Goal: Task Accomplishment & Management: Complete application form

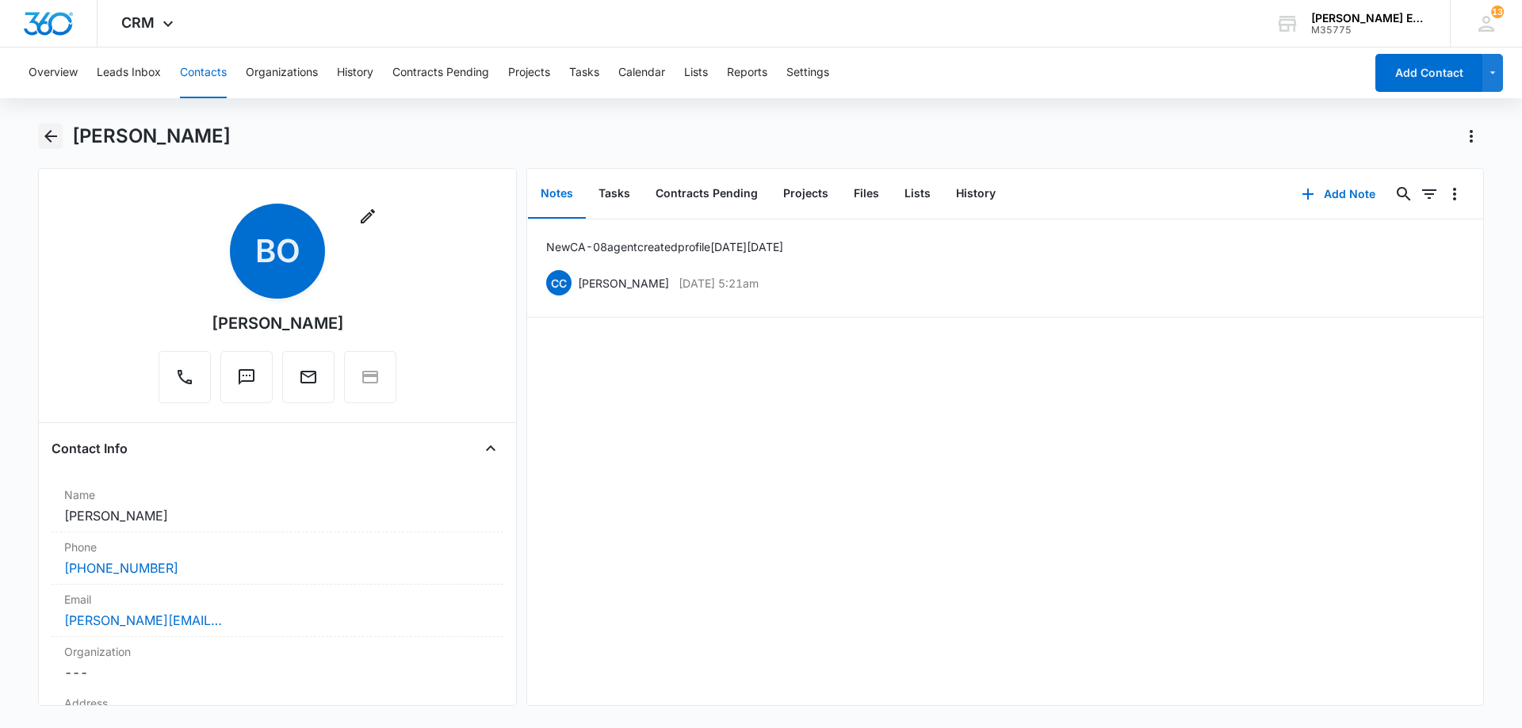
scroll to position [1189, 0]
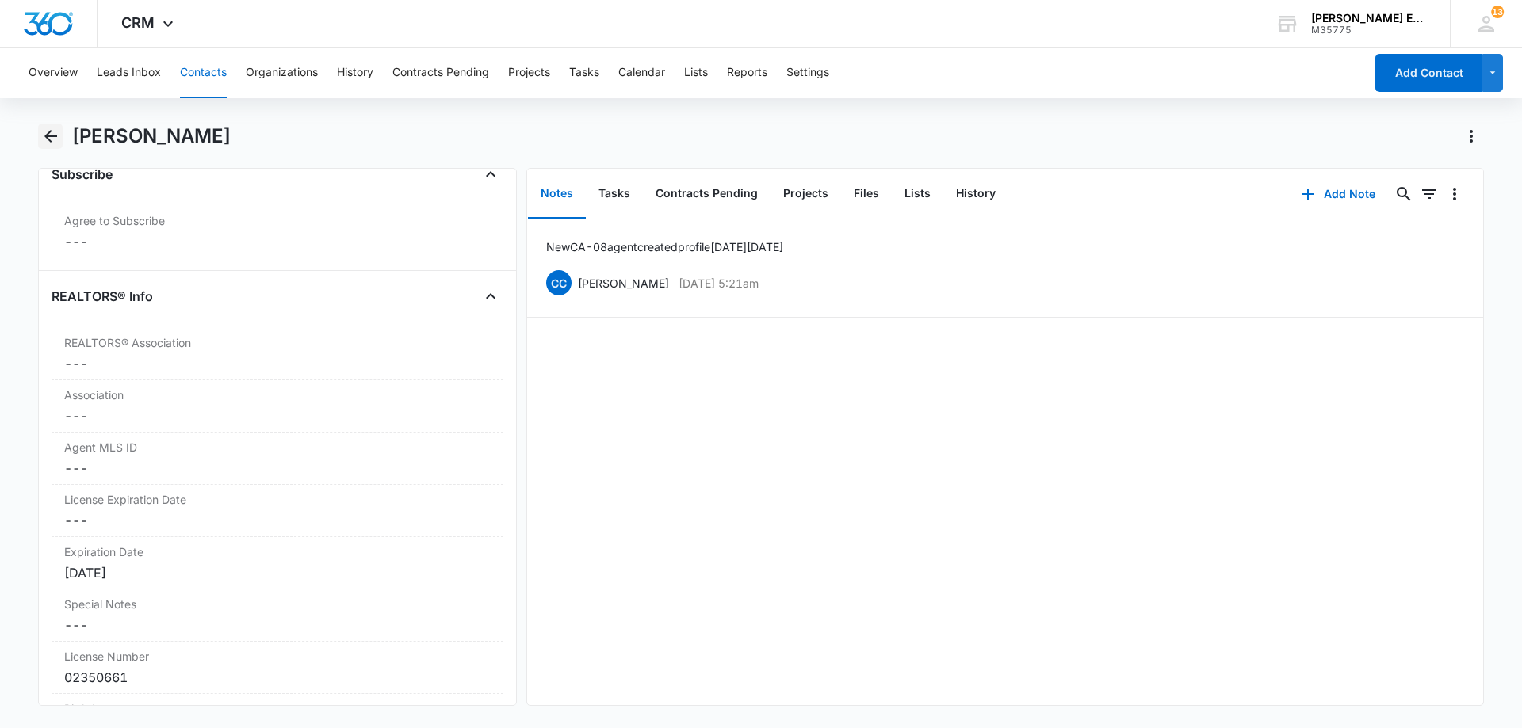
drag, startPoint x: 42, startPoint y: 128, endPoint x: 158, endPoint y: 143, distance: 116.8
click at [48, 128] on icon "Back" at bounding box center [50, 136] width 19 height 19
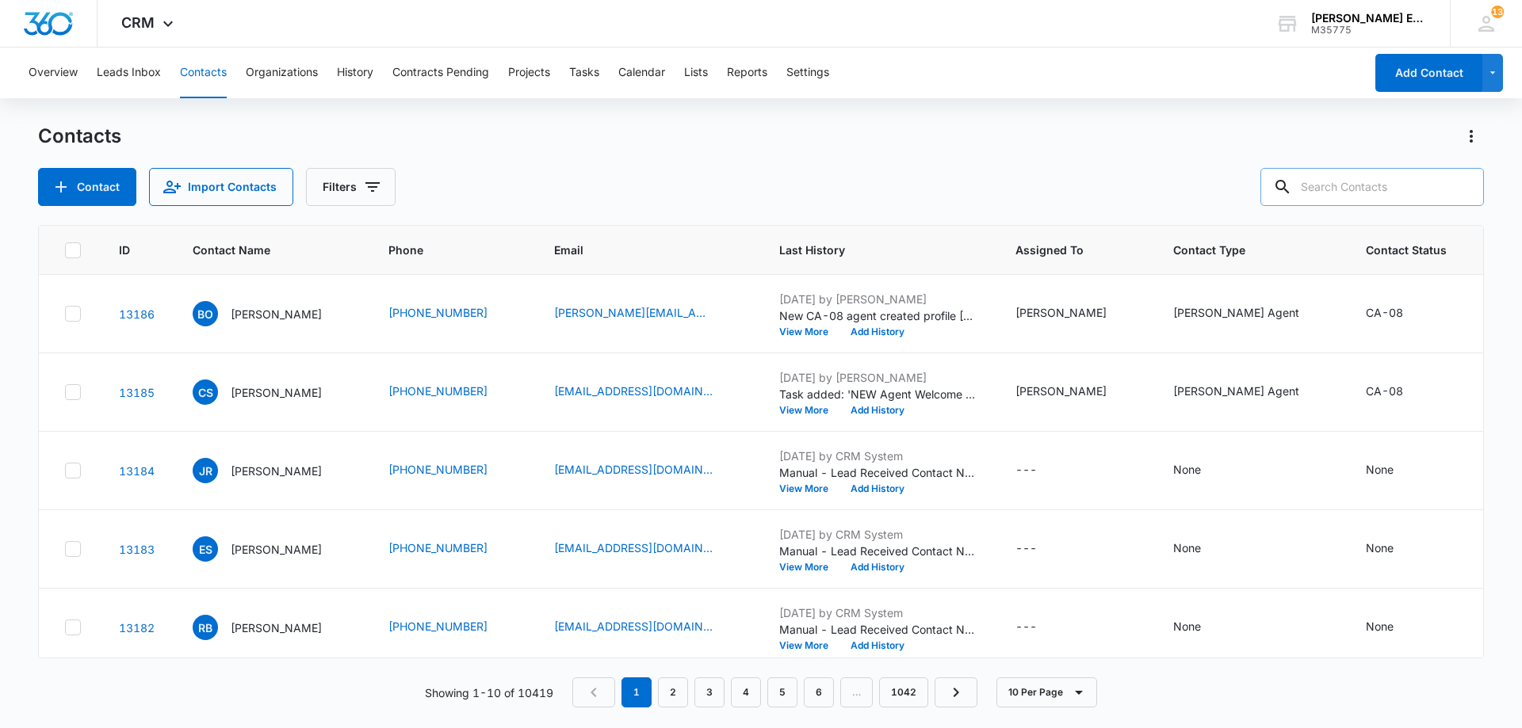
click at [1367, 187] on input "text" at bounding box center [1372, 187] width 224 height 38
paste input "[EMAIL_ADDRESS][DOMAIN_NAME]"
type input "[EMAIL_ADDRESS][DOMAIN_NAME]"
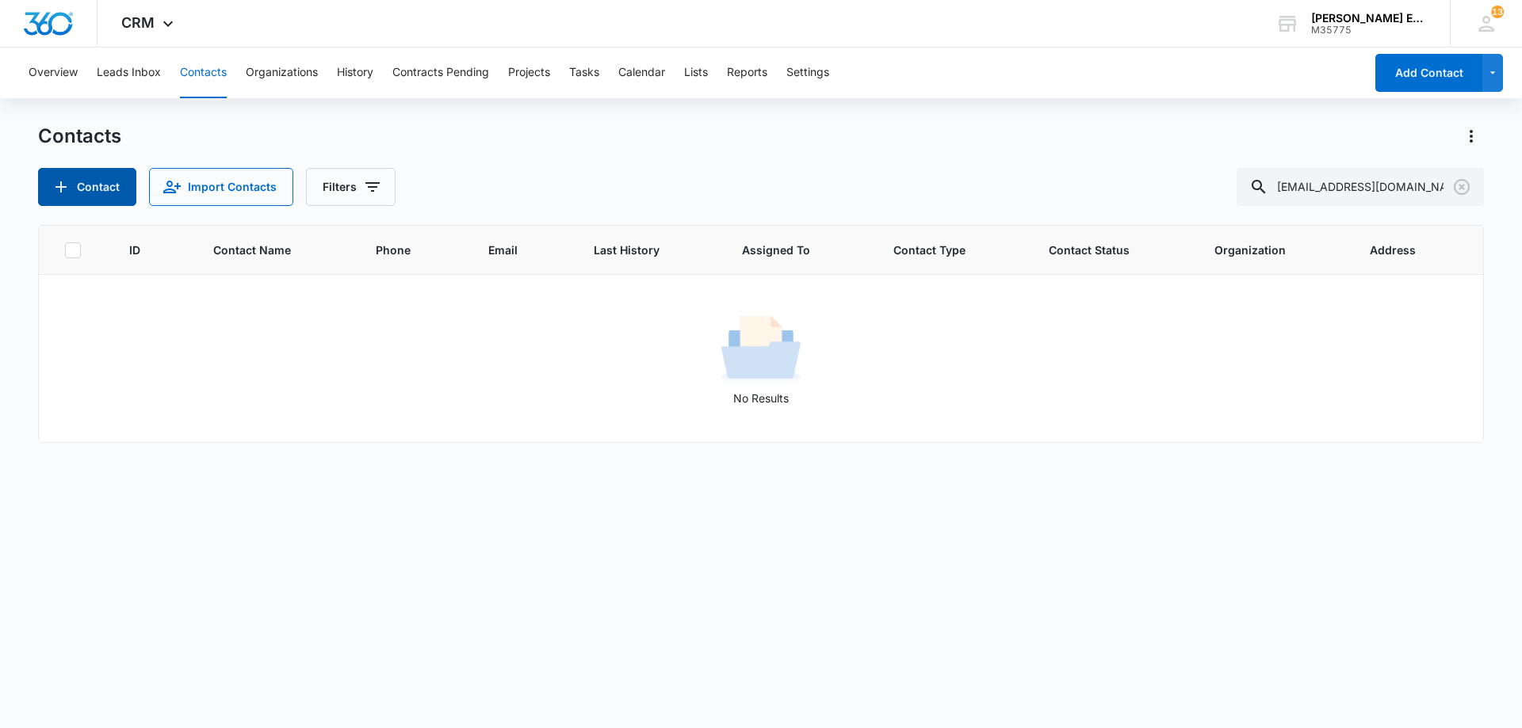
click at [102, 174] on button "Contact" at bounding box center [87, 187] width 98 height 38
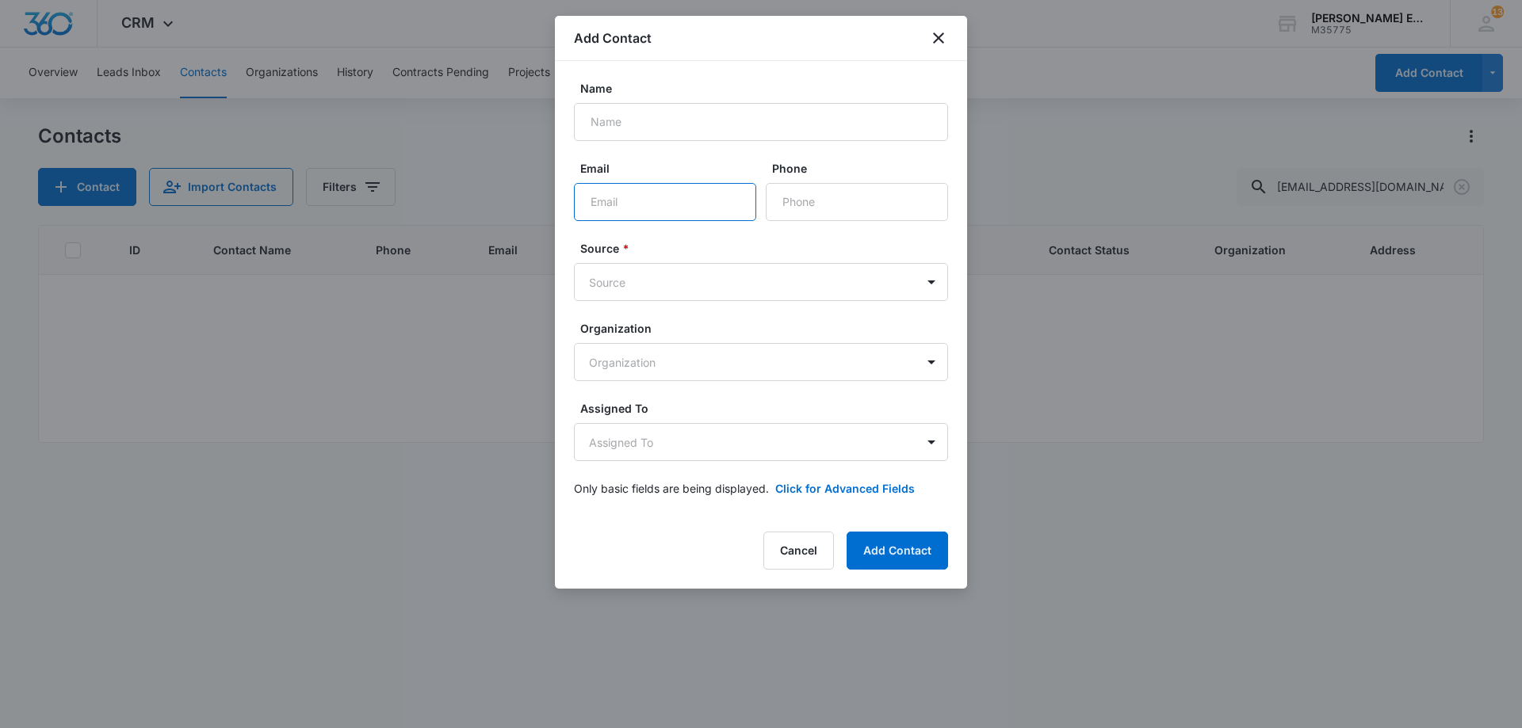
click at [719, 211] on input "Email" at bounding box center [665, 202] width 182 height 38
paste input "[EMAIL_ADDRESS][DOMAIN_NAME]"
type input "[EMAIL_ADDRESS][DOMAIN_NAME]"
click at [705, 125] on input "Name" at bounding box center [761, 122] width 374 height 38
type input "Ruby List"
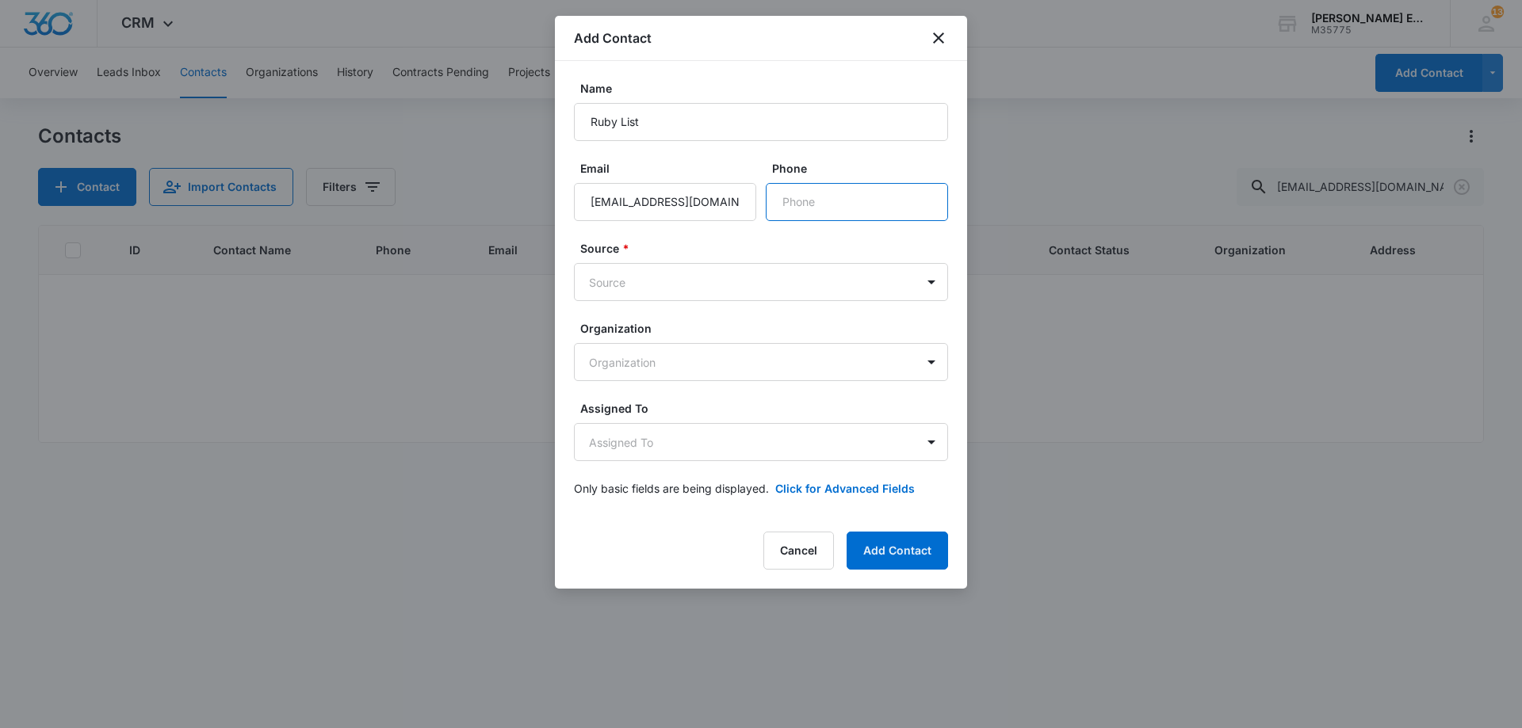
click at [816, 187] on input "Phone" at bounding box center [857, 202] width 182 height 38
click at [817, 208] on input "Phone" at bounding box center [857, 202] width 182 height 38
paste input "[PHONE_NUMBER]"
type input "[PHONE_NUMBER]"
click at [732, 285] on body "CRM Apps Reputation Websites Forms CRM Email Social Shop Payments POS Content A…" at bounding box center [761, 364] width 1522 height 728
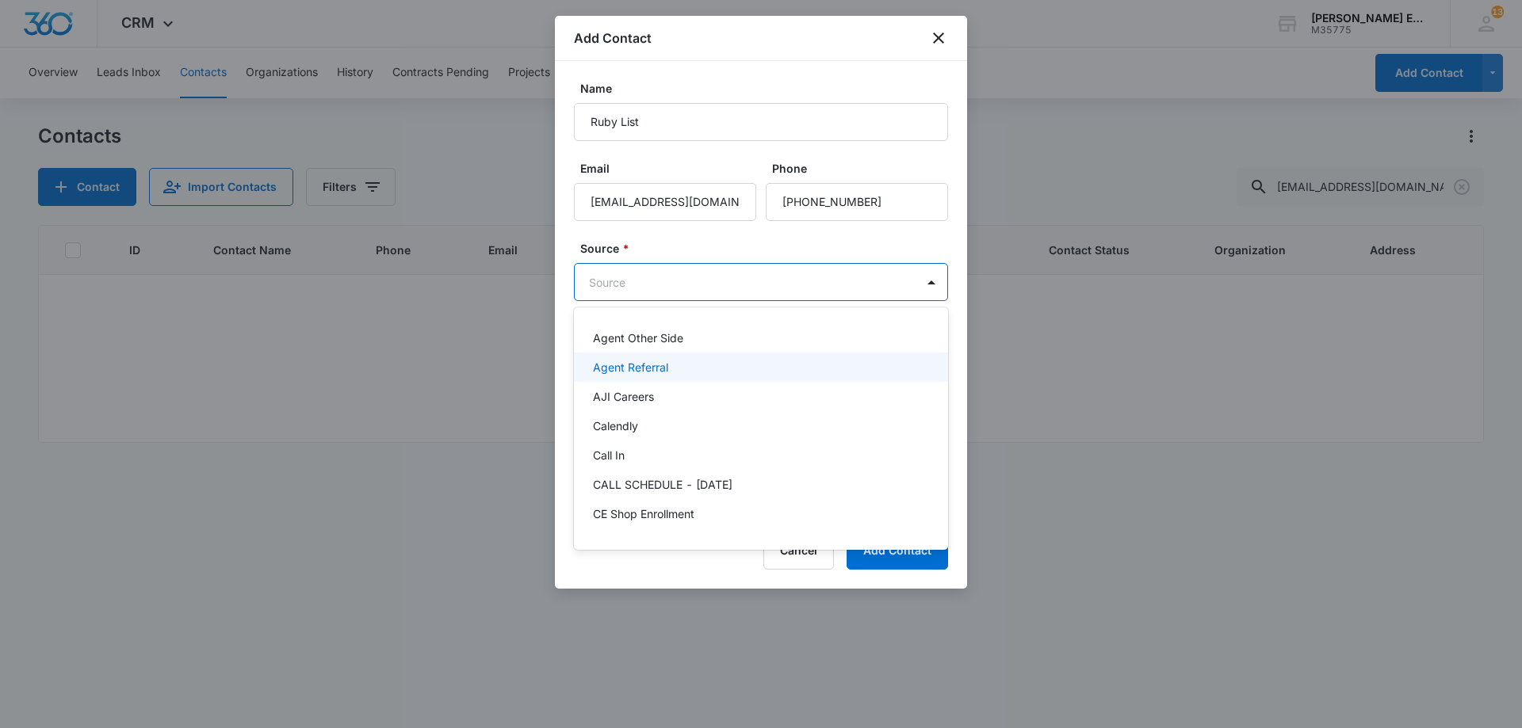
click at [641, 375] on p "Agent Referral" at bounding box center [630, 367] width 75 height 17
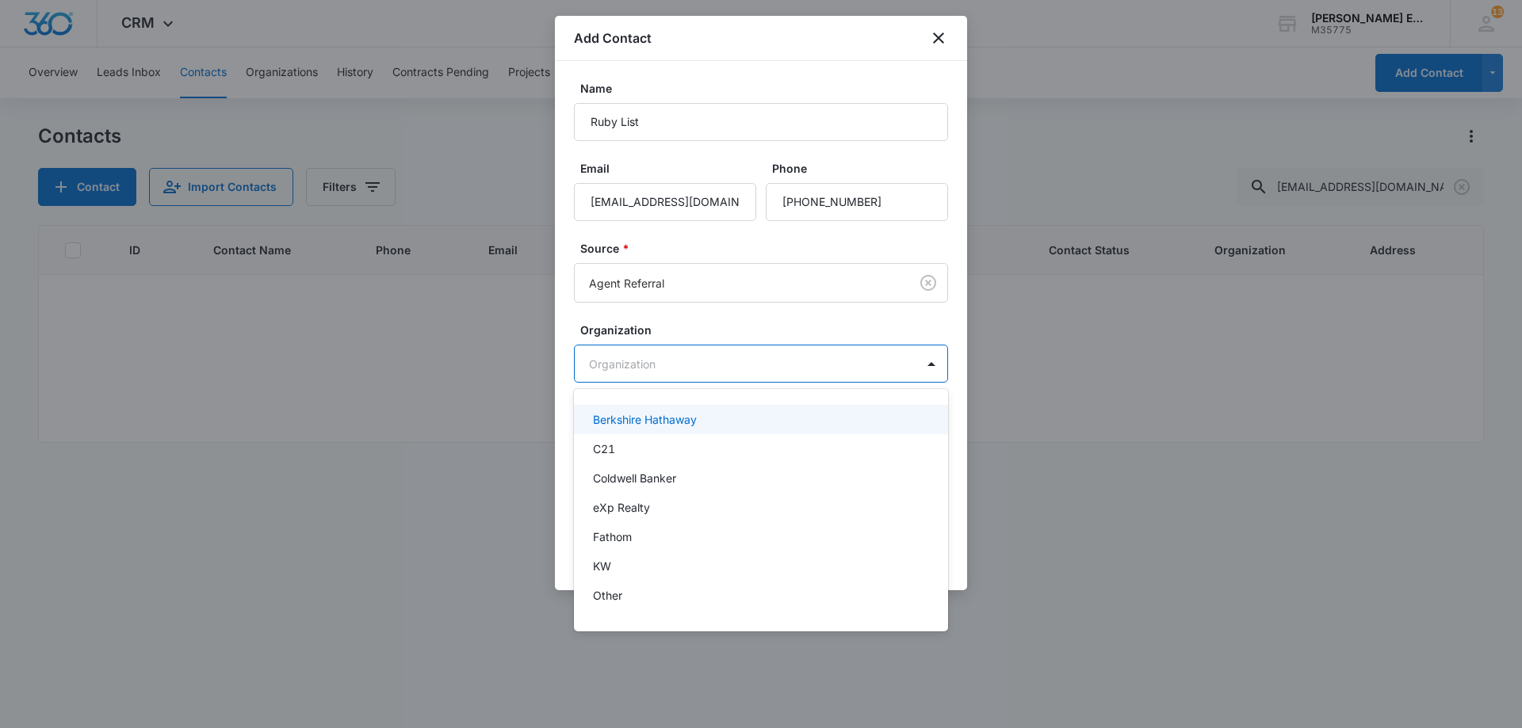
click at [747, 356] on body "CRM Apps Reputation Websites Forms CRM Email Social Shop Payments POS Content A…" at bounding box center [761, 364] width 1522 height 728
click at [744, 357] on div at bounding box center [761, 364] width 1522 height 728
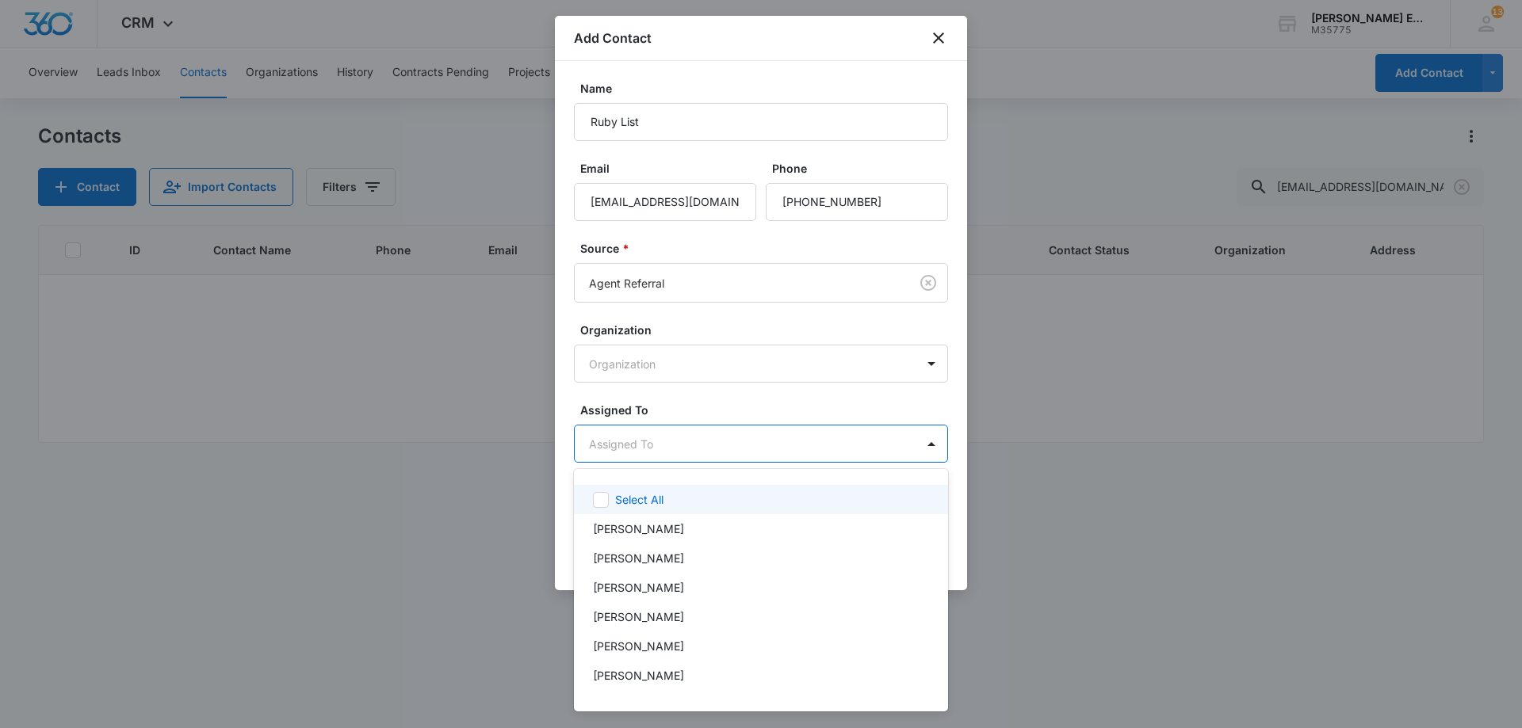
click at [743, 428] on body "CRM Apps Reputation Websites Forms CRM Email Social Shop Payments POS Content A…" at bounding box center [761, 364] width 1522 height 728
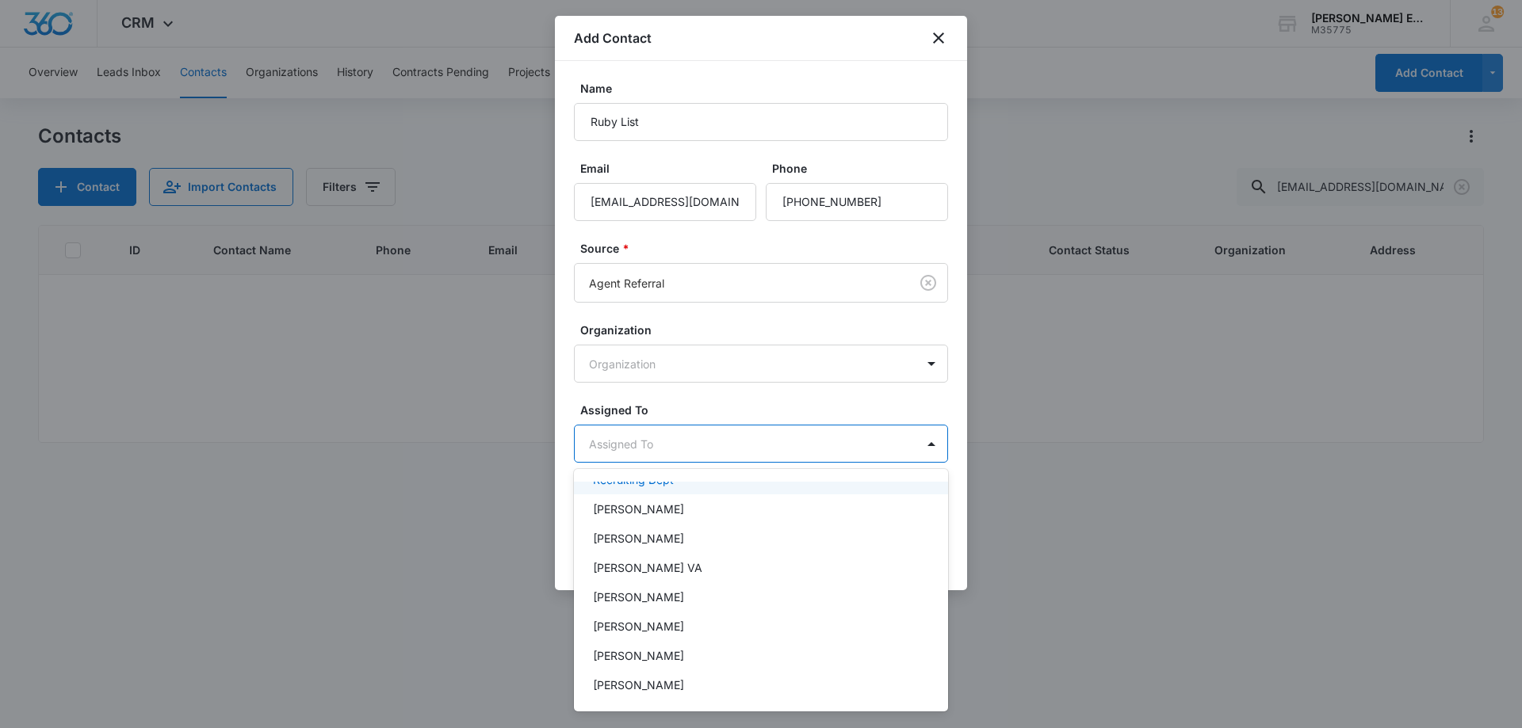
scroll to position [238, 0]
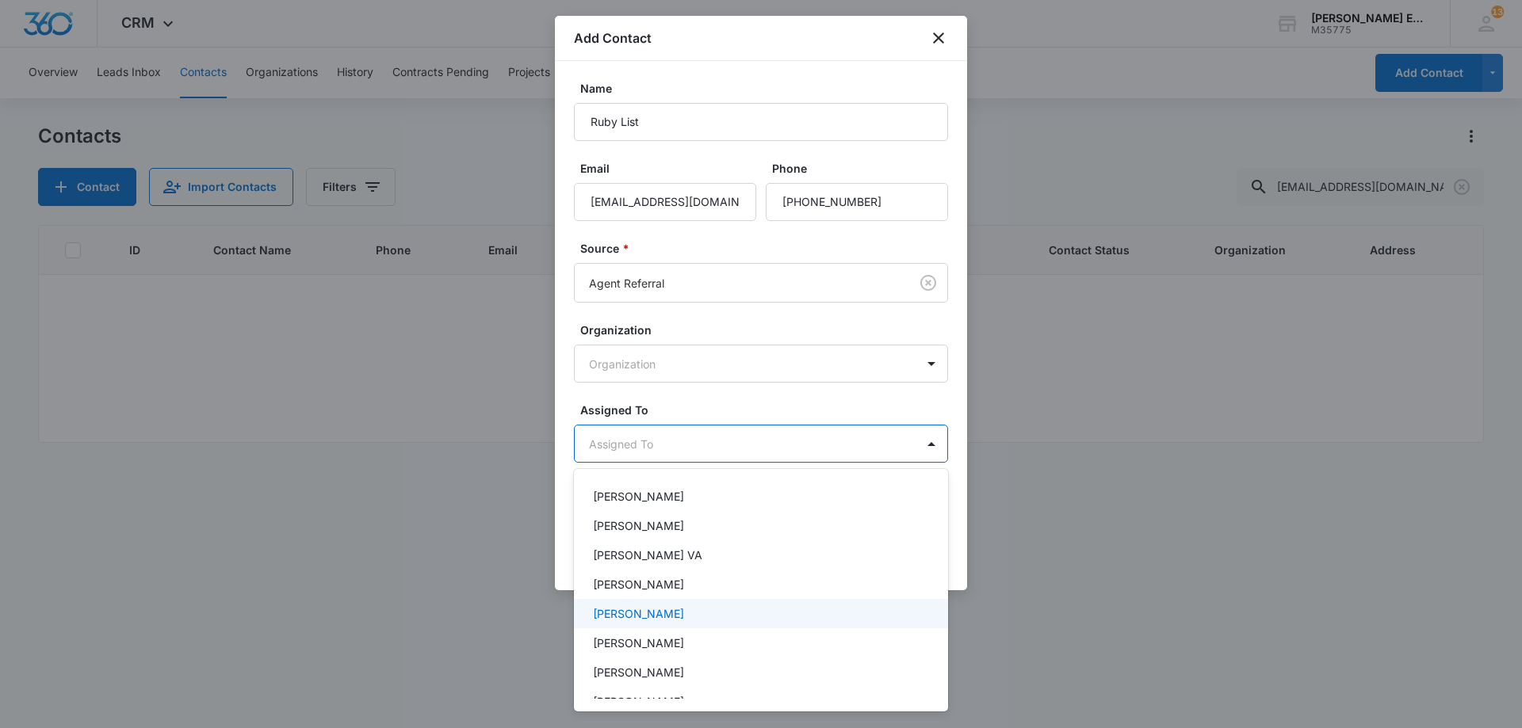
click at [651, 619] on p "[PERSON_NAME]" at bounding box center [638, 614] width 91 height 17
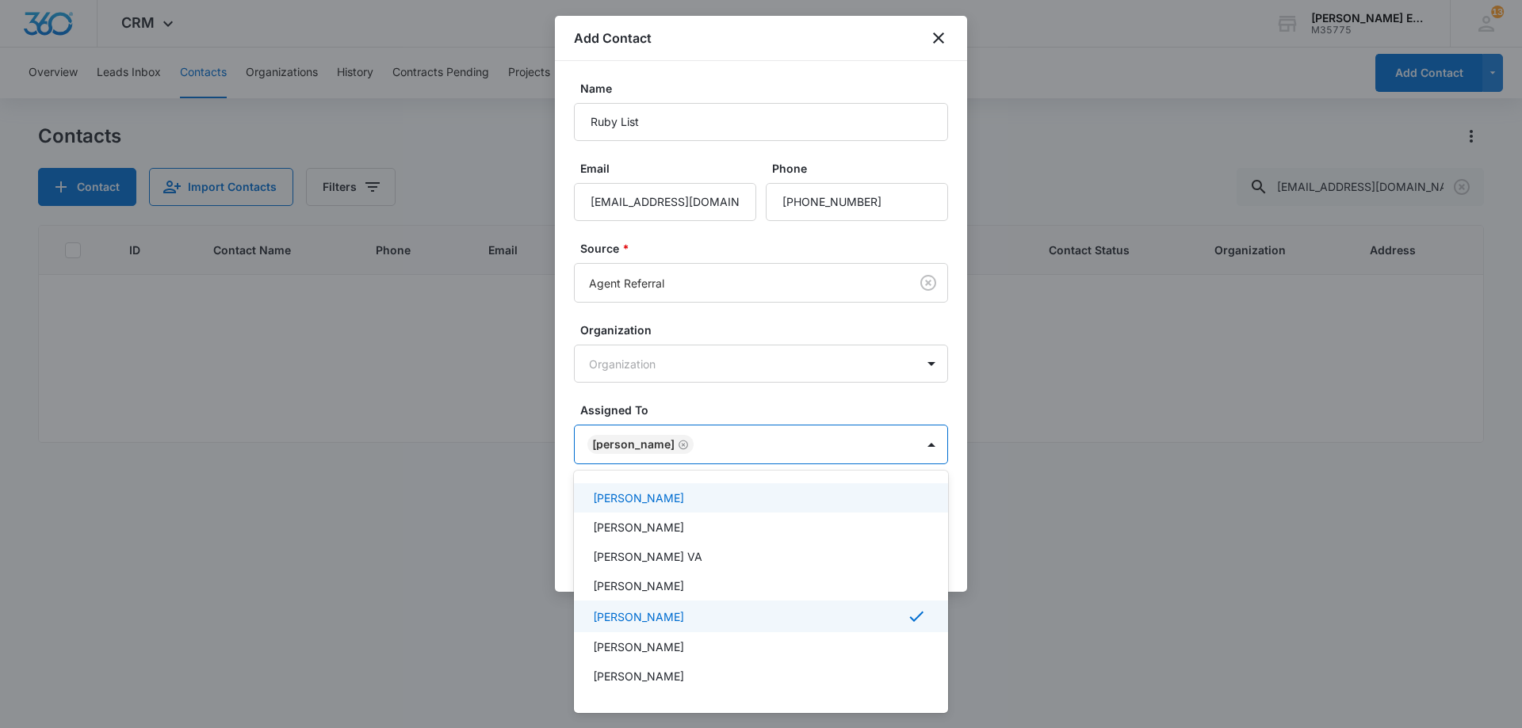
click at [767, 440] on div at bounding box center [761, 364] width 1522 height 728
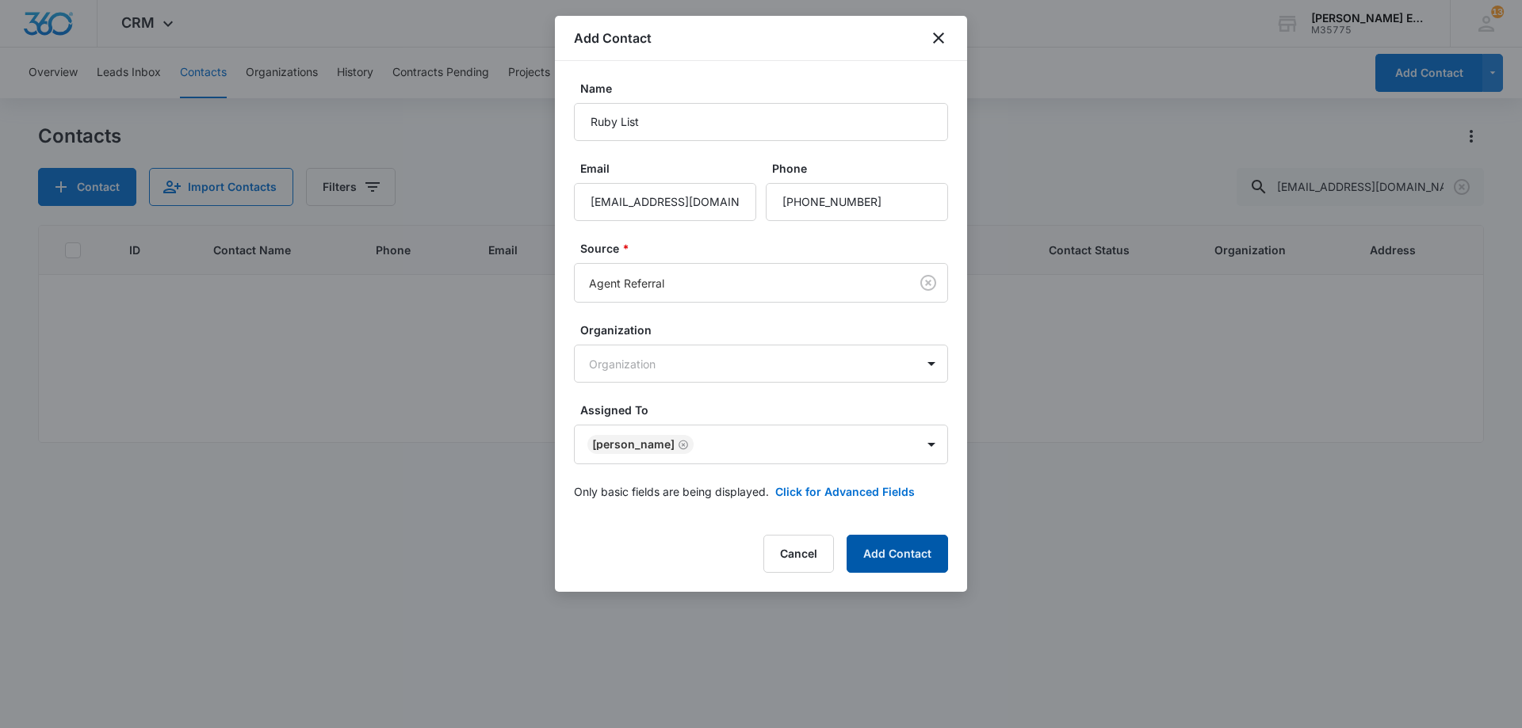
click at [890, 566] on button "Add Contact" at bounding box center [896, 554] width 101 height 38
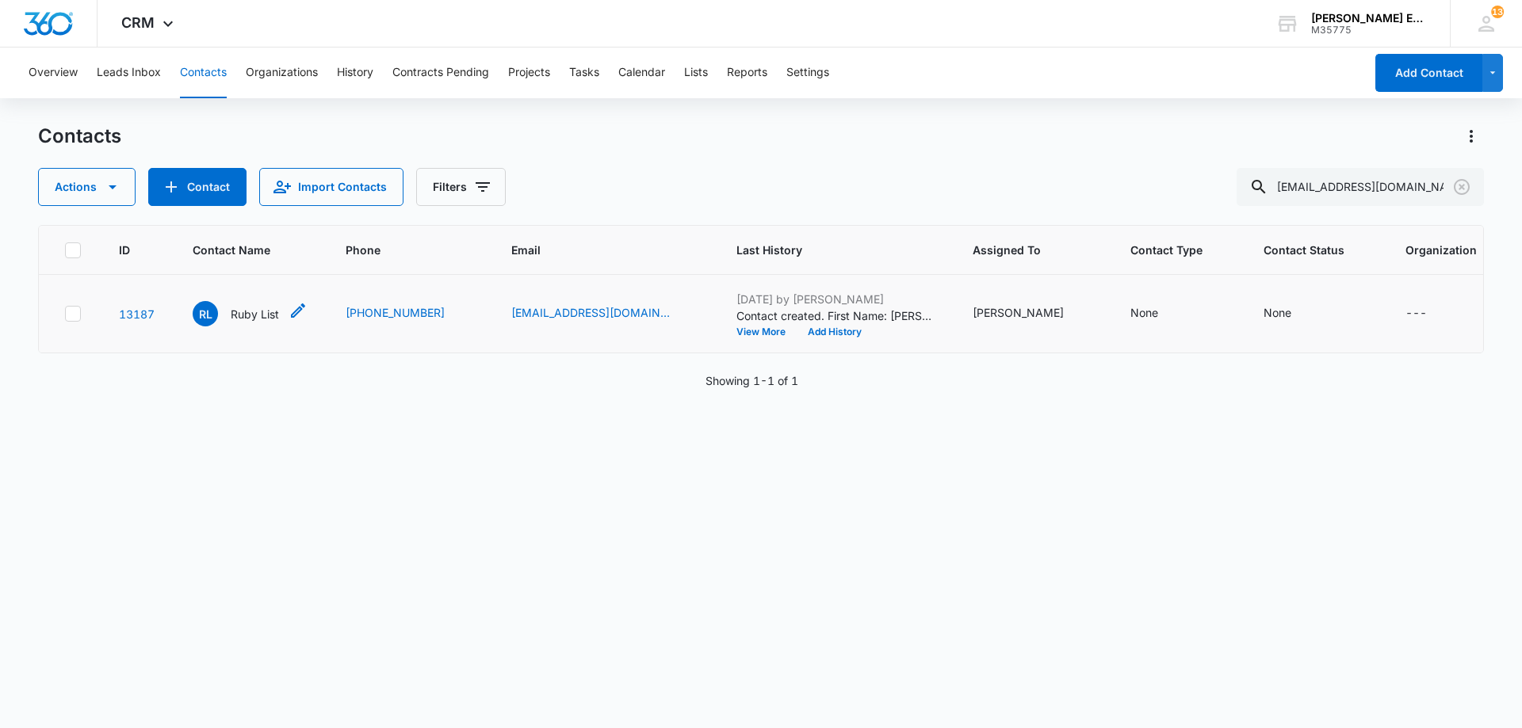
click at [253, 319] on p "Ruby List" at bounding box center [255, 314] width 48 height 17
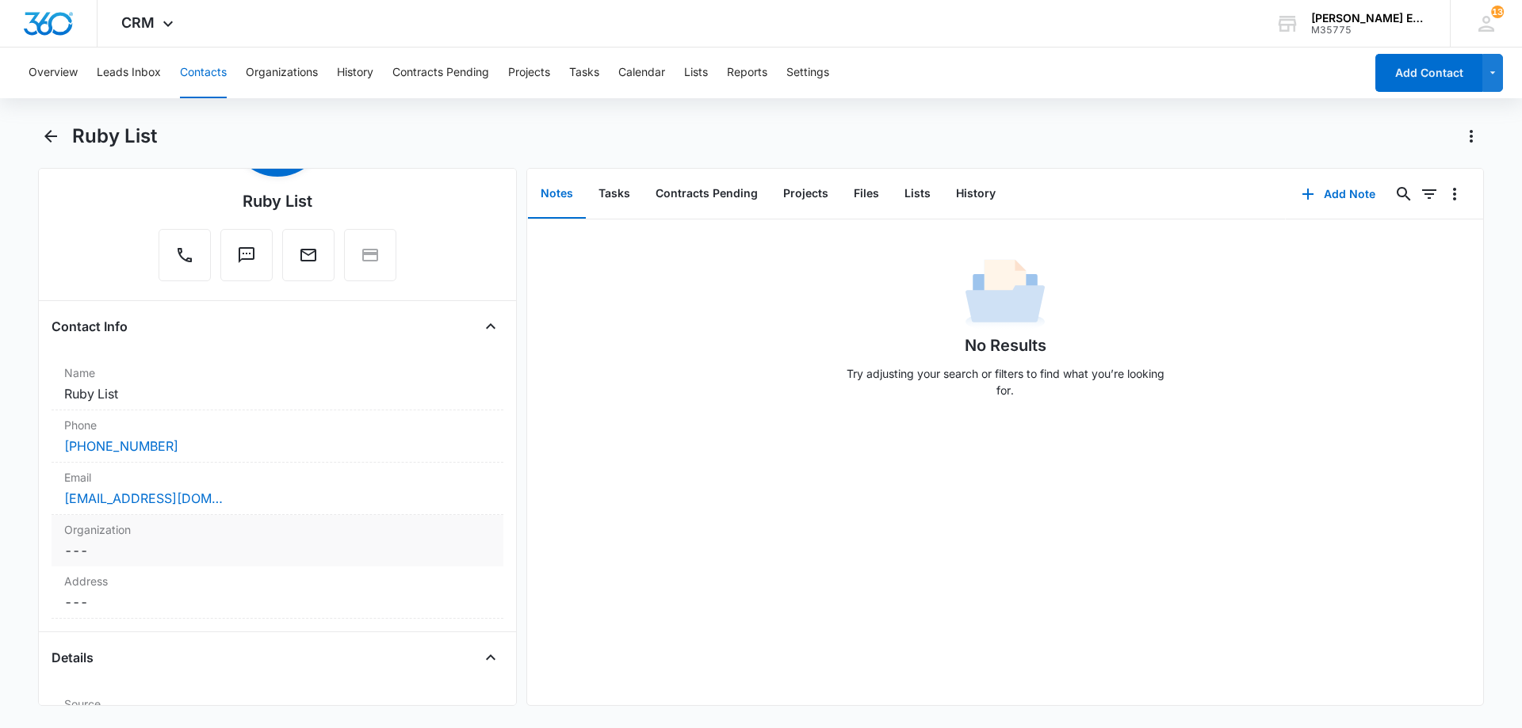
scroll to position [317, 0]
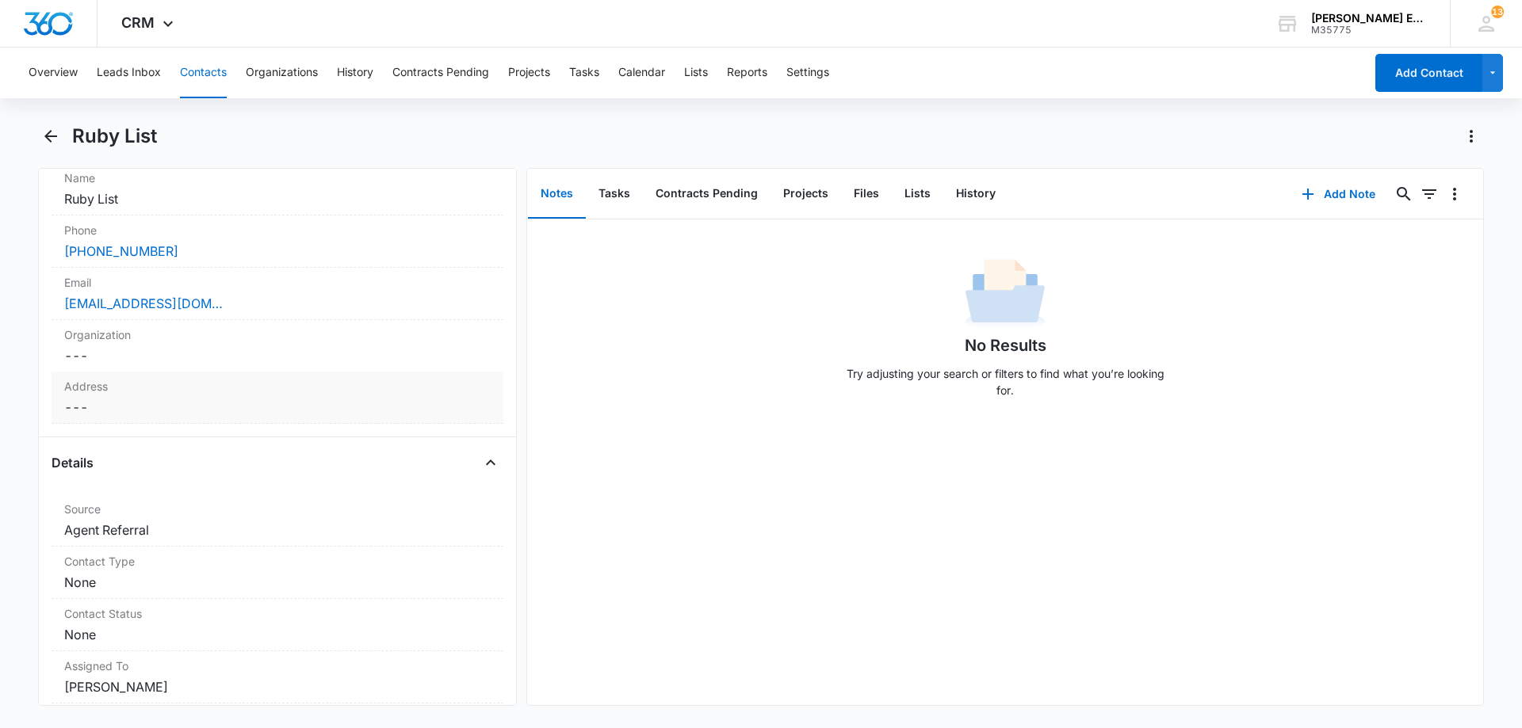
click at [208, 412] on dd "Cancel Save Changes ---" at bounding box center [277, 407] width 426 height 19
click at [186, 444] on input "text" at bounding box center [277, 440] width 399 height 38
paste input "[STREET_ADDRESS]"
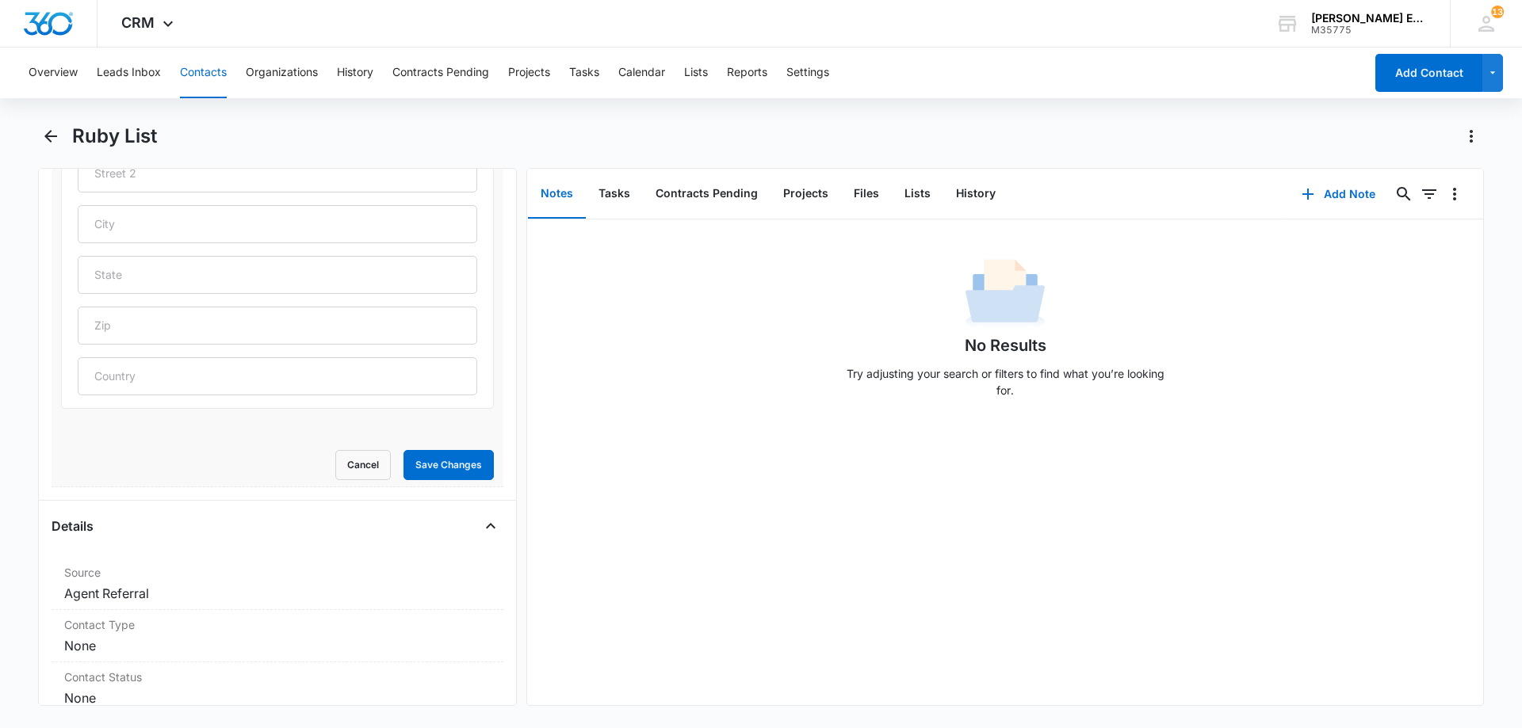
scroll to position [555, 0]
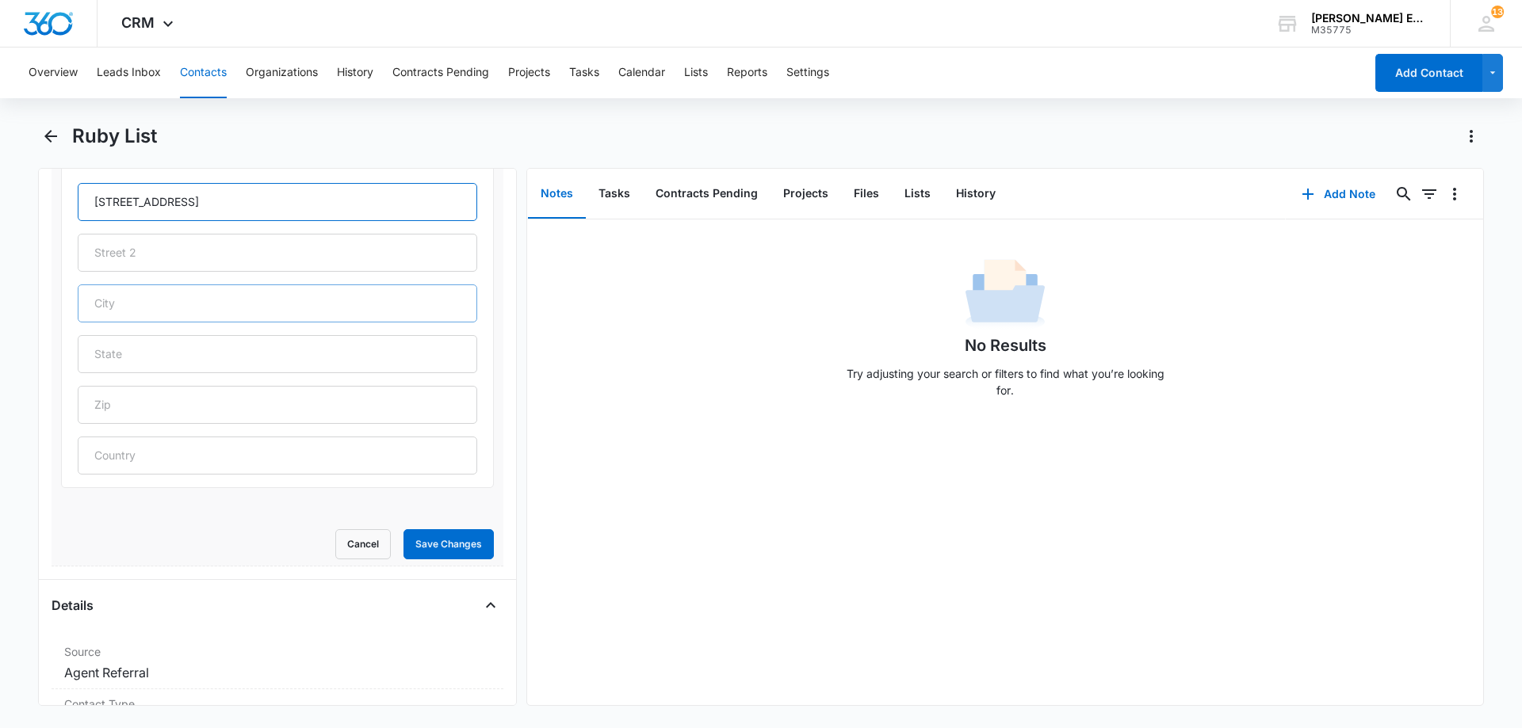
type input "[STREET_ADDRESS]"
click at [153, 311] on input "text" at bounding box center [277, 304] width 399 height 38
click at [258, 315] on input "text" at bounding box center [277, 304] width 399 height 38
paste input "[GEOGRAPHIC_DATA]"
type input "[GEOGRAPHIC_DATA]"
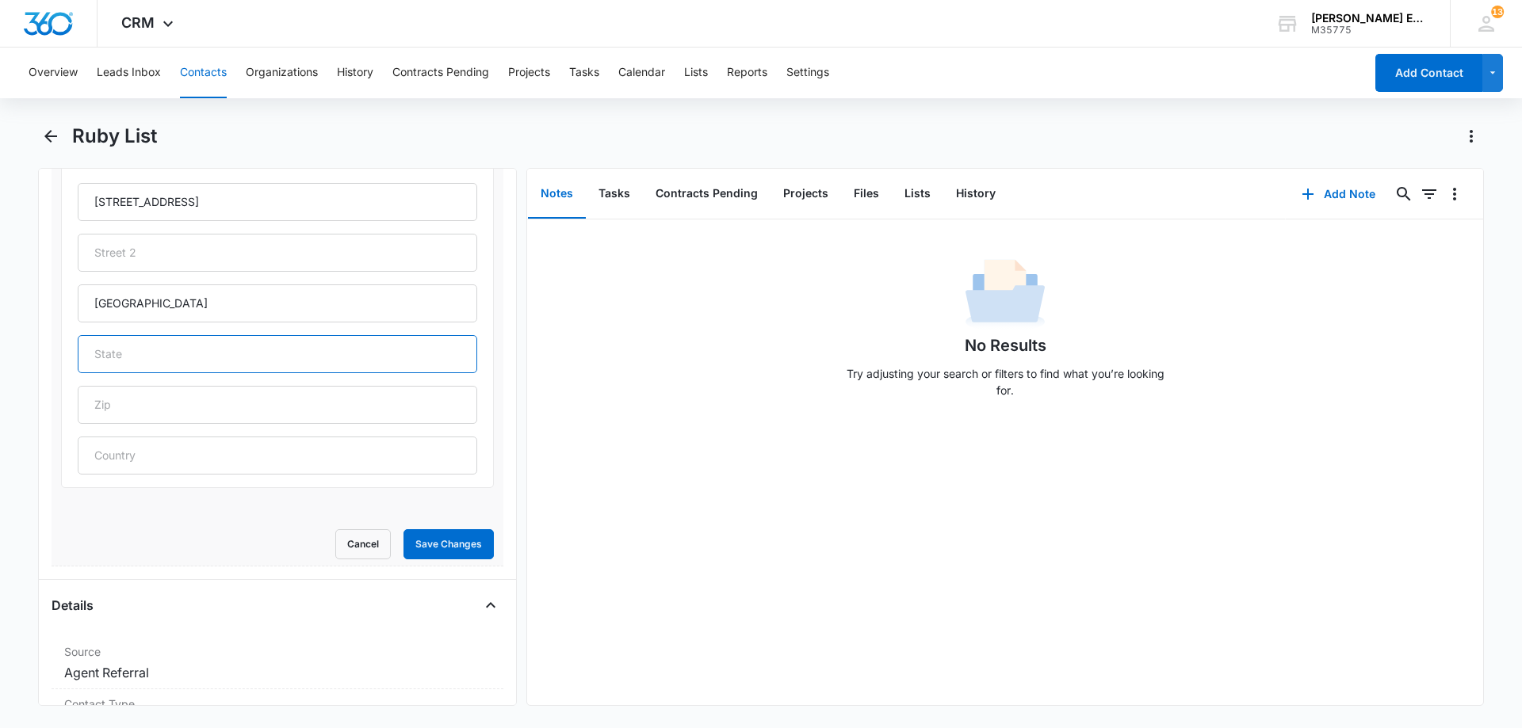
click at [136, 365] on input "text" at bounding box center [277, 354] width 399 height 38
type input "C"
type input "FL"
click at [136, 395] on input "text" at bounding box center [277, 405] width 399 height 38
click at [172, 396] on input "text" at bounding box center [277, 405] width 399 height 38
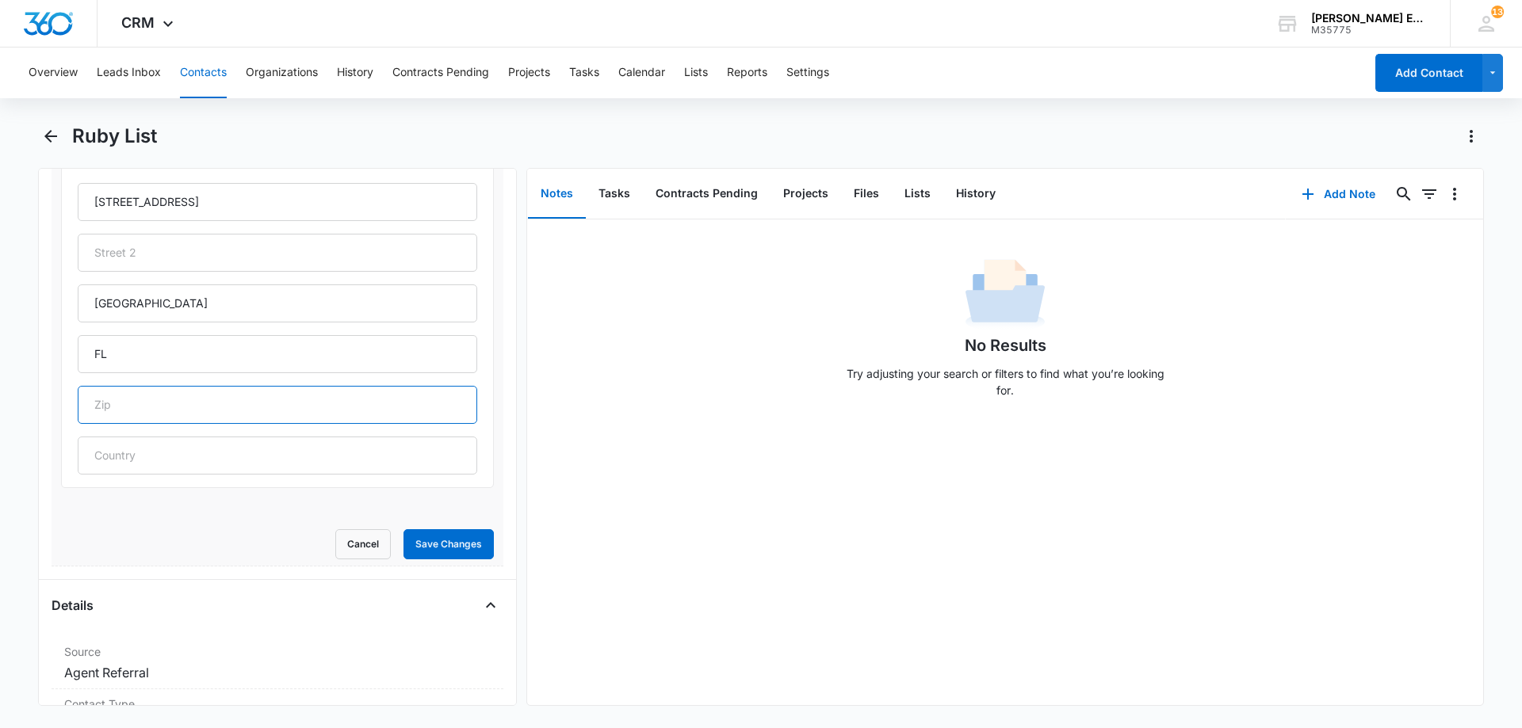
paste input "32174"
type input "32174"
click at [417, 540] on button "Save Changes" at bounding box center [448, 544] width 90 height 30
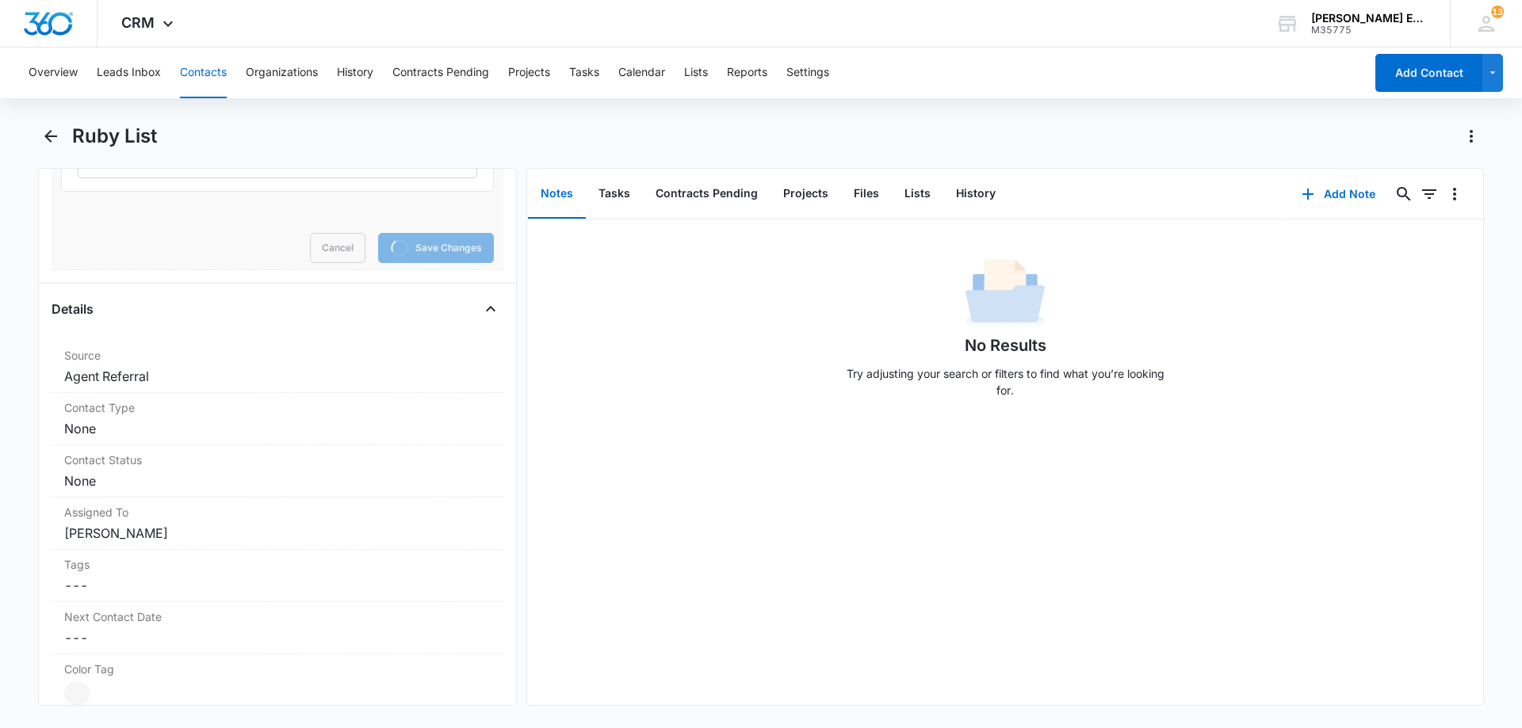
scroll to position [1030, 0]
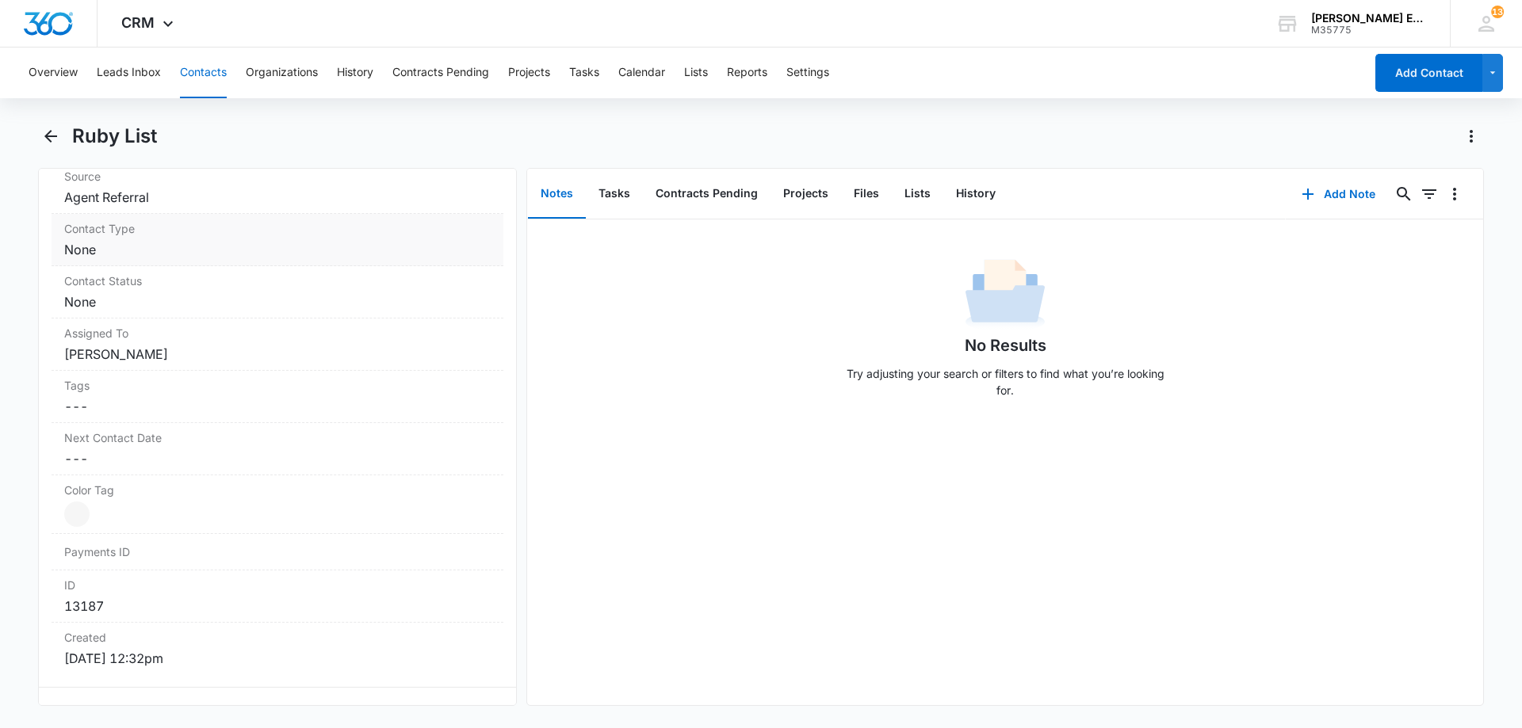
click at [230, 246] on dd "Cancel Save Changes None" at bounding box center [277, 249] width 426 height 19
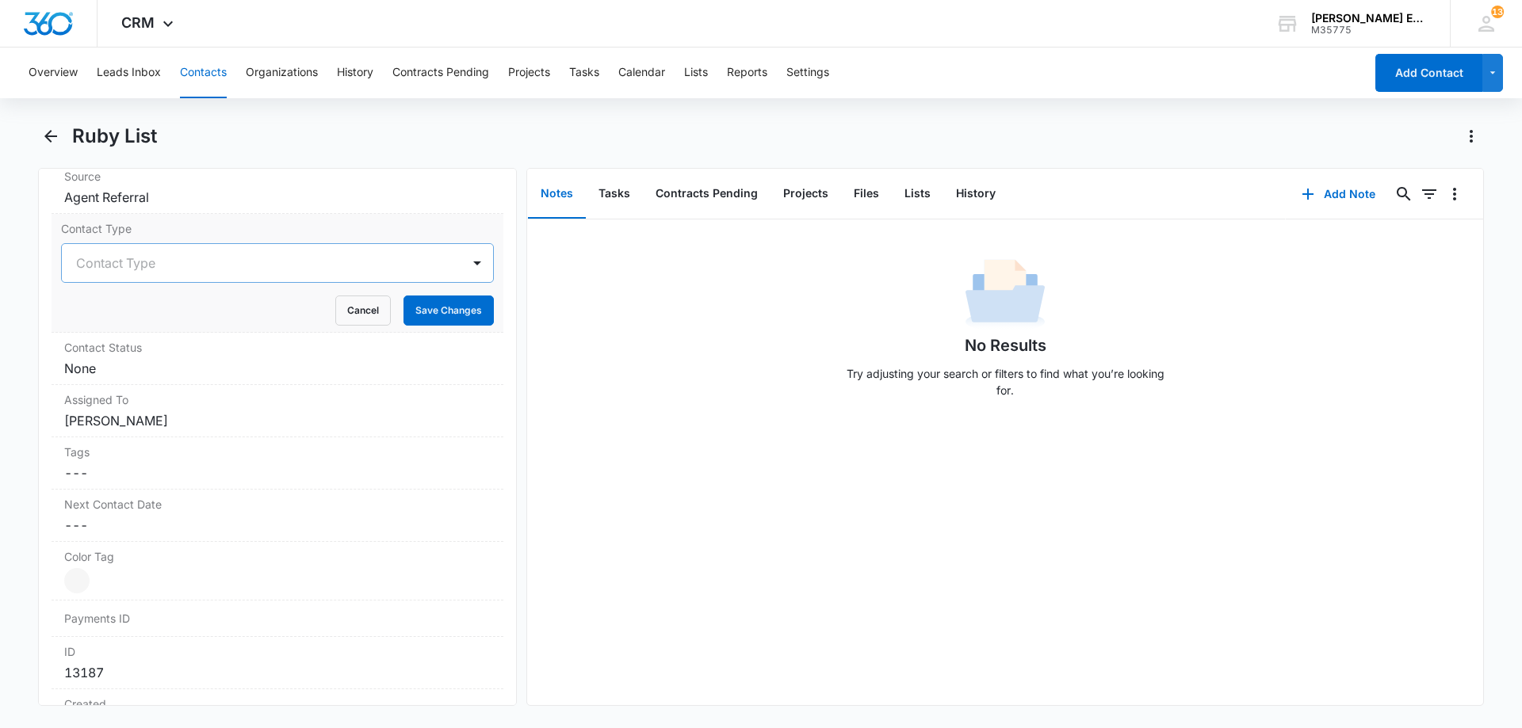
click at [237, 271] on div at bounding box center [258, 263] width 365 height 22
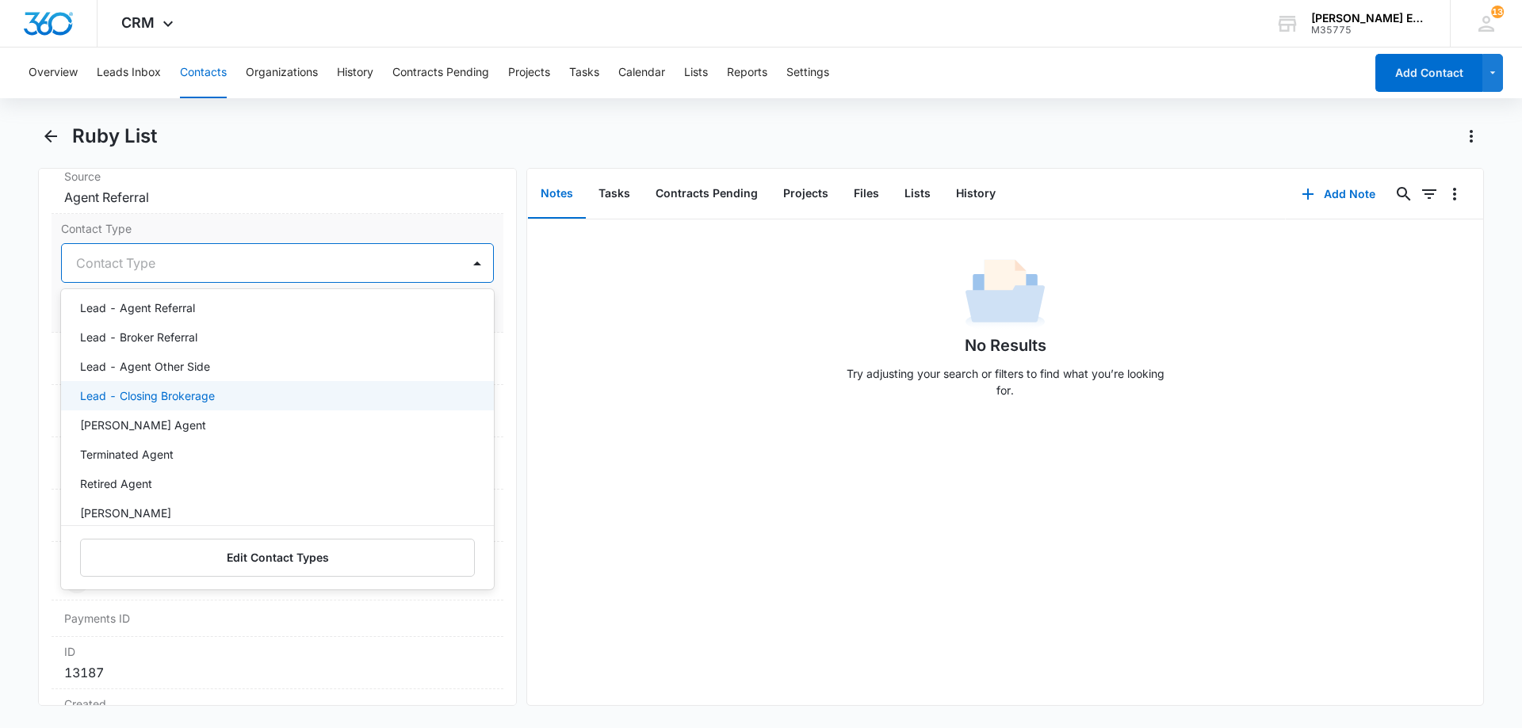
scroll to position [238, 0]
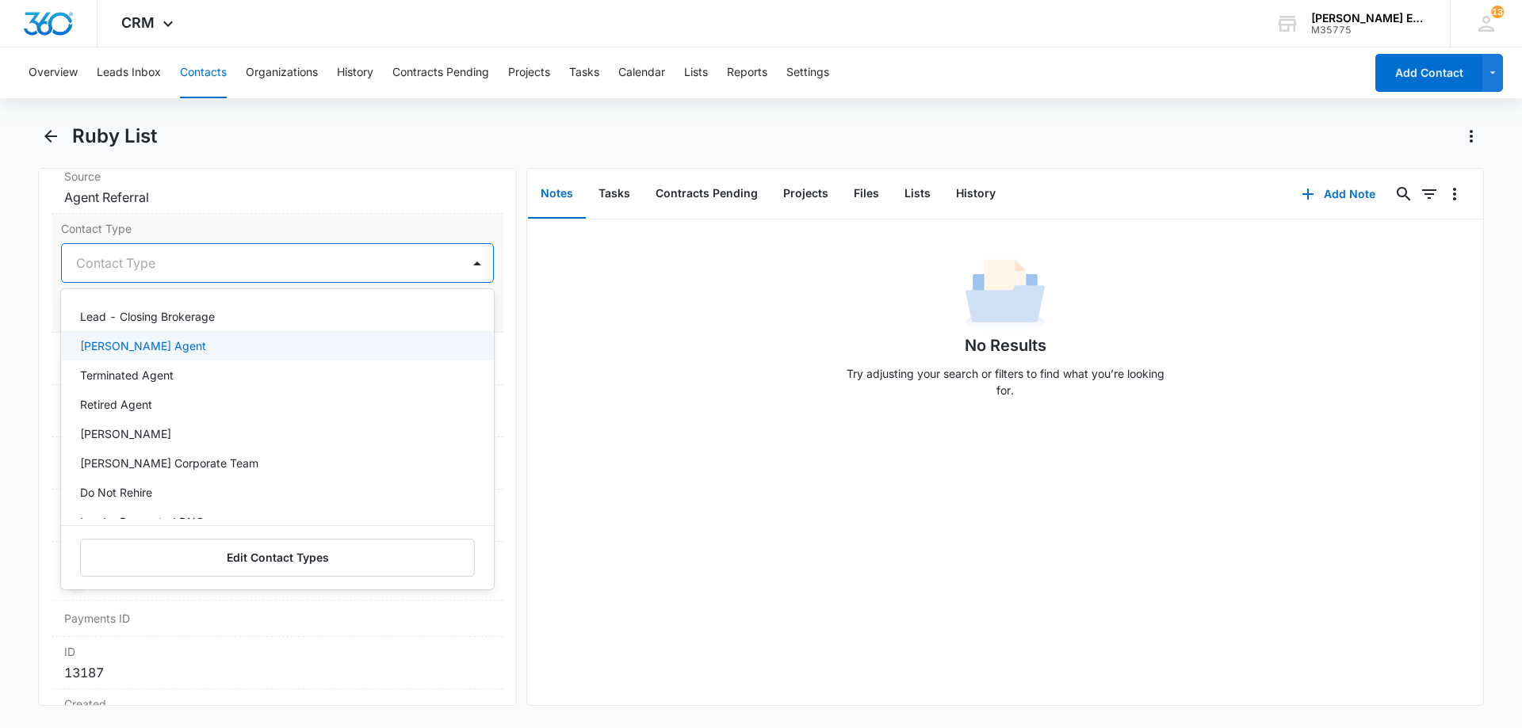
click at [142, 346] on p "[PERSON_NAME] Agent" at bounding box center [143, 346] width 126 height 17
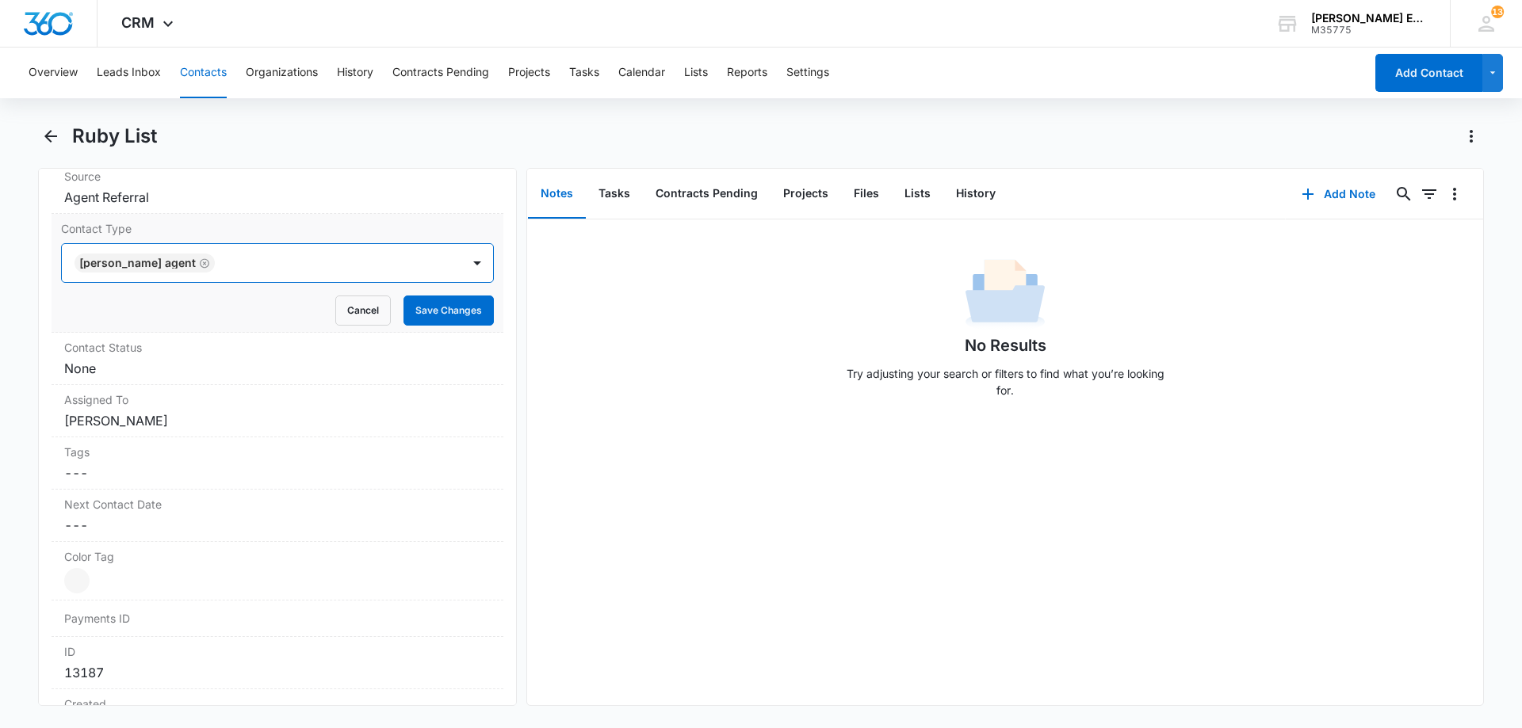
click at [285, 267] on div "[PERSON_NAME] Agent" at bounding box center [261, 263] width 399 height 38
click at [418, 311] on button "Save Changes" at bounding box center [448, 311] width 90 height 30
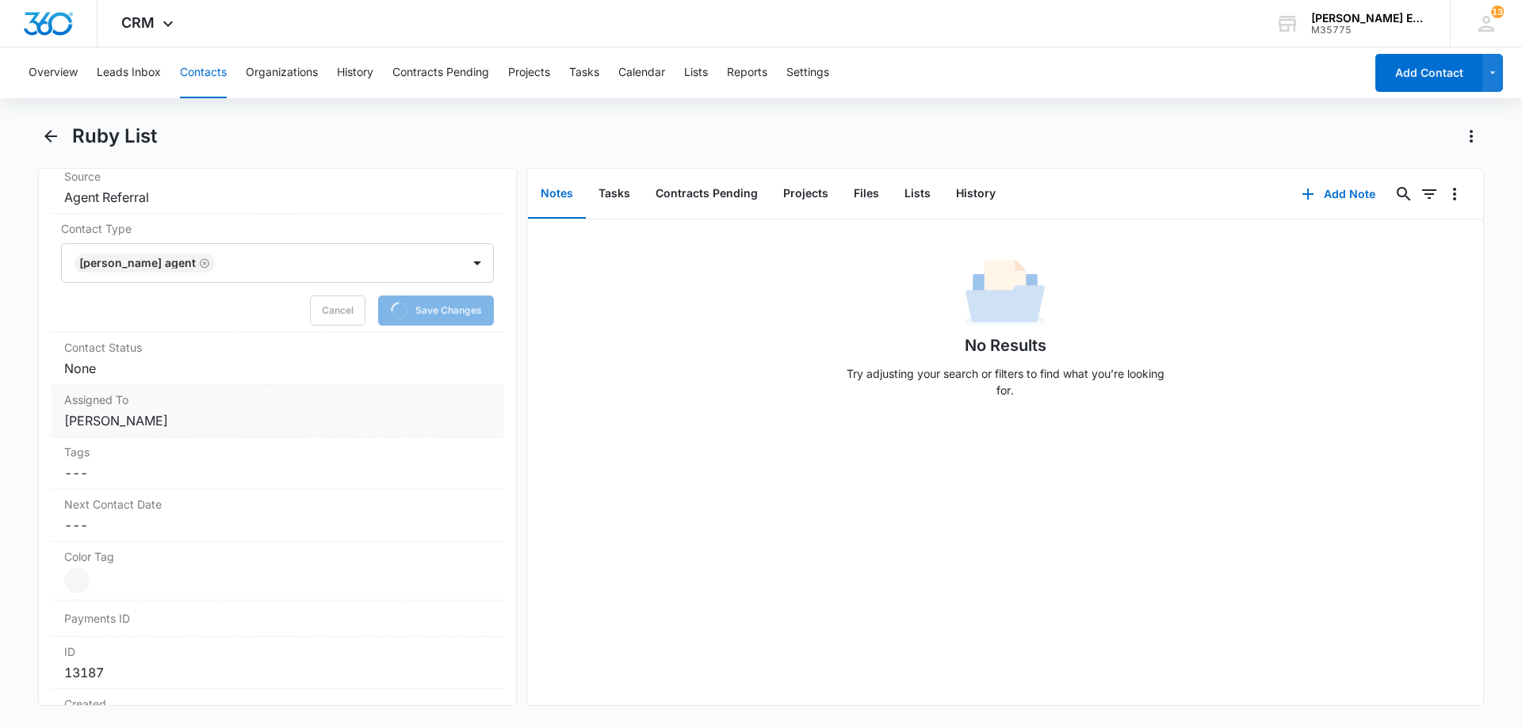
click at [94, 395] on label "Assigned To" at bounding box center [277, 400] width 426 height 17
click at [107, 370] on dd "Cancel Save Changes None" at bounding box center [277, 368] width 426 height 19
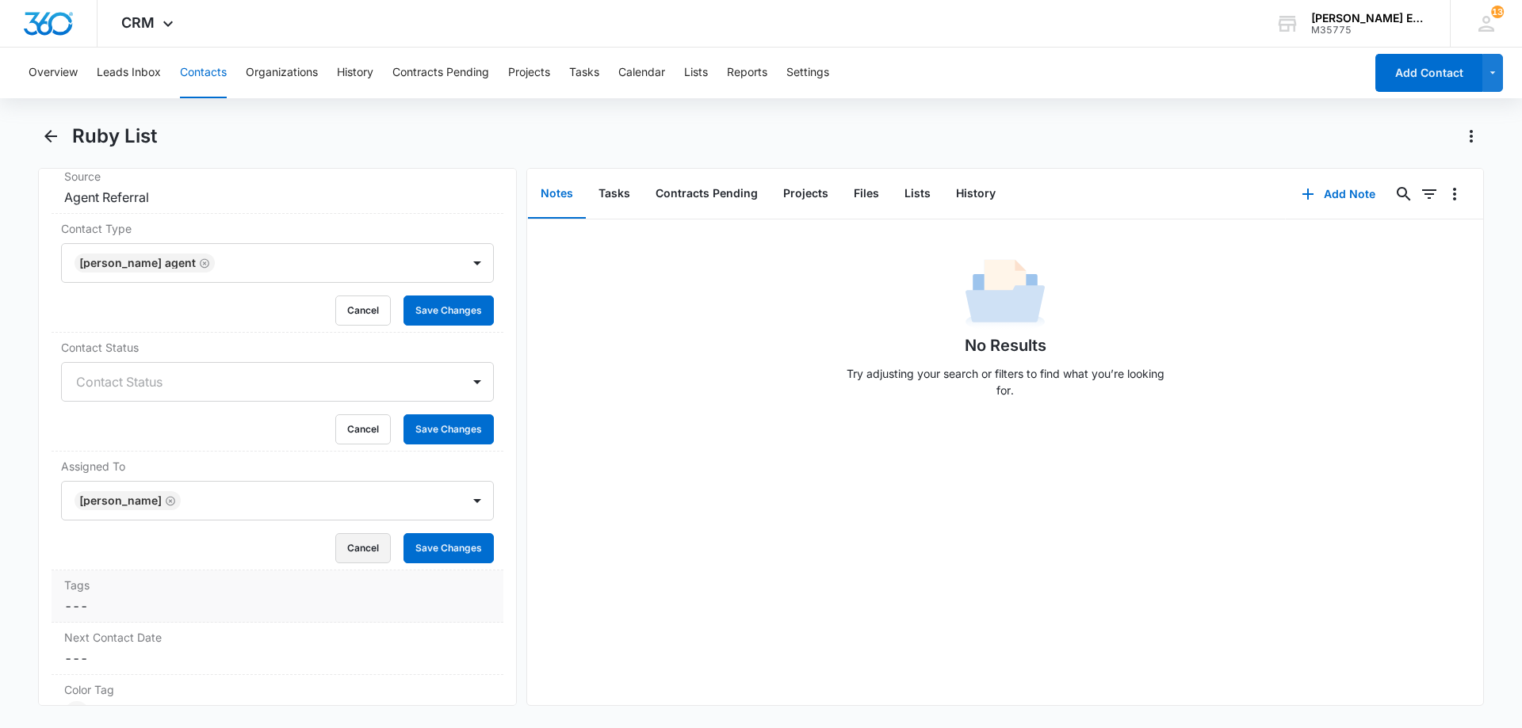
click at [355, 554] on button "Cancel" at bounding box center [362, 548] width 55 height 30
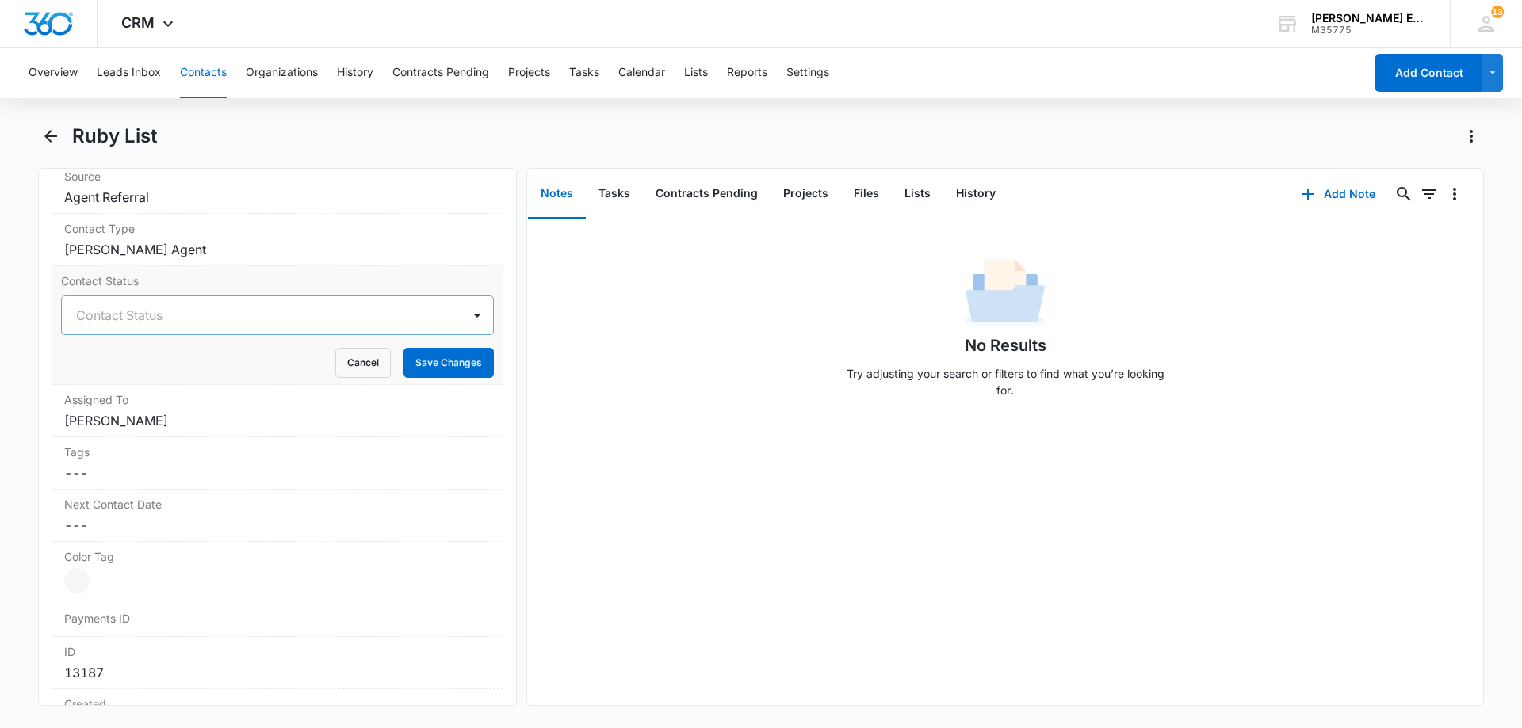
click at [206, 318] on div at bounding box center [258, 315] width 365 height 22
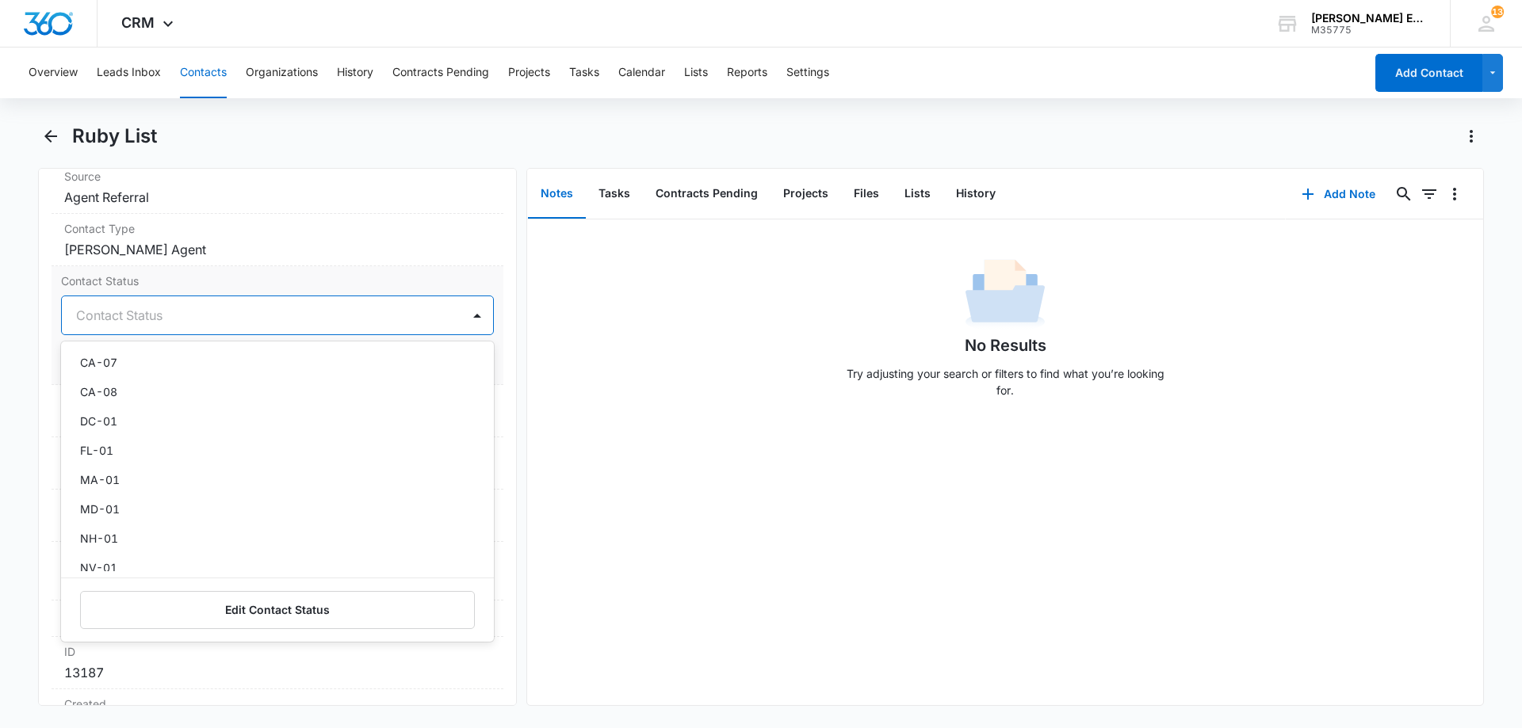
scroll to position [634, 0]
click at [124, 445] on div "FL-01" at bounding box center [276, 442] width 392 height 17
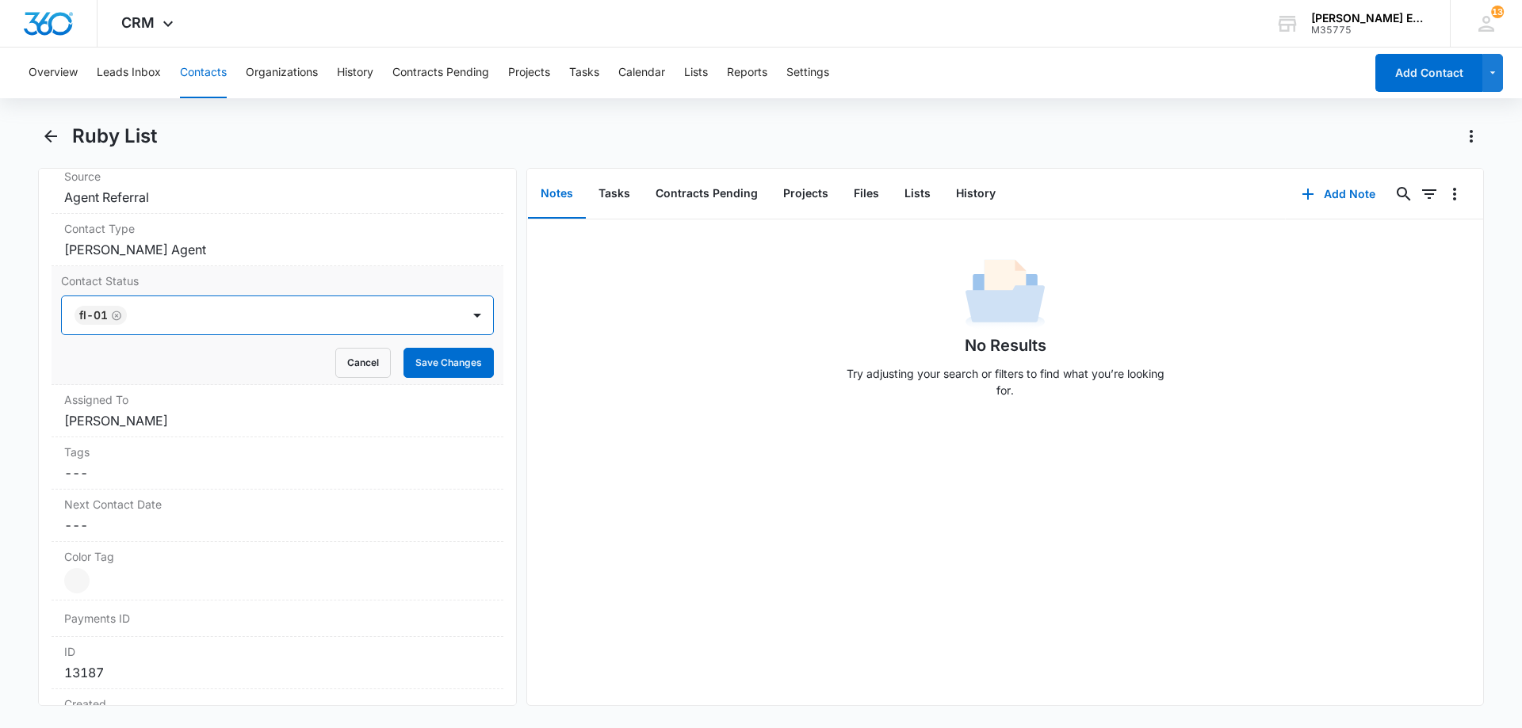
drag, startPoint x: 334, startPoint y: 316, endPoint x: 442, endPoint y: 351, distance: 114.0
click at [334, 316] on div at bounding box center [286, 315] width 309 height 22
click at [430, 360] on button "Save Changes" at bounding box center [448, 363] width 90 height 30
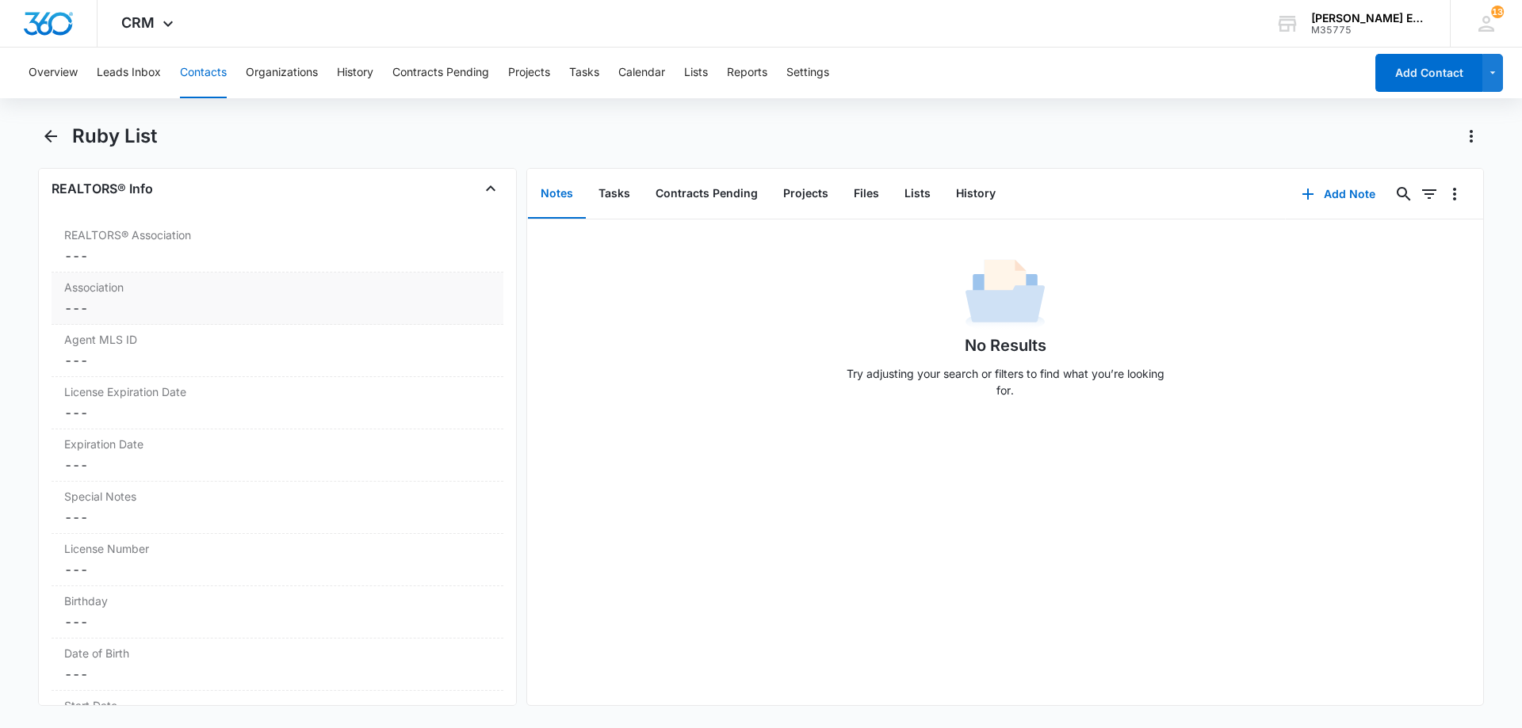
scroll to position [1297, 0]
click at [150, 459] on dd "Cancel Save Changes ---" at bounding box center [277, 465] width 426 height 19
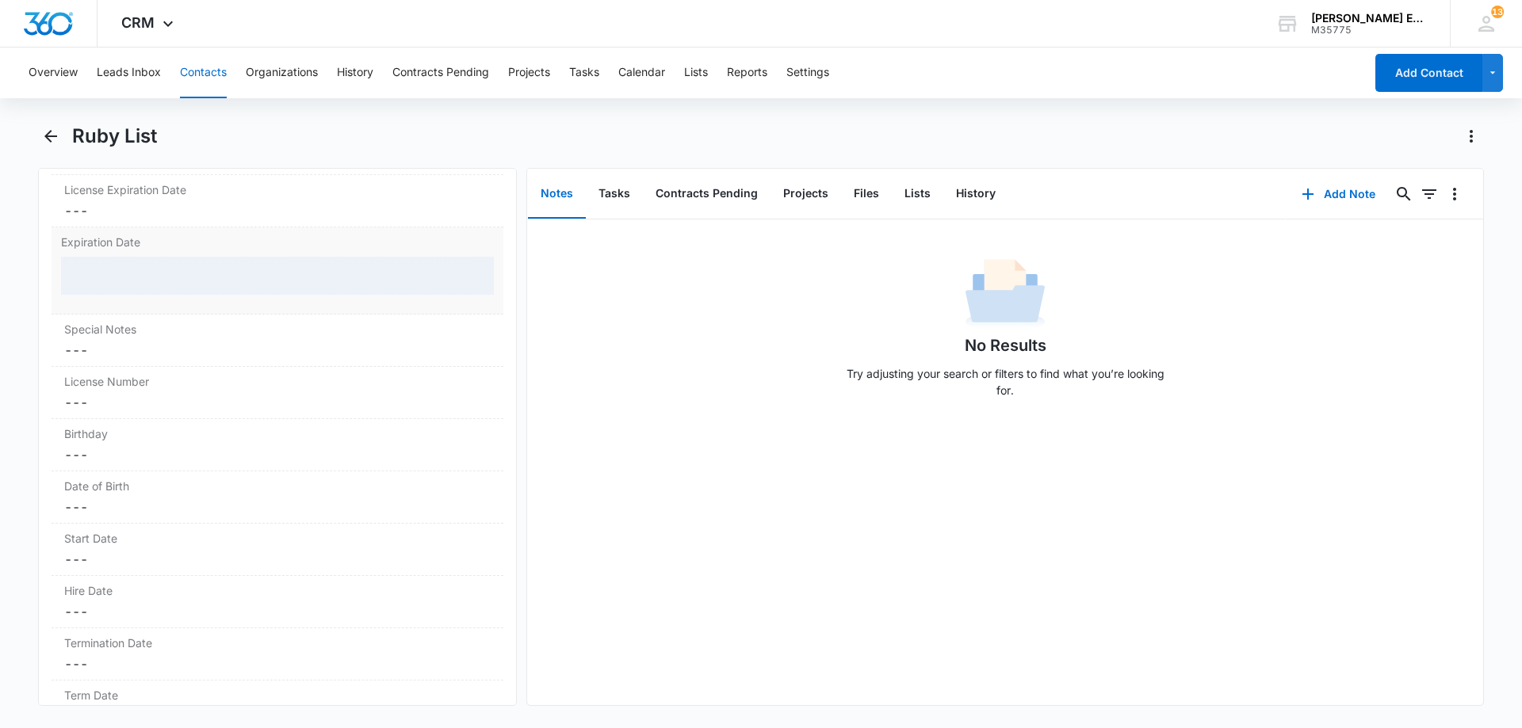
scroll to position [1534, 0]
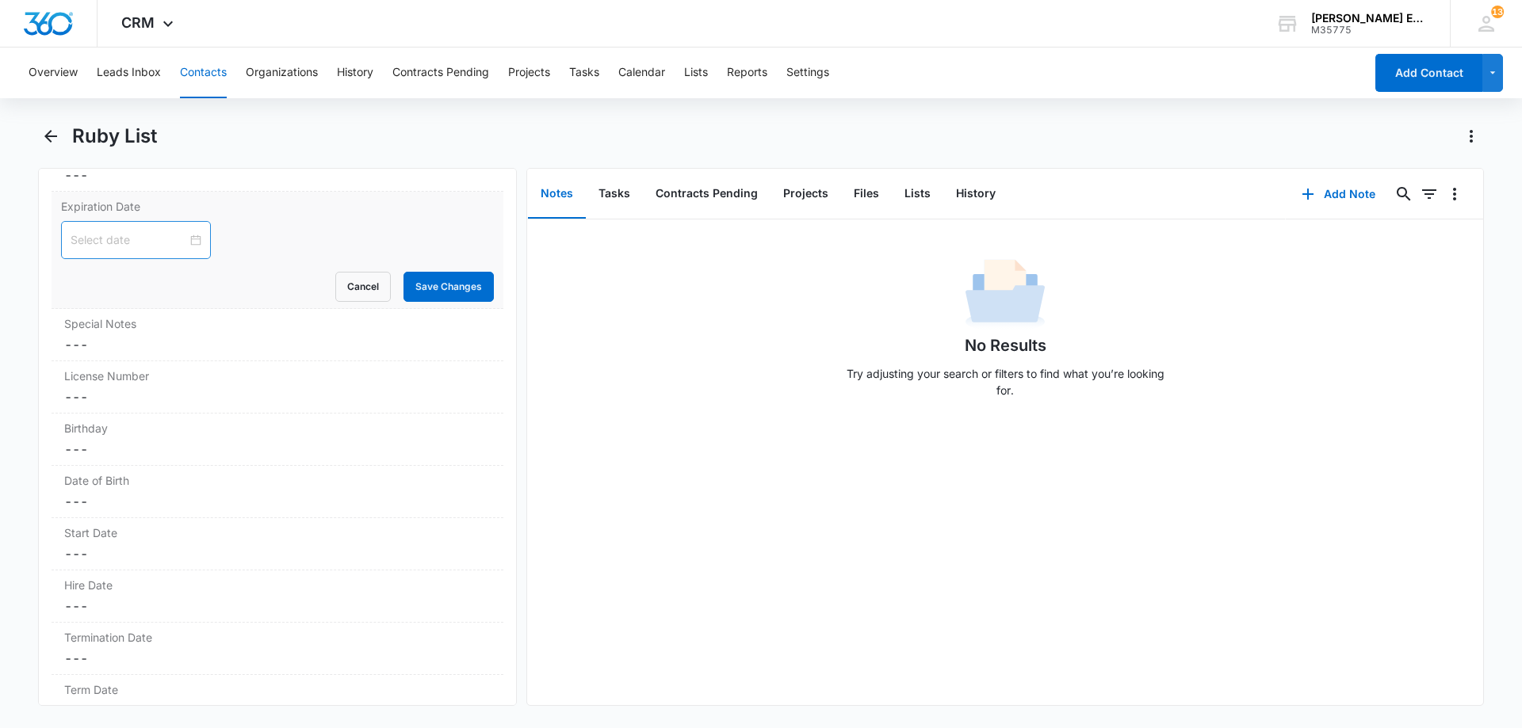
click at [166, 231] on input at bounding box center [129, 239] width 117 height 17
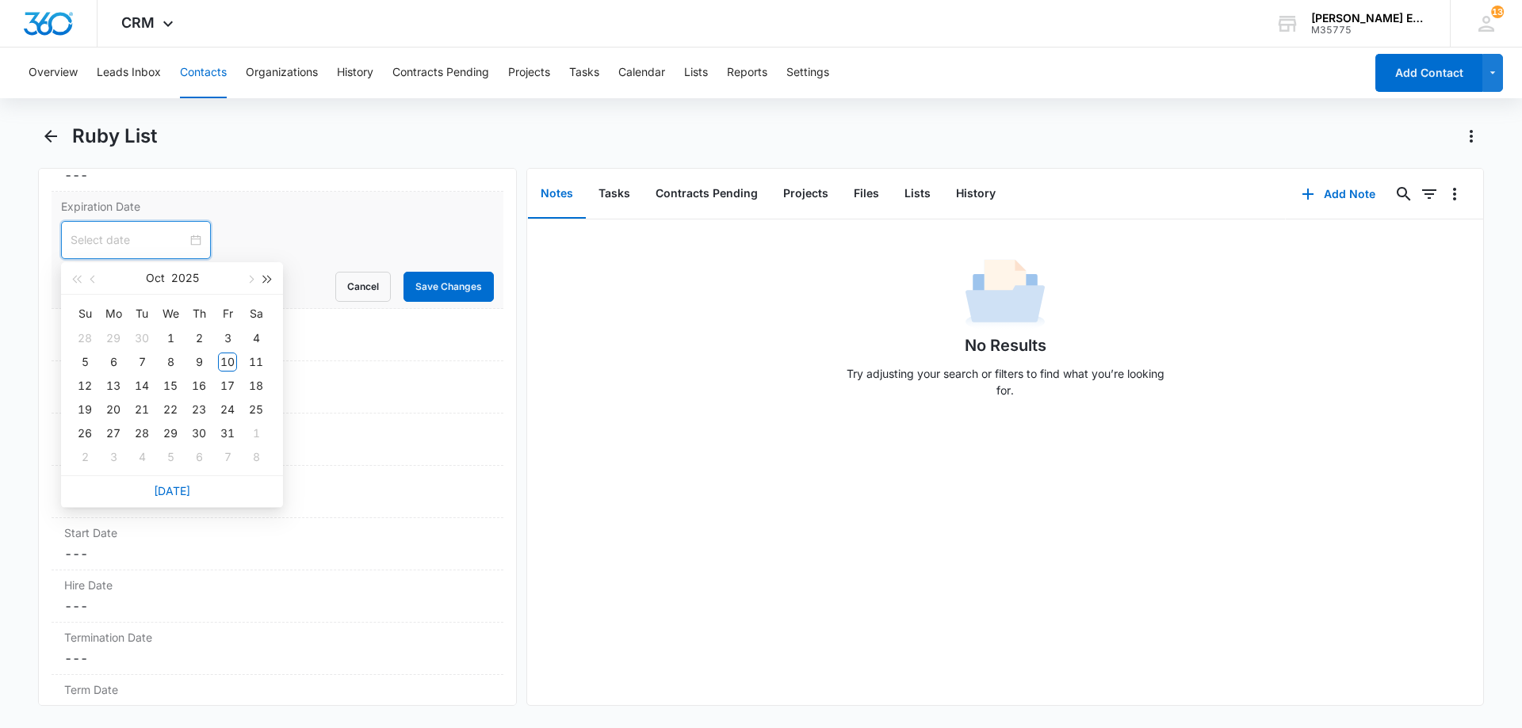
click at [273, 281] on button "button" at bounding box center [267, 278] width 17 height 32
click at [98, 282] on button "button" at bounding box center [93, 278] width 17 height 32
drag, startPoint x: 174, startPoint y: 434, endPoint x: 208, endPoint y: 429, distance: 33.7
click at [176, 434] on div "30" at bounding box center [170, 433] width 19 height 19
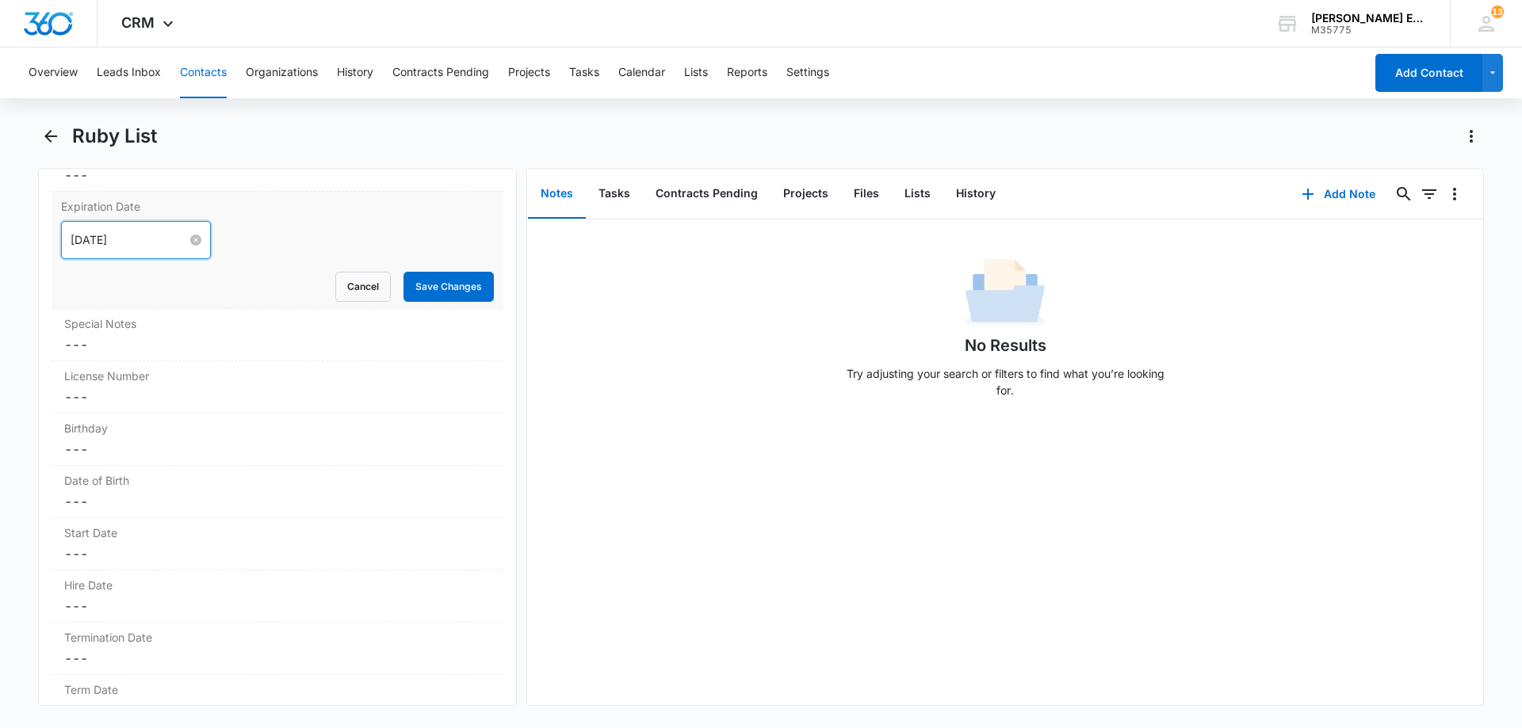
click at [162, 246] on input "[DATE]" at bounding box center [129, 239] width 117 height 17
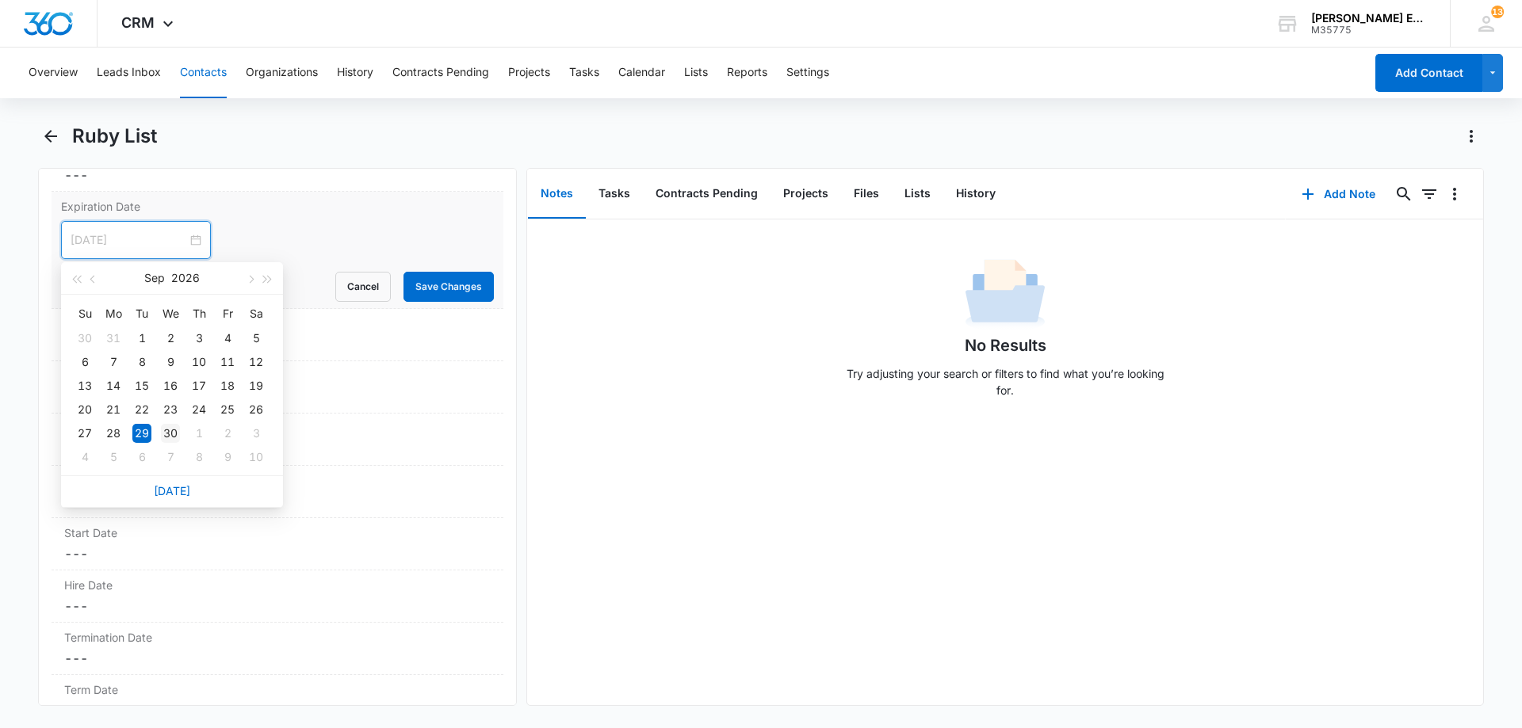
type input "[DATE]"
click at [163, 430] on div "30" at bounding box center [170, 433] width 19 height 19
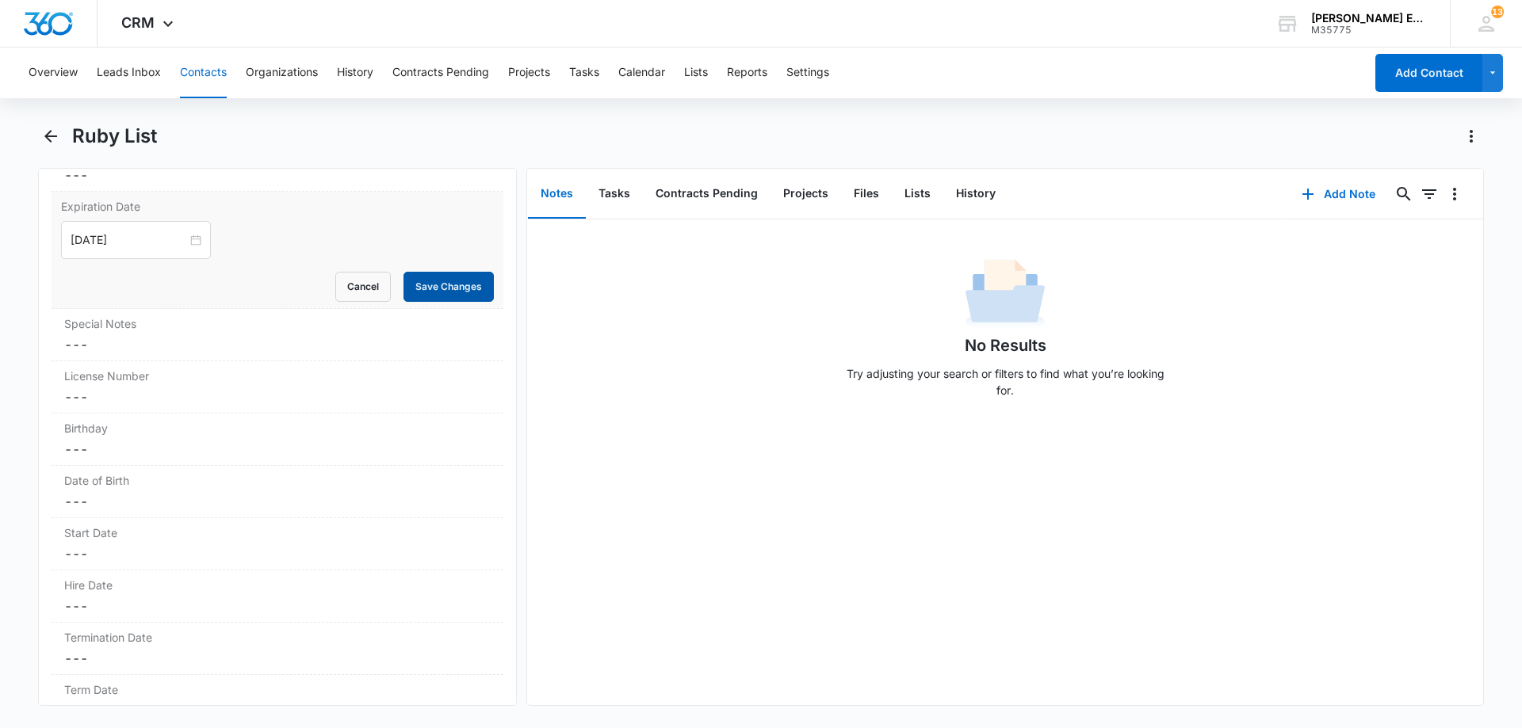
click at [434, 290] on button "Save Changes" at bounding box center [448, 287] width 90 height 30
click at [136, 397] on dd "Cancel Save Changes ---" at bounding box center [277, 397] width 426 height 19
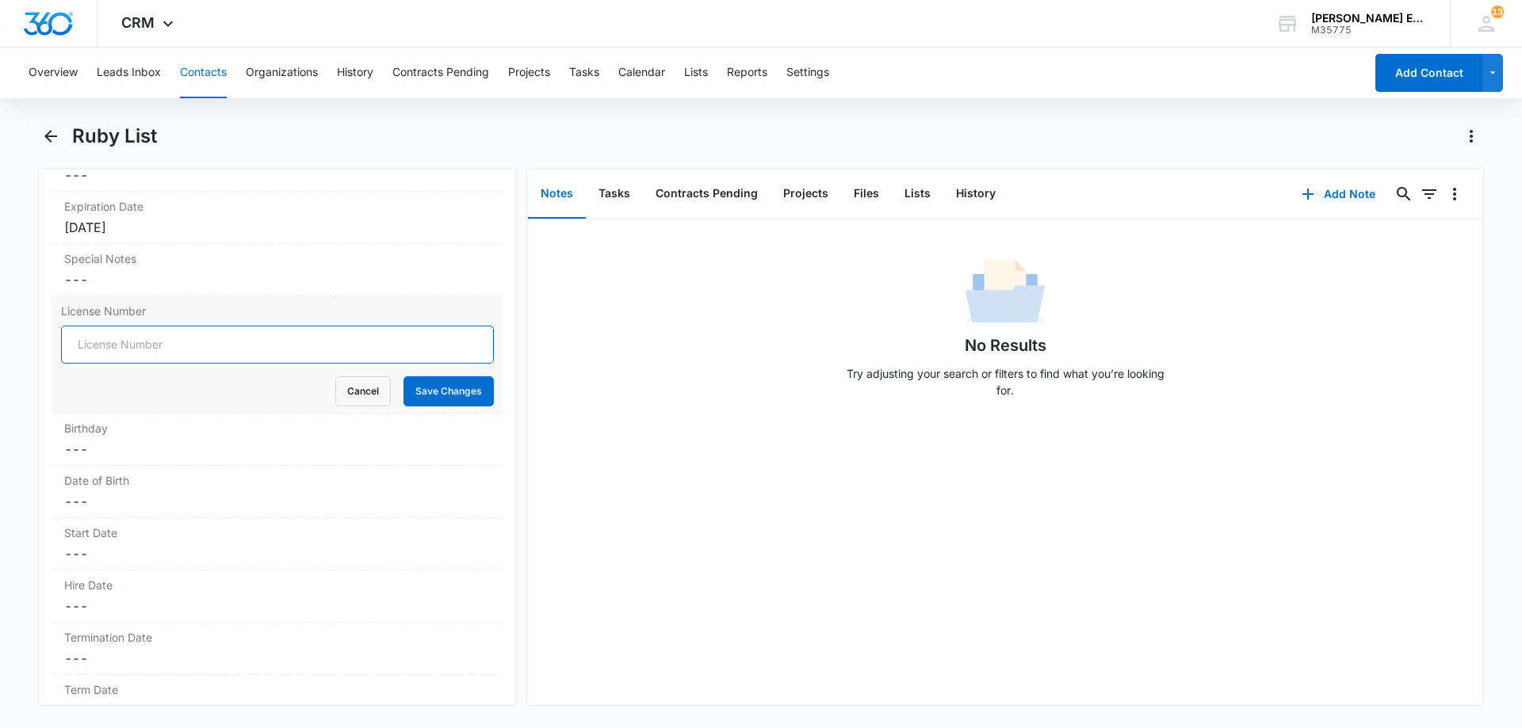
click at [216, 352] on input "License Number" at bounding box center [277, 345] width 433 height 38
paste input "SL3623846"
type input "SL3623846"
click at [430, 393] on button "Save Changes" at bounding box center [448, 391] width 90 height 30
drag, startPoint x: 205, startPoint y: 499, endPoint x: 237, endPoint y: 480, distance: 37.4
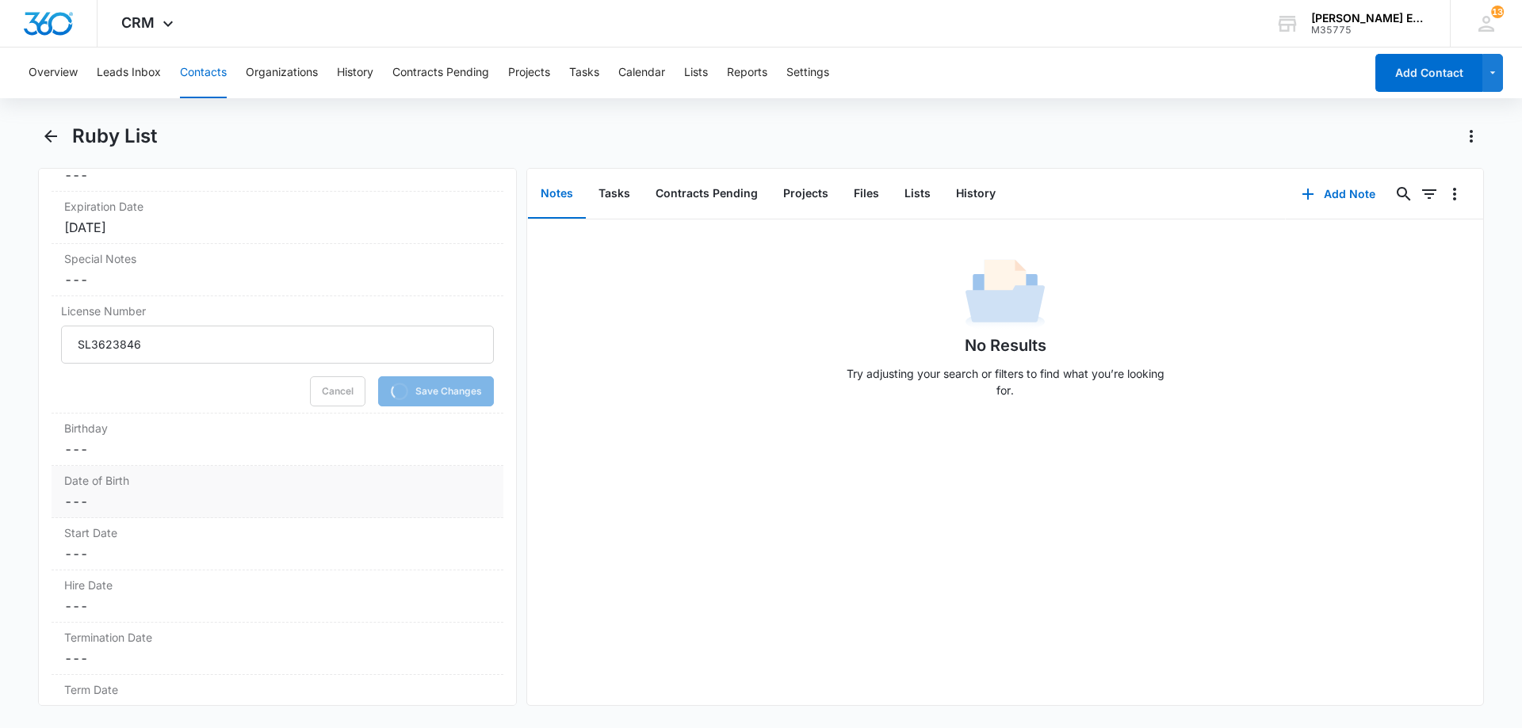
click at [206, 499] on dd "Cancel Save Changes ---" at bounding box center [277, 501] width 426 height 19
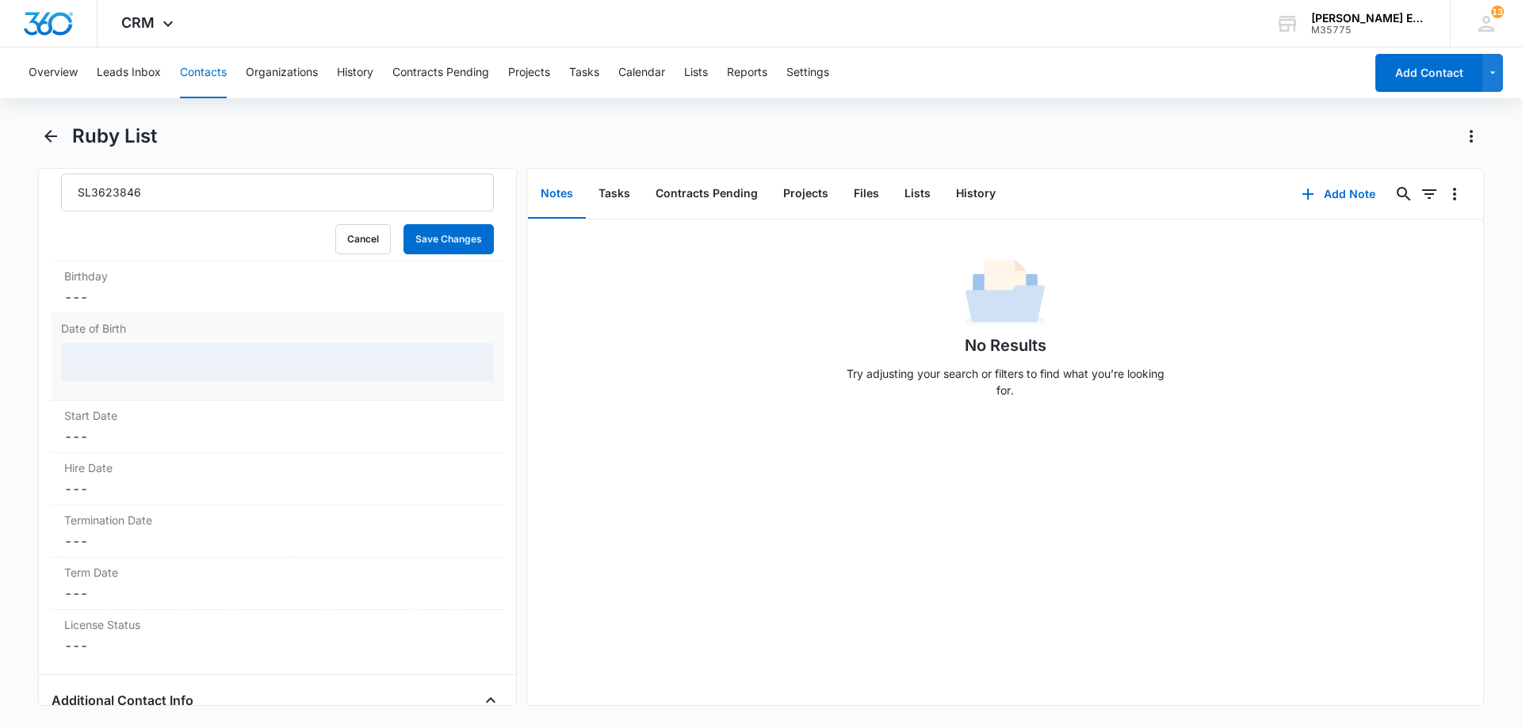
scroll to position [1693, 0]
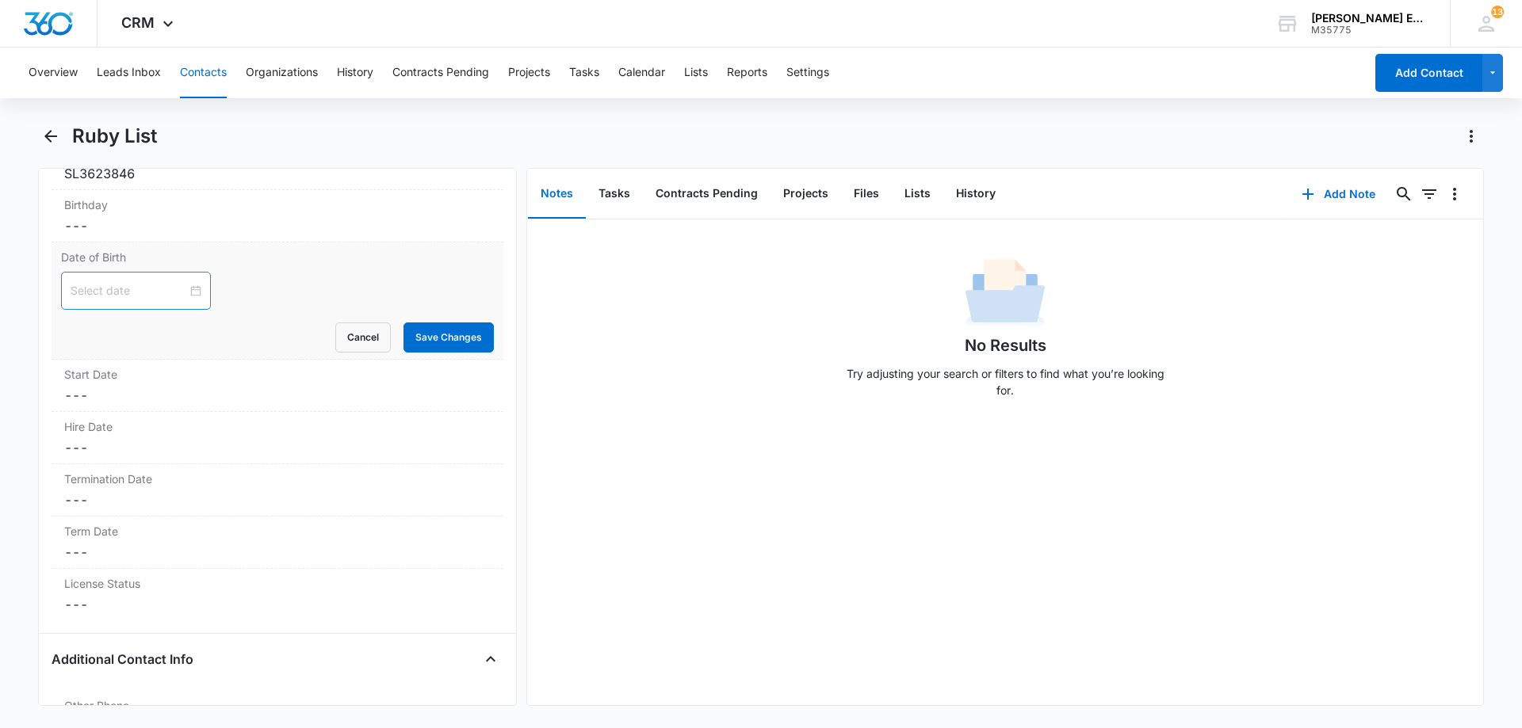
click at [162, 303] on div at bounding box center [136, 291] width 150 height 38
click at [187, 332] on button "2025" at bounding box center [185, 329] width 28 height 32
click at [78, 326] on button "button" at bounding box center [75, 329] width 17 height 32
click at [180, 376] on div "2000" at bounding box center [172, 371] width 48 height 19
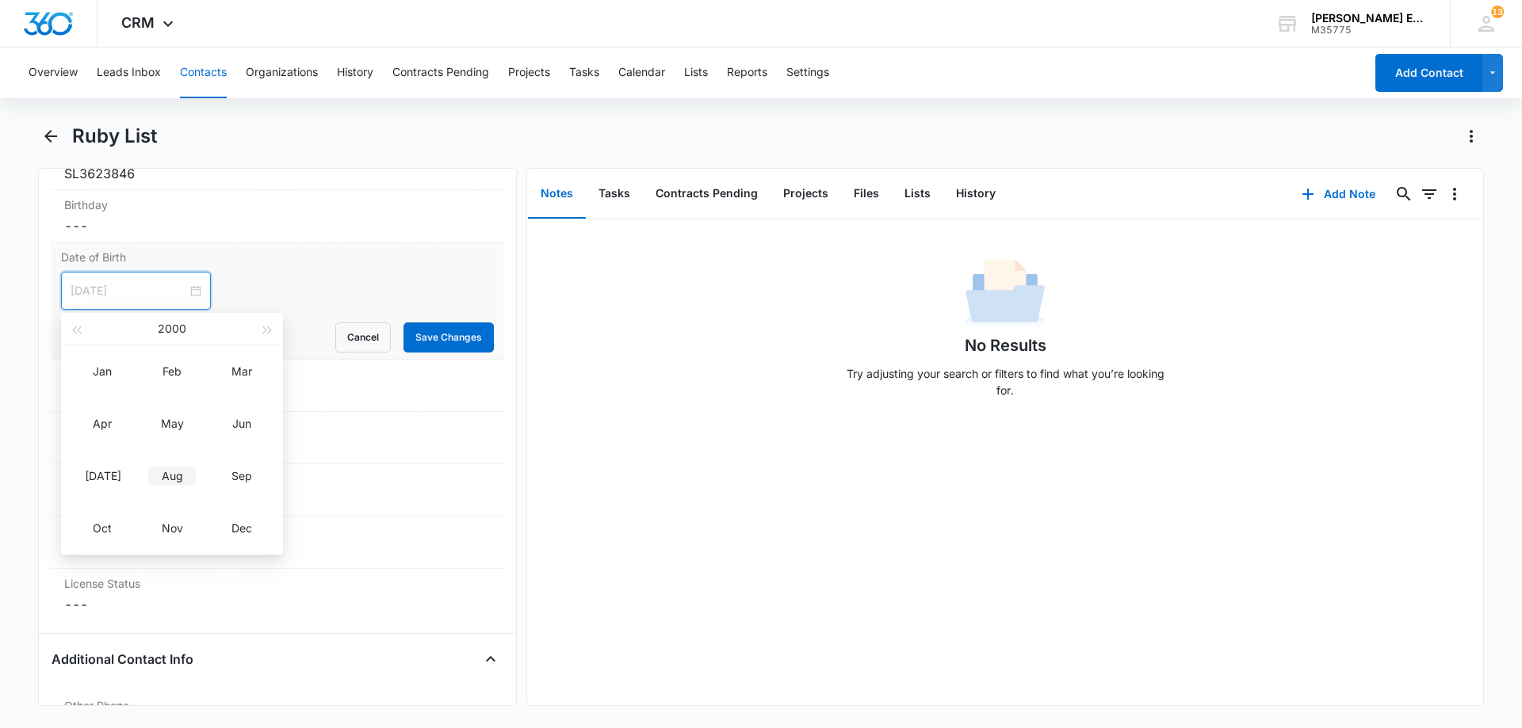
click at [162, 472] on div "Aug" at bounding box center [172, 476] width 48 height 19
drag, startPoint x: 201, startPoint y: 392, endPoint x: 227, endPoint y: 392, distance: 27.0
click at [227, 392] on tr "30 31 1 2 3 4 5" at bounding box center [171, 389] width 200 height 24
click at [227, 392] on div "4" at bounding box center [227, 389] width 19 height 19
type input "[DATE]"
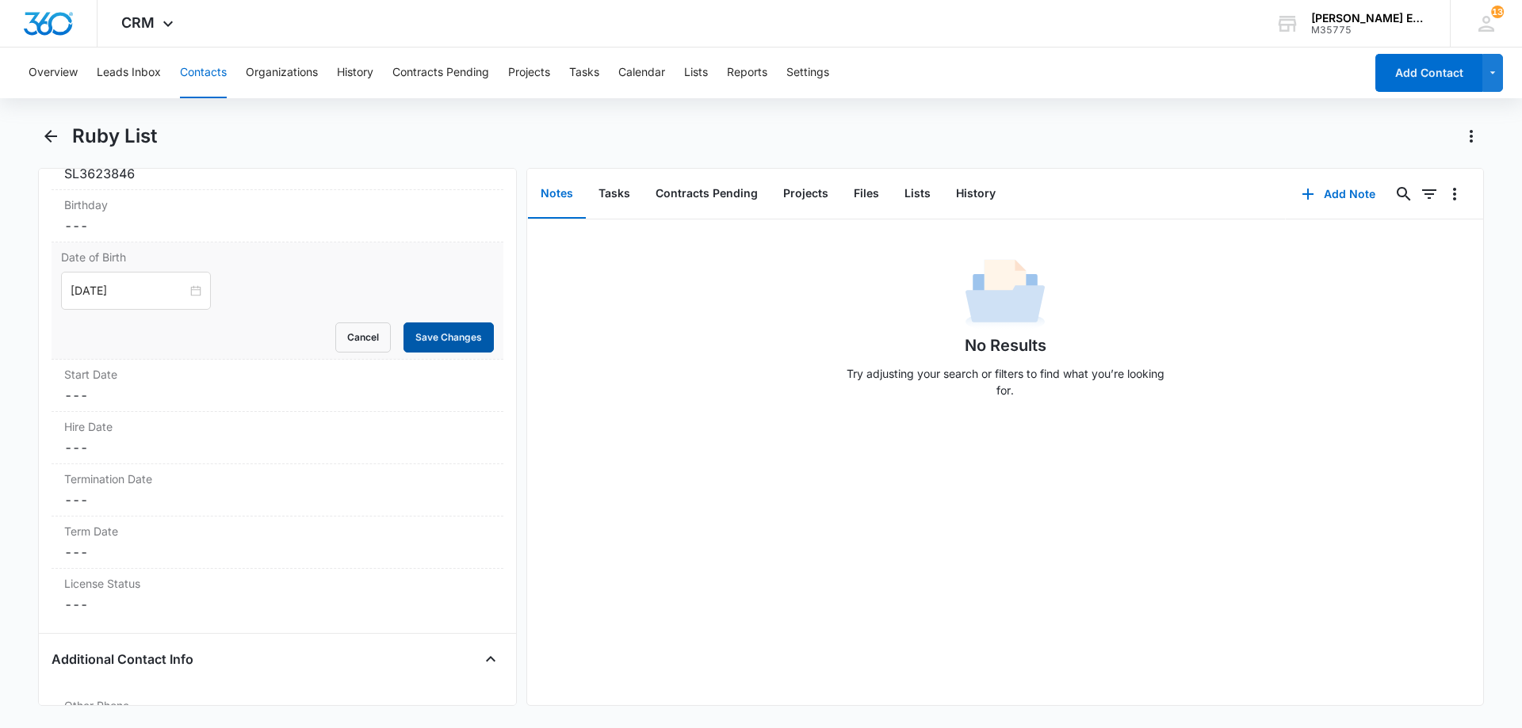
click at [431, 337] on button "Save Changes" at bounding box center [448, 338] width 90 height 30
click at [151, 447] on dd "Cancel Save Changes ---" at bounding box center [277, 447] width 426 height 19
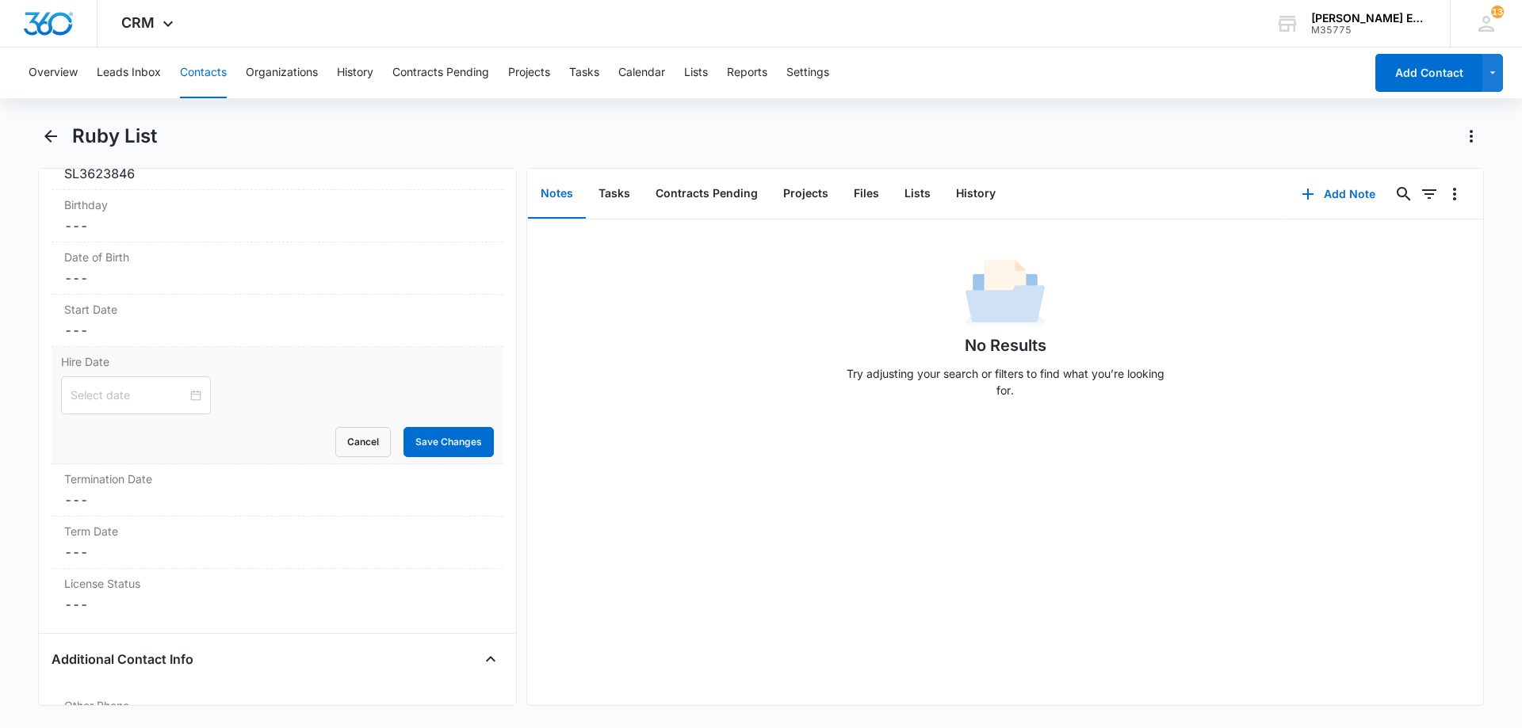
click at [172, 456] on div "Cancel Save Changes" at bounding box center [277, 442] width 433 height 30
click at [144, 393] on input at bounding box center [129, 395] width 117 height 17
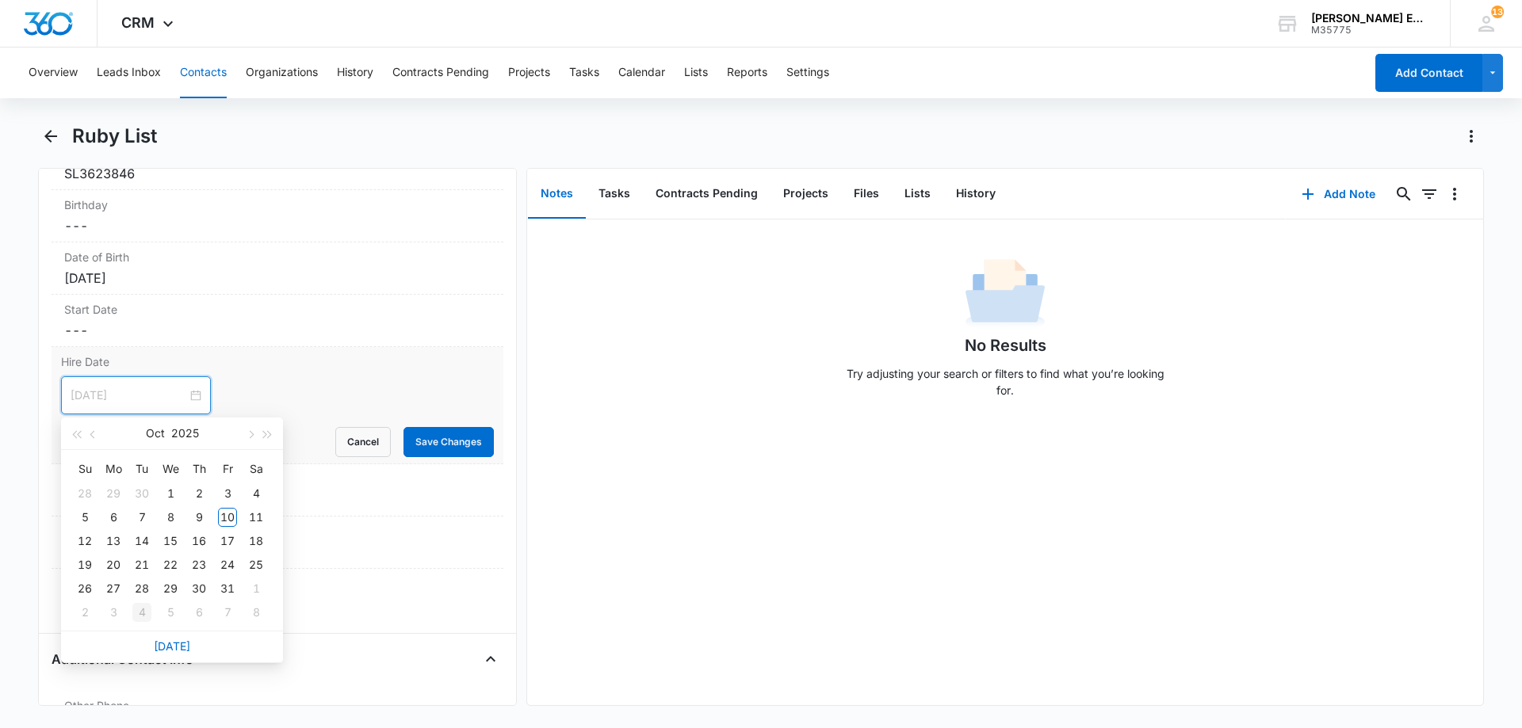
type input "[DATE]"
click at [162, 638] on div "[DATE]" at bounding box center [172, 647] width 222 height 32
type input "[DATE]"
click at [159, 647] on link "[DATE]" at bounding box center [172, 646] width 36 height 13
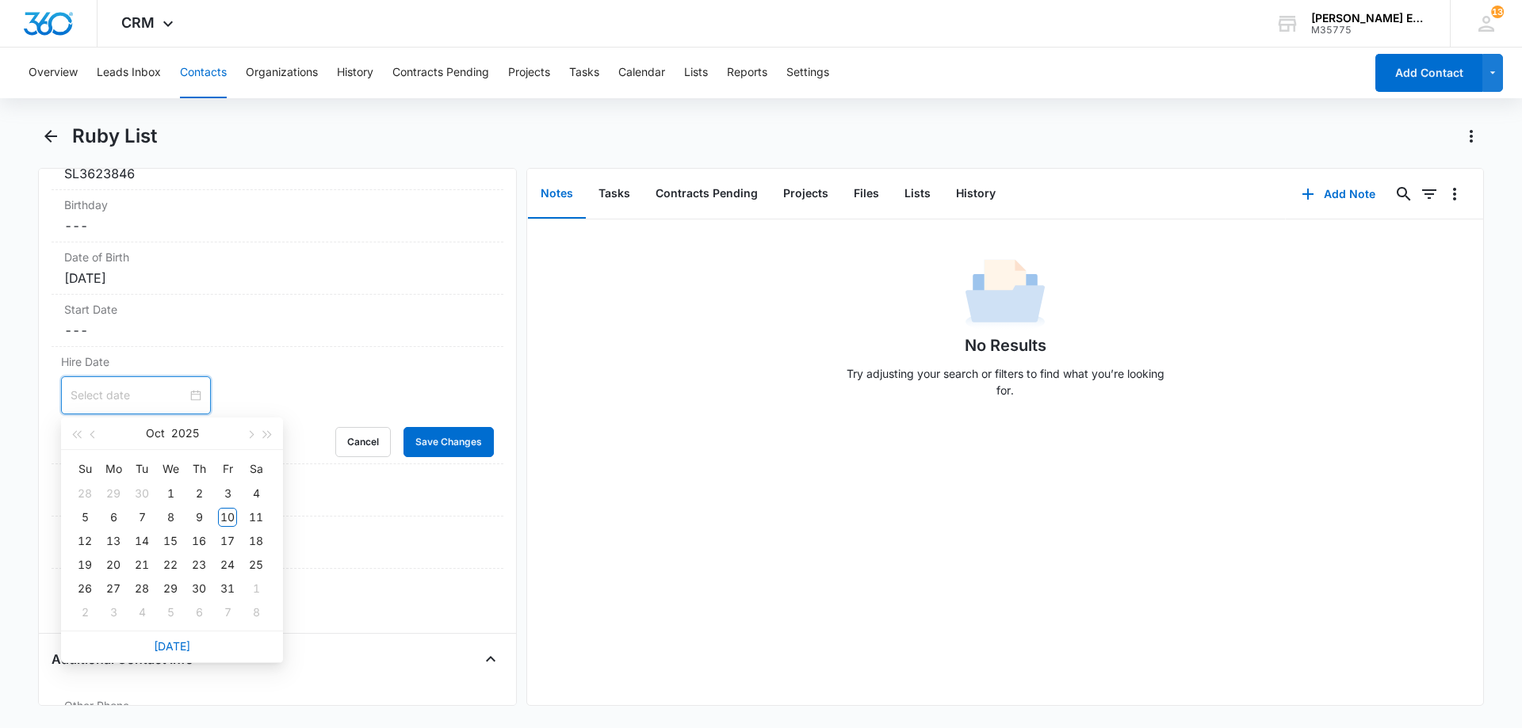
type input "[DATE]"
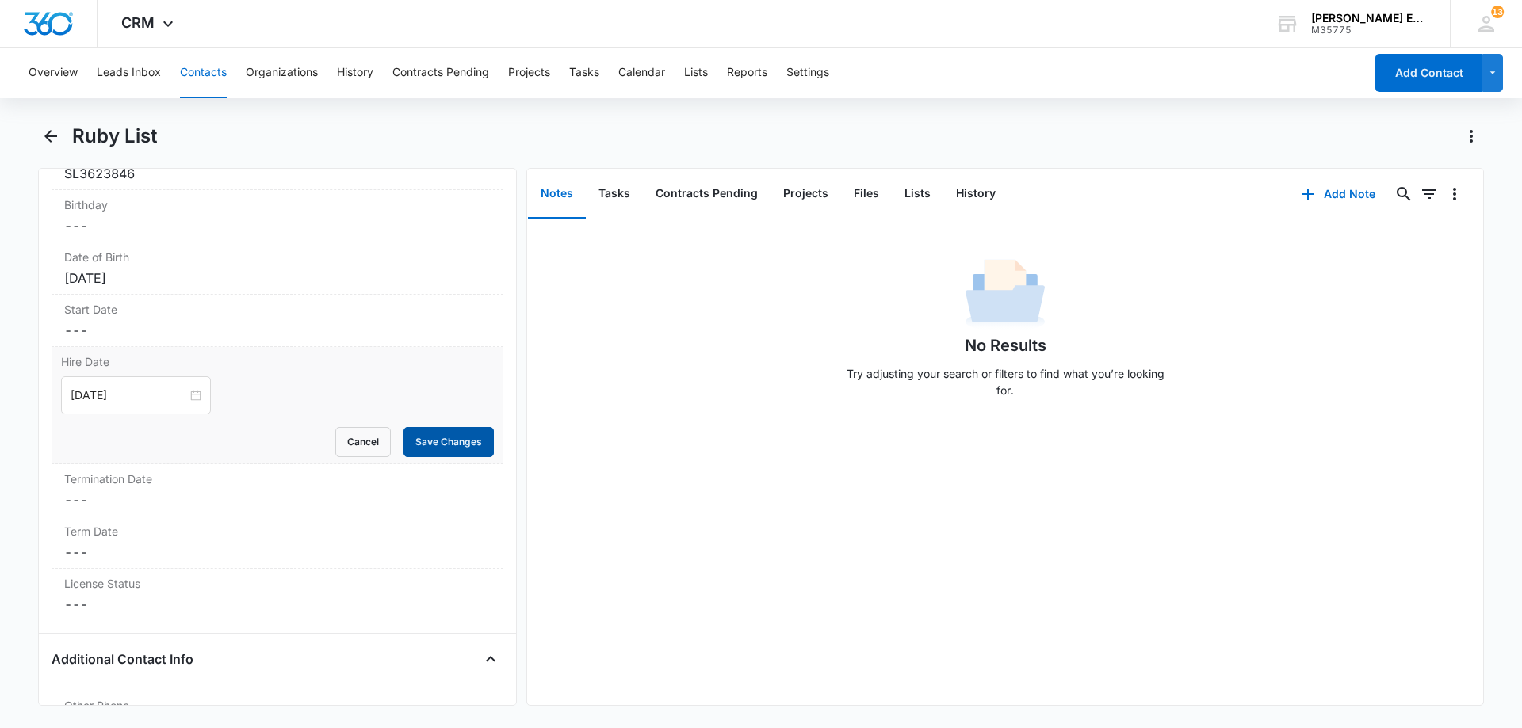
click at [425, 445] on button "Save Changes" at bounding box center [448, 442] width 90 height 30
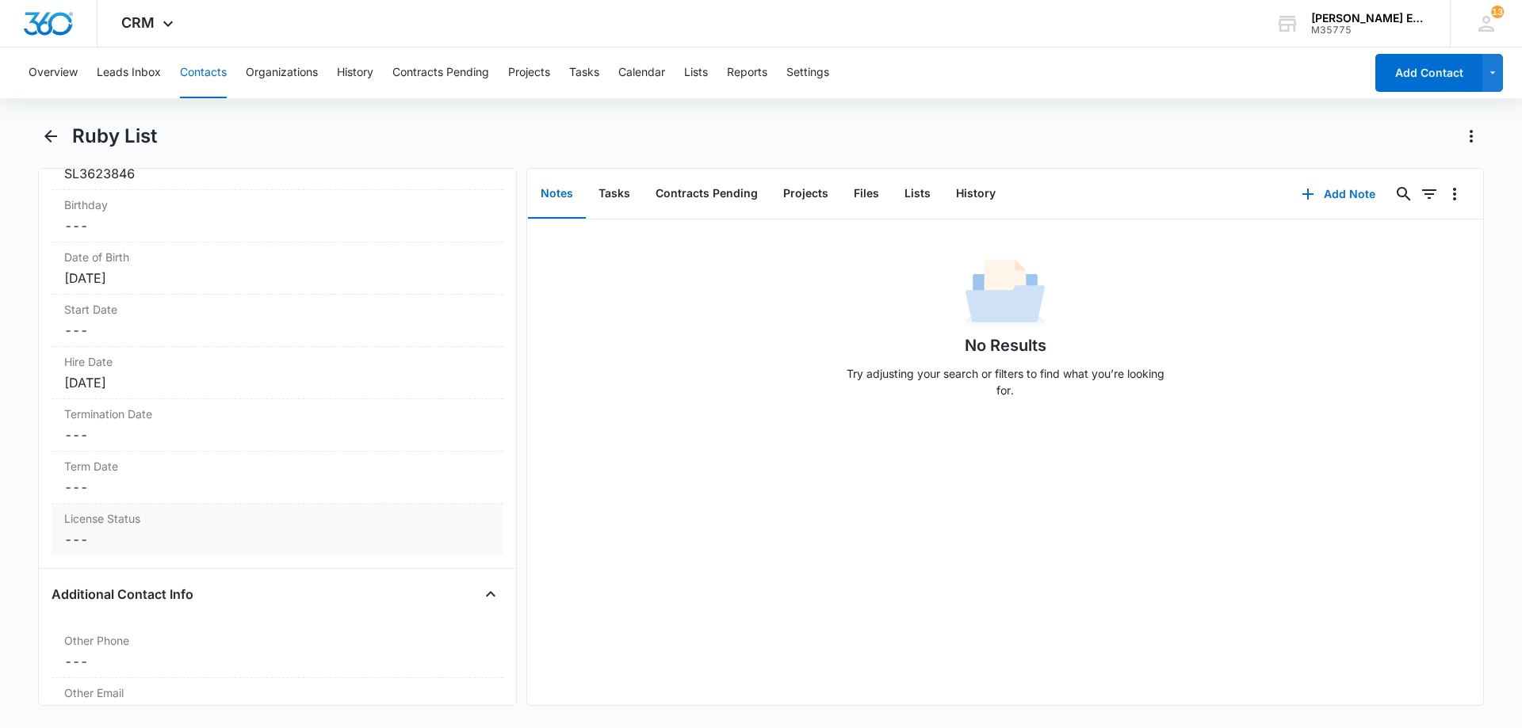
click at [139, 545] on dd "Cancel Save Changes ---" at bounding box center [277, 539] width 426 height 19
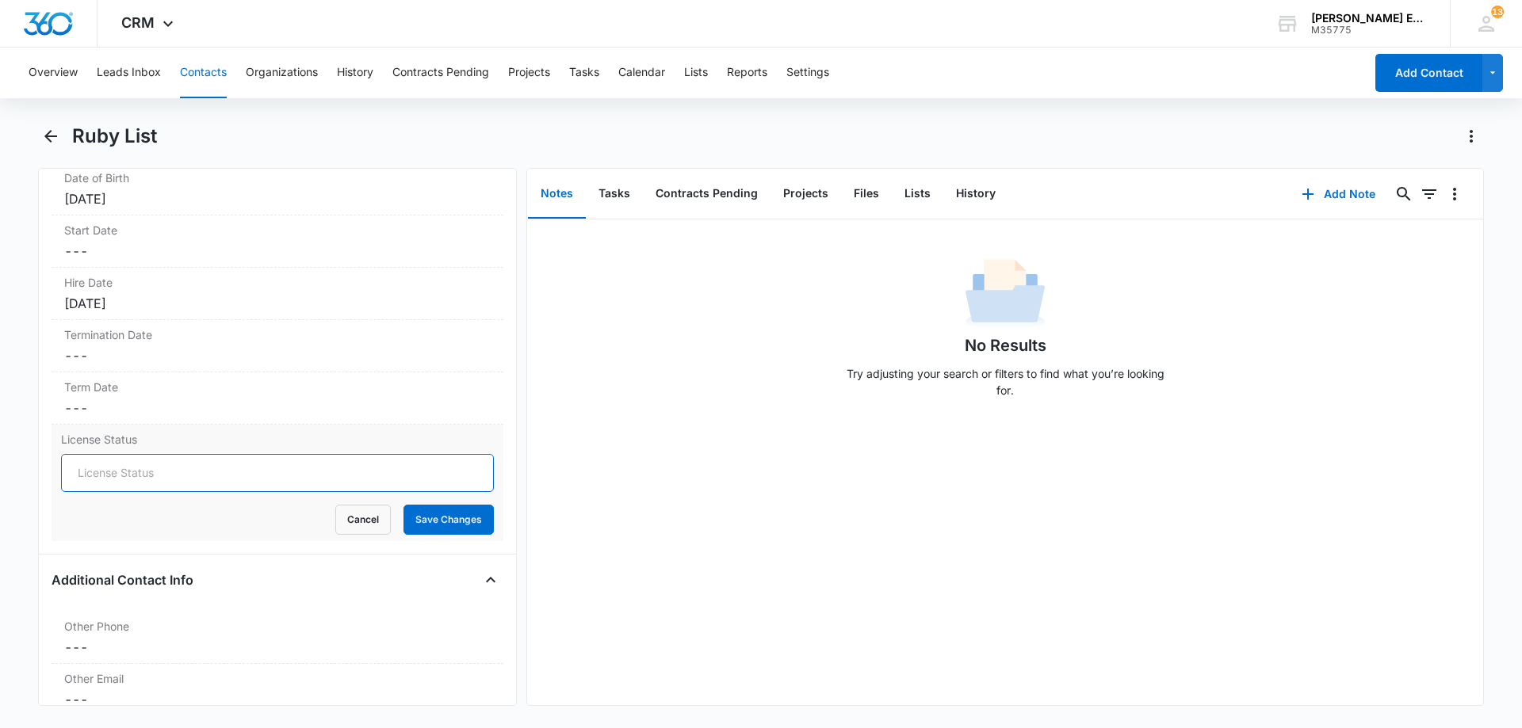
click at [178, 477] on input "License Status" at bounding box center [277, 473] width 433 height 38
type input "Active"
click at [441, 525] on button "Save Changes" at bounding box center [448, 520] width 90 height 30
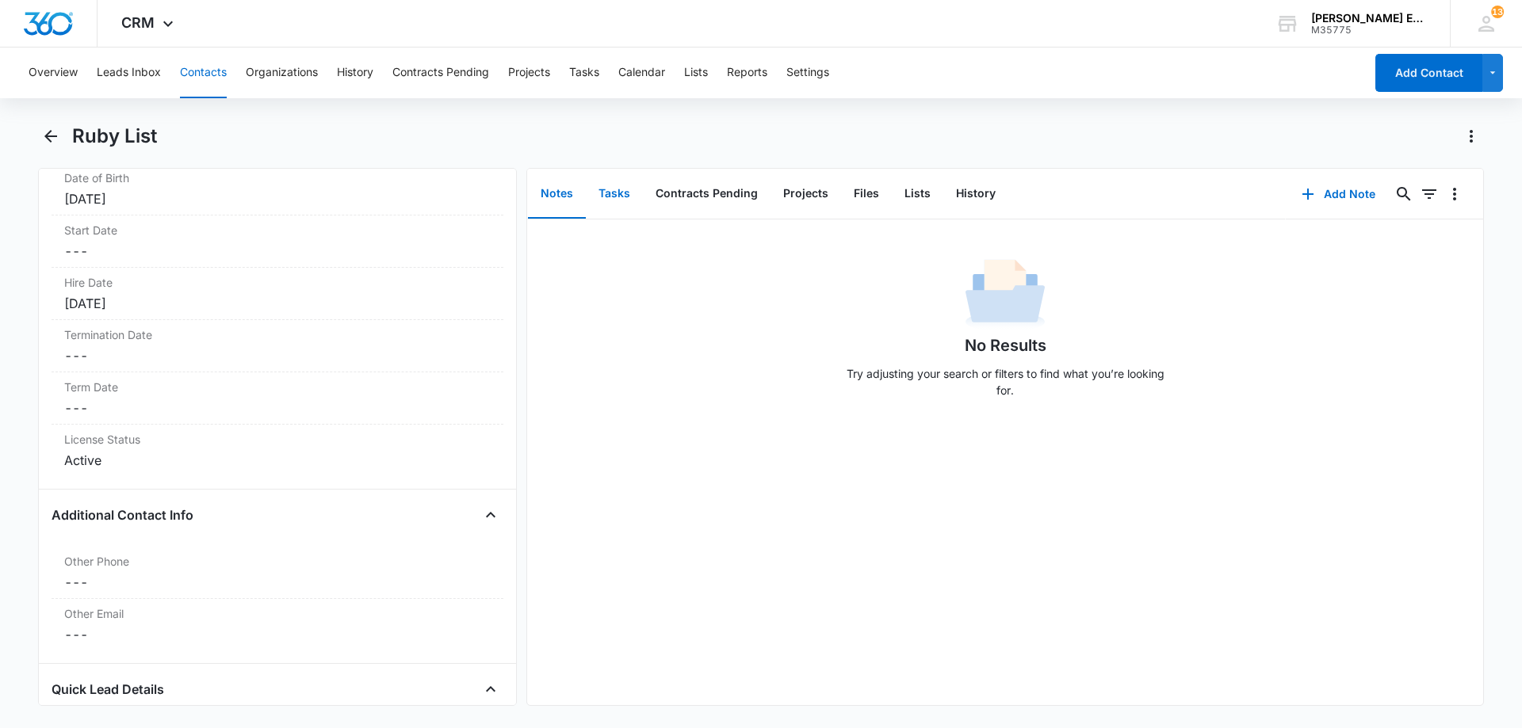
click at [613, 194] on button "Tasks" at bounding box center [614, 194] width 57 height 49
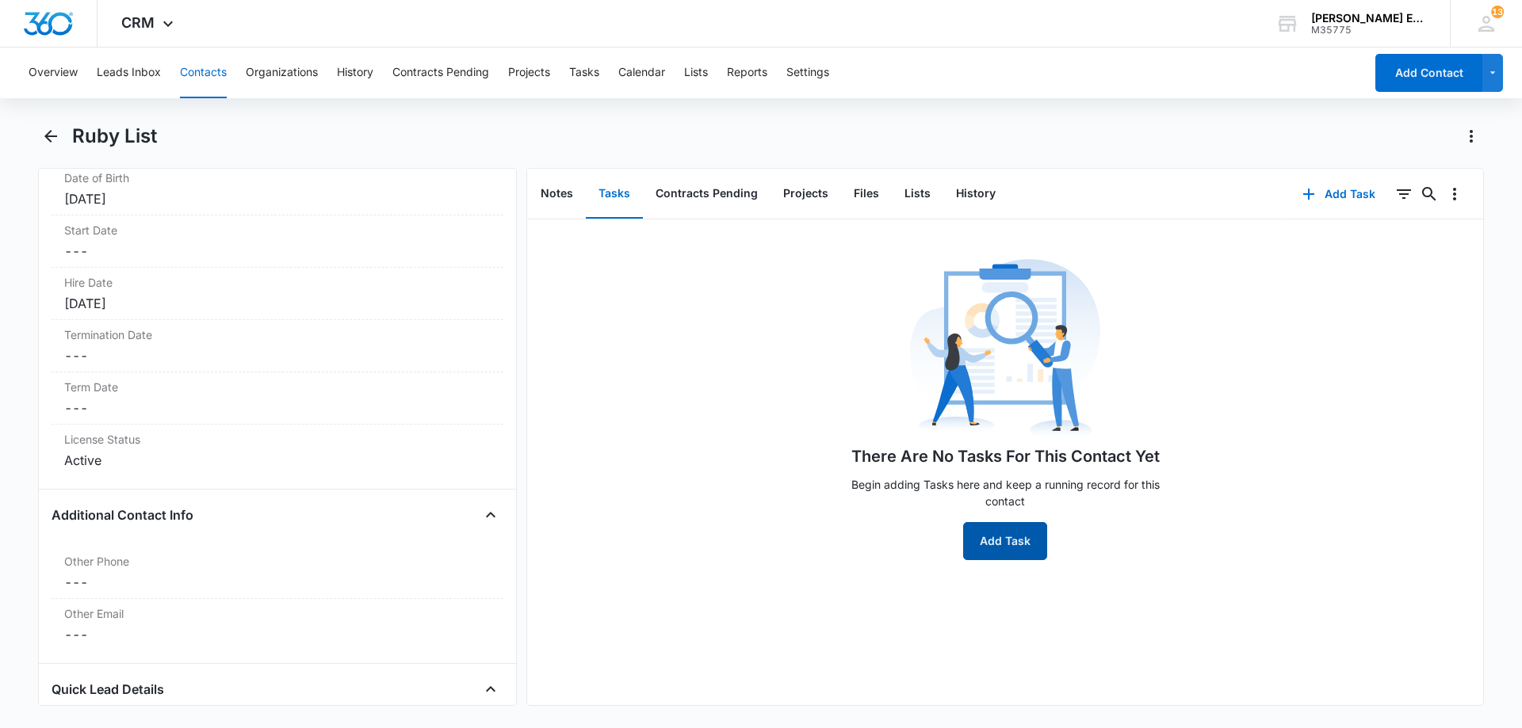
click at [984, 543] on button "Add Task" at bounding box center [1005, 541] width 84 height 38
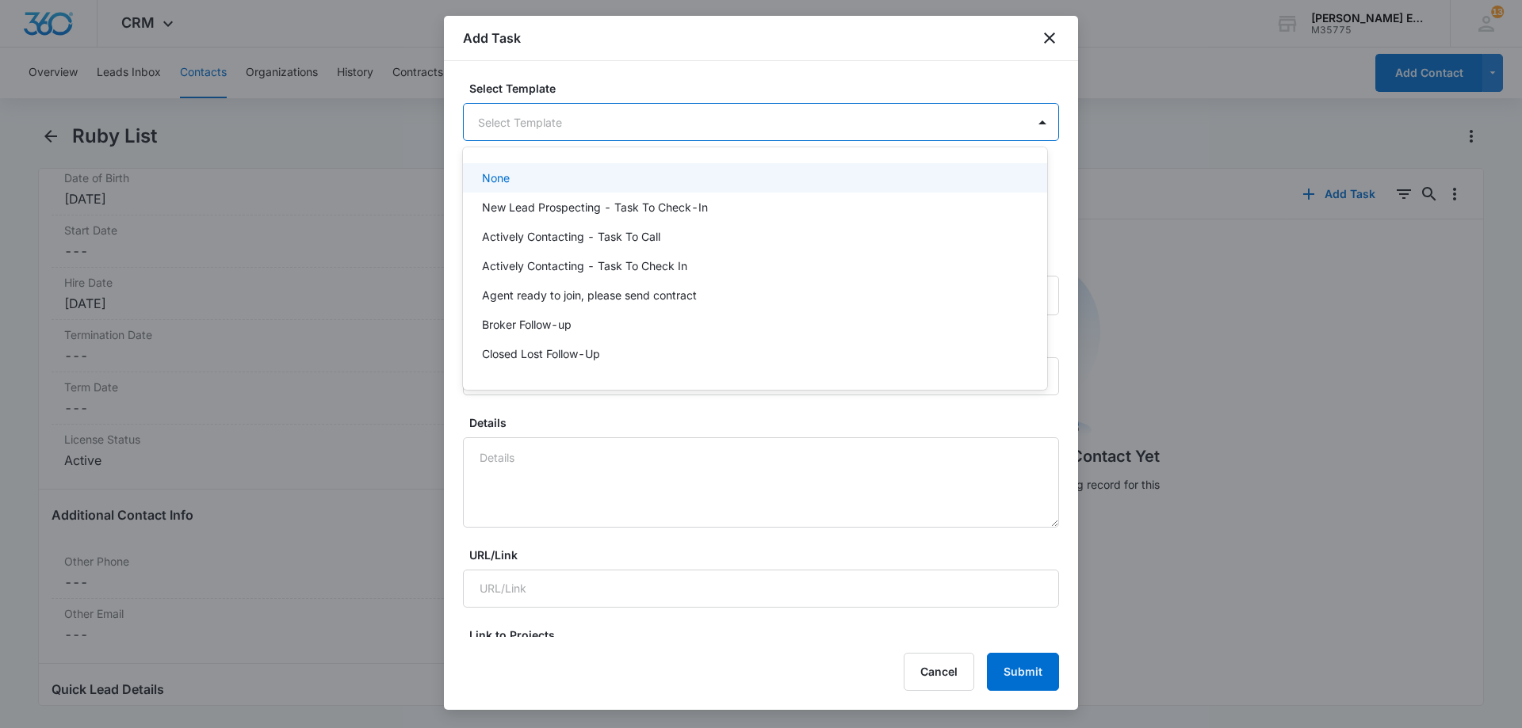
click at [642, 119] on body "CRM Apps Reputation Websites Forms CRM Email Social Shop Payments POS Content A…" at bounding box center [761, 364] width 1522 height 728
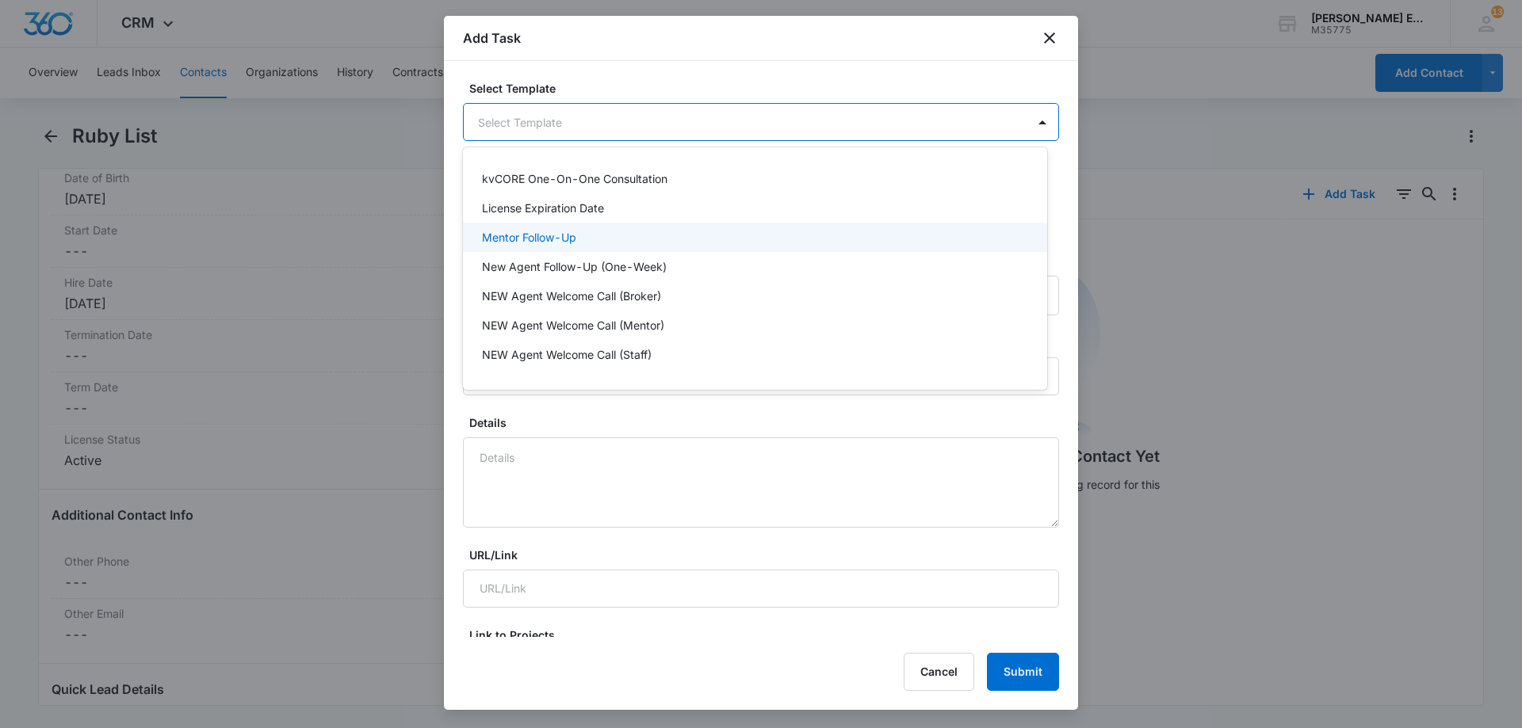
scroll to position [317, 0]
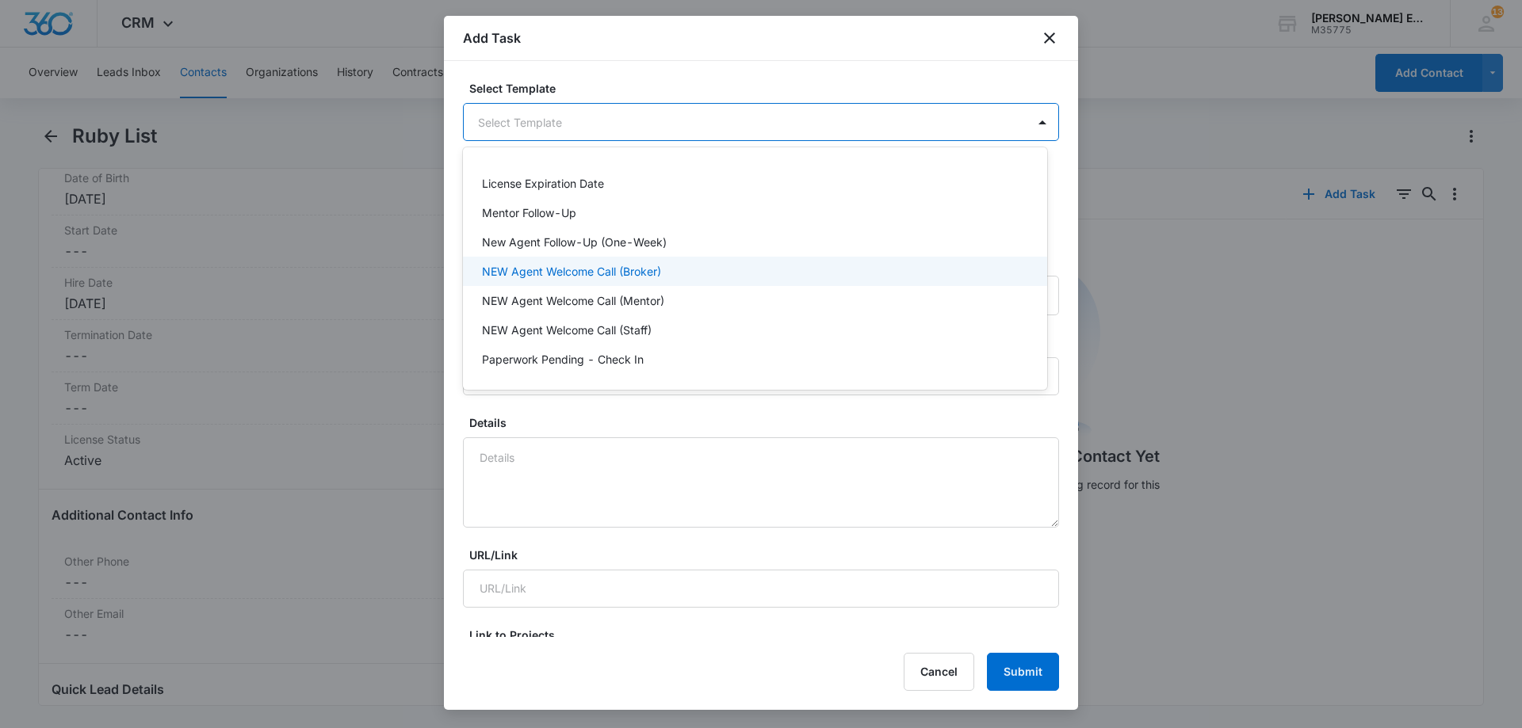
click at [606, 281] on div "NEW Agent Welcome Call (Broker)" at bounding box center [755, 271] width 584 height 29
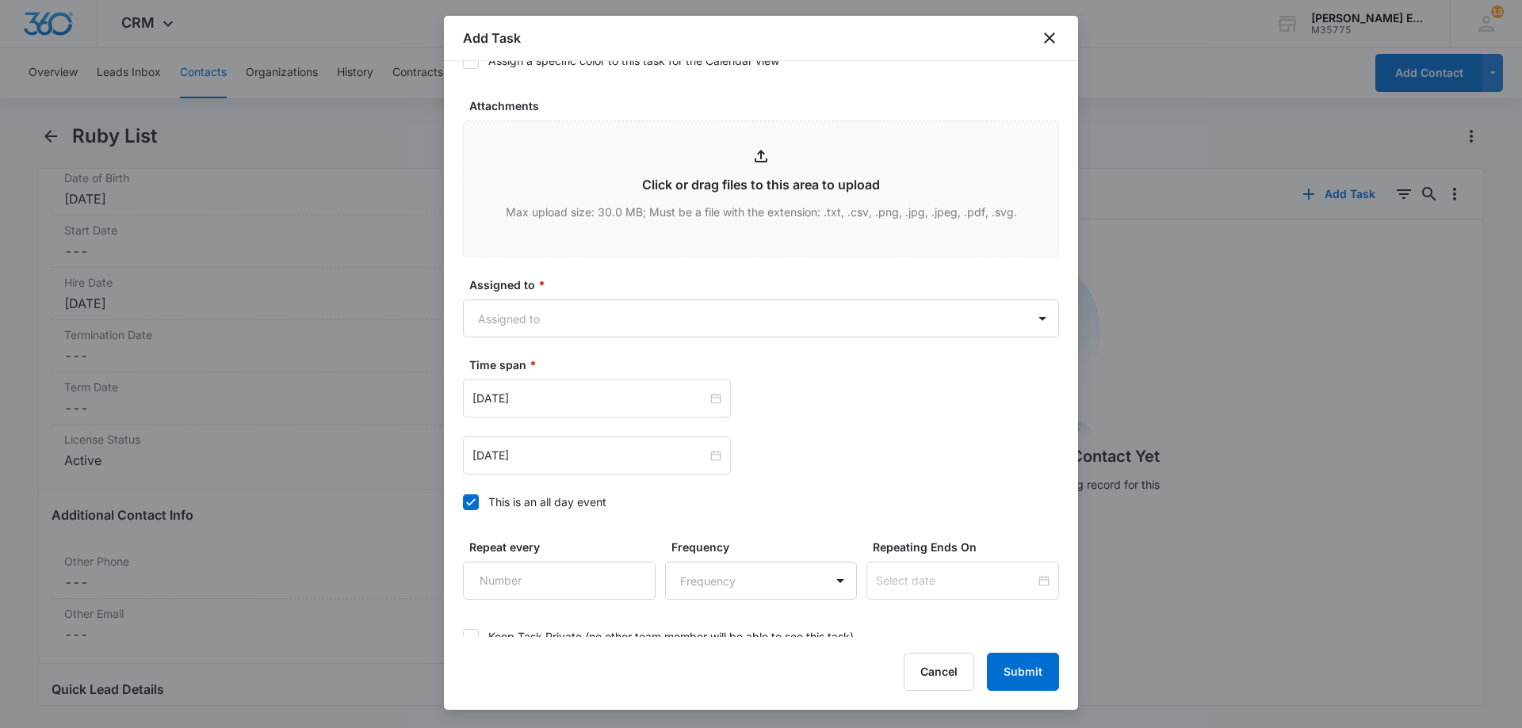
scroll to position [793, 0]
click at [760, 323] on body "CRM Apps Reputation Websites Forms CRM Email Social Shop Payments POS Content A…" at bounding box center [761, 364] width 1522 height 728
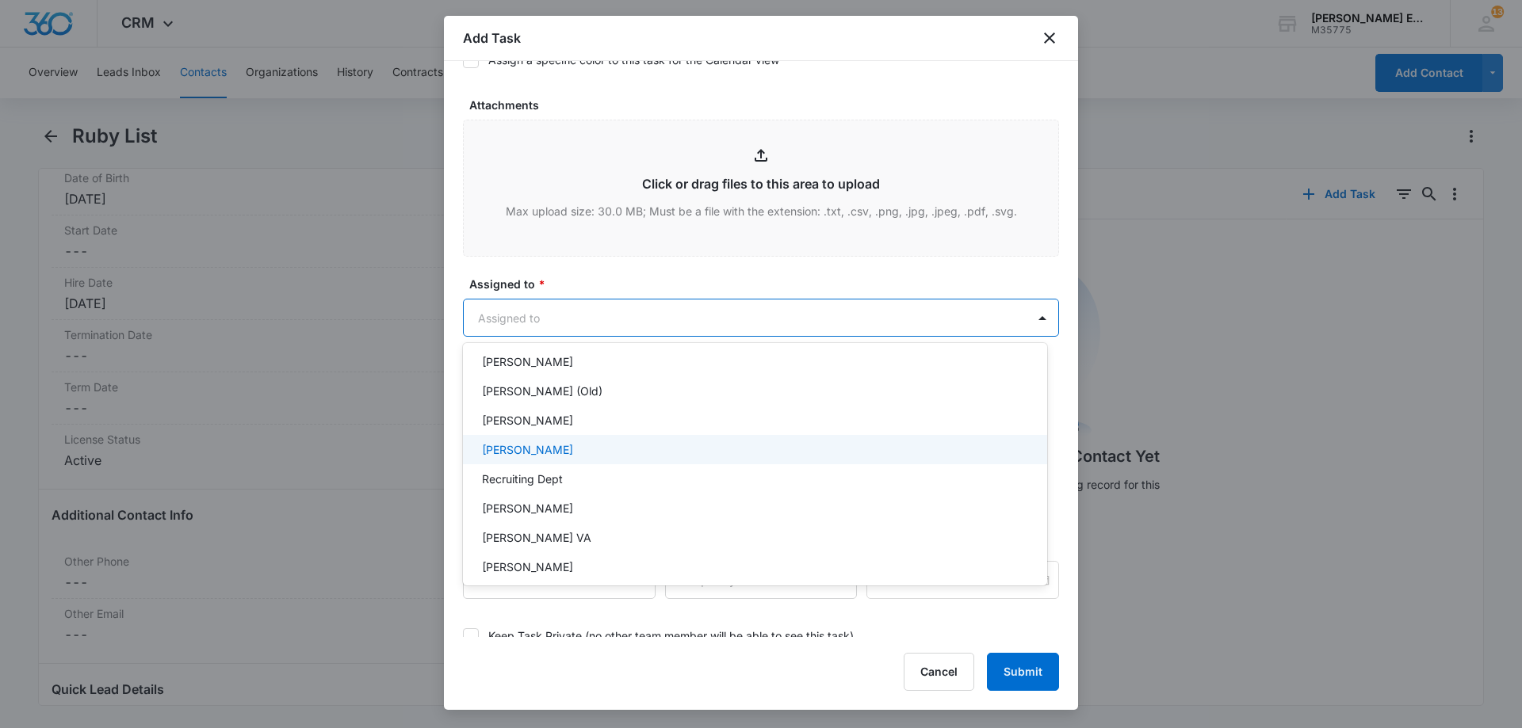
scroll to position [314, 0]
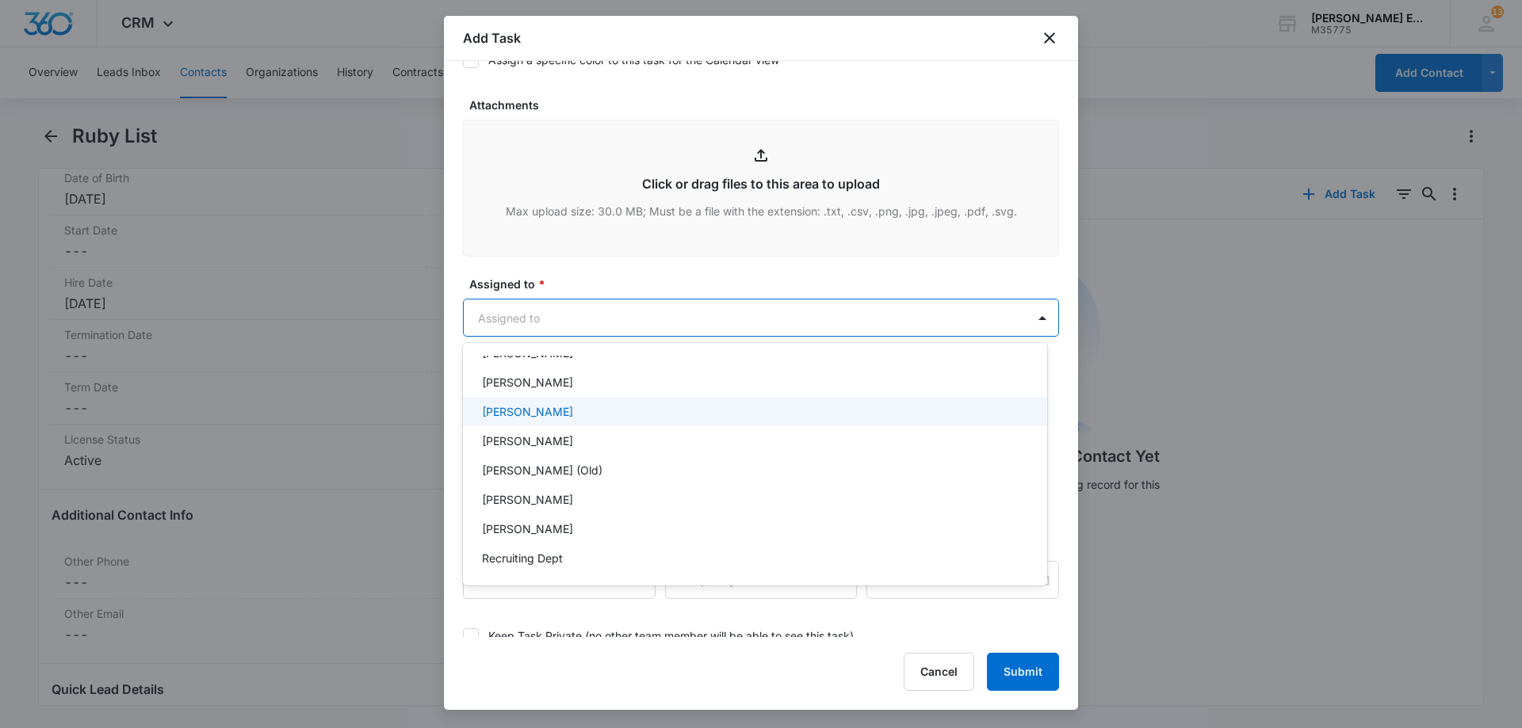
click at [539, 413] on p "[PERSON_NAME]" at bounding box center [527, 411] width 91 height 17
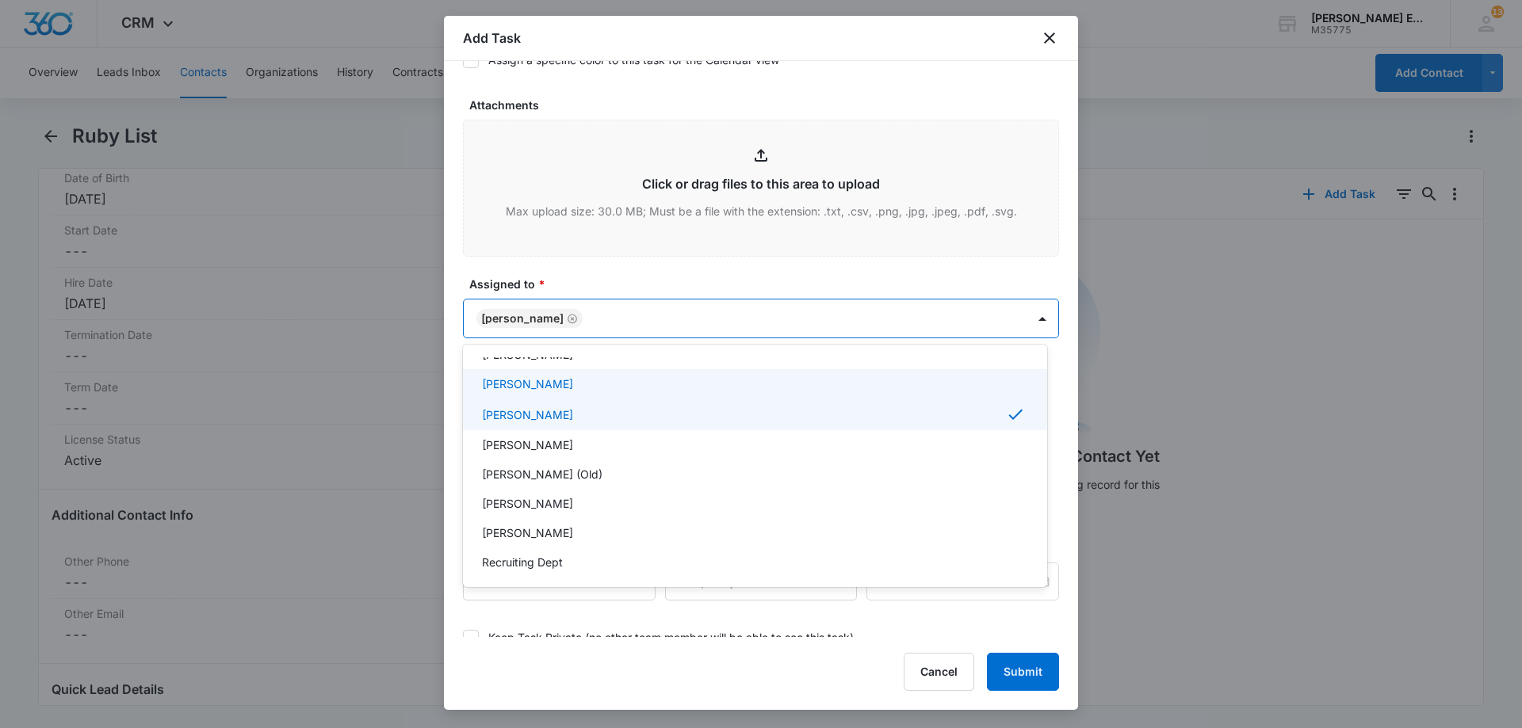
drag, startPoint x: 730, startPoint y: 334, endPoint x: 737, endPoint y: 320, distance: 15.2
click at [737, 320] on div at bounding box center [761, 364] width 1522 height 728
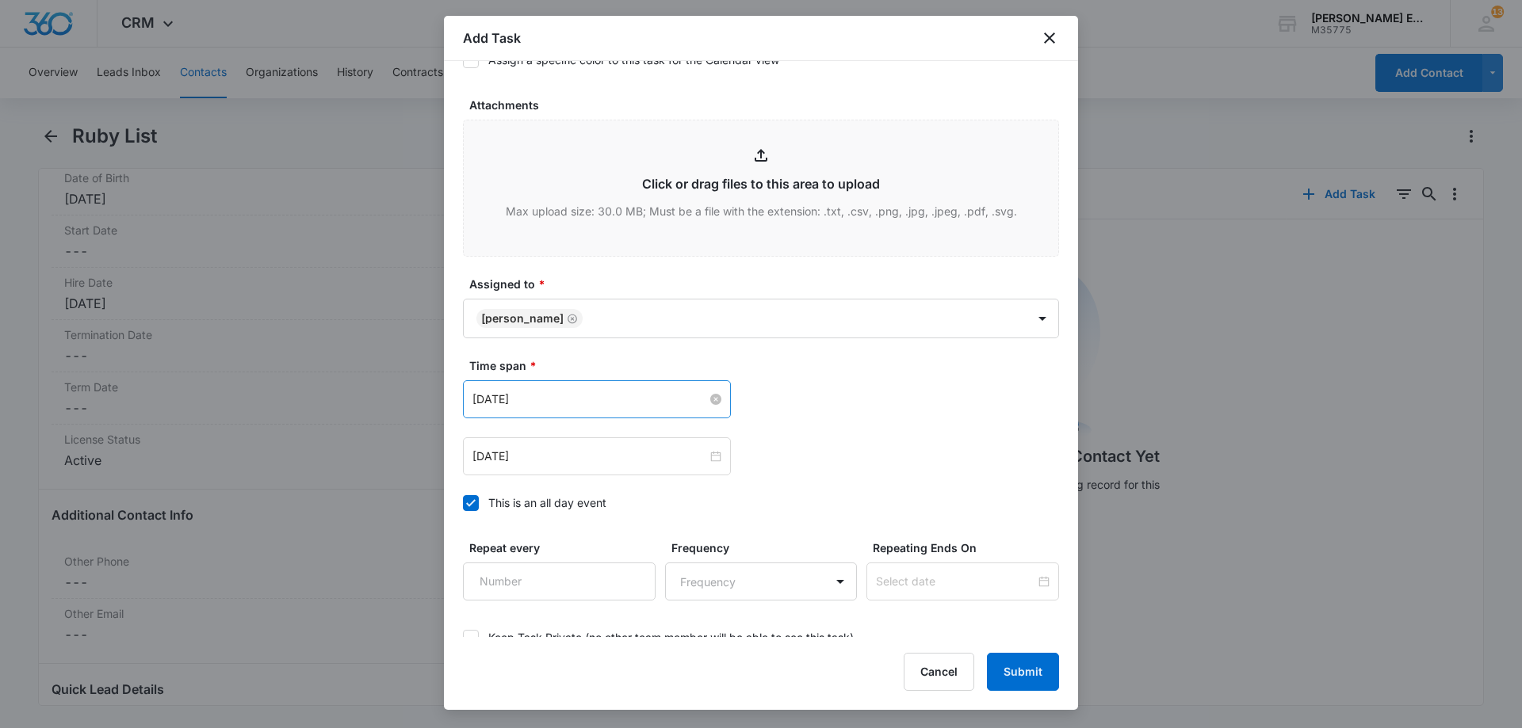
click at [584, 405] on input "[DATE]" at bounding box center [589, 399] width 235 height 17
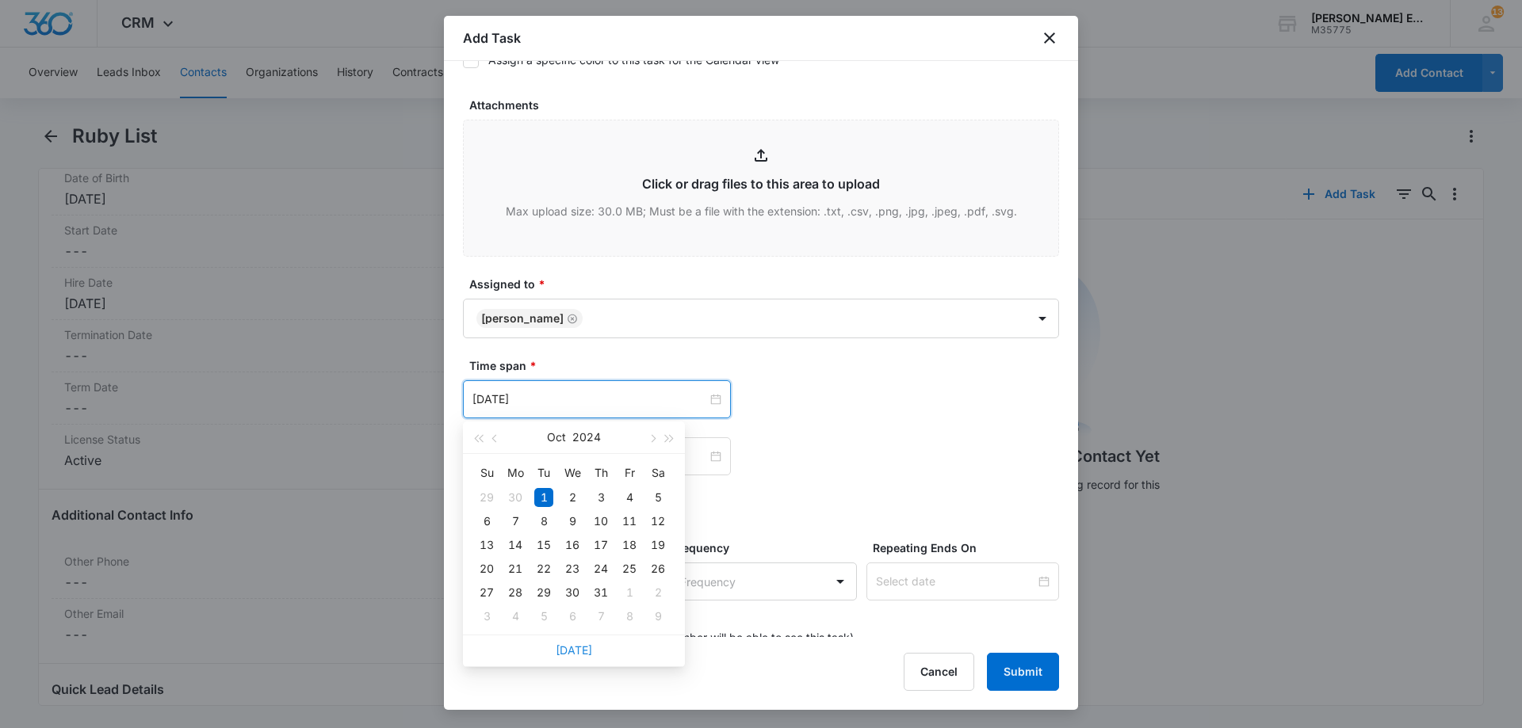
click at [579, 648] on link "[DATE]" at bounding box center [574, 650] width 36 height 13
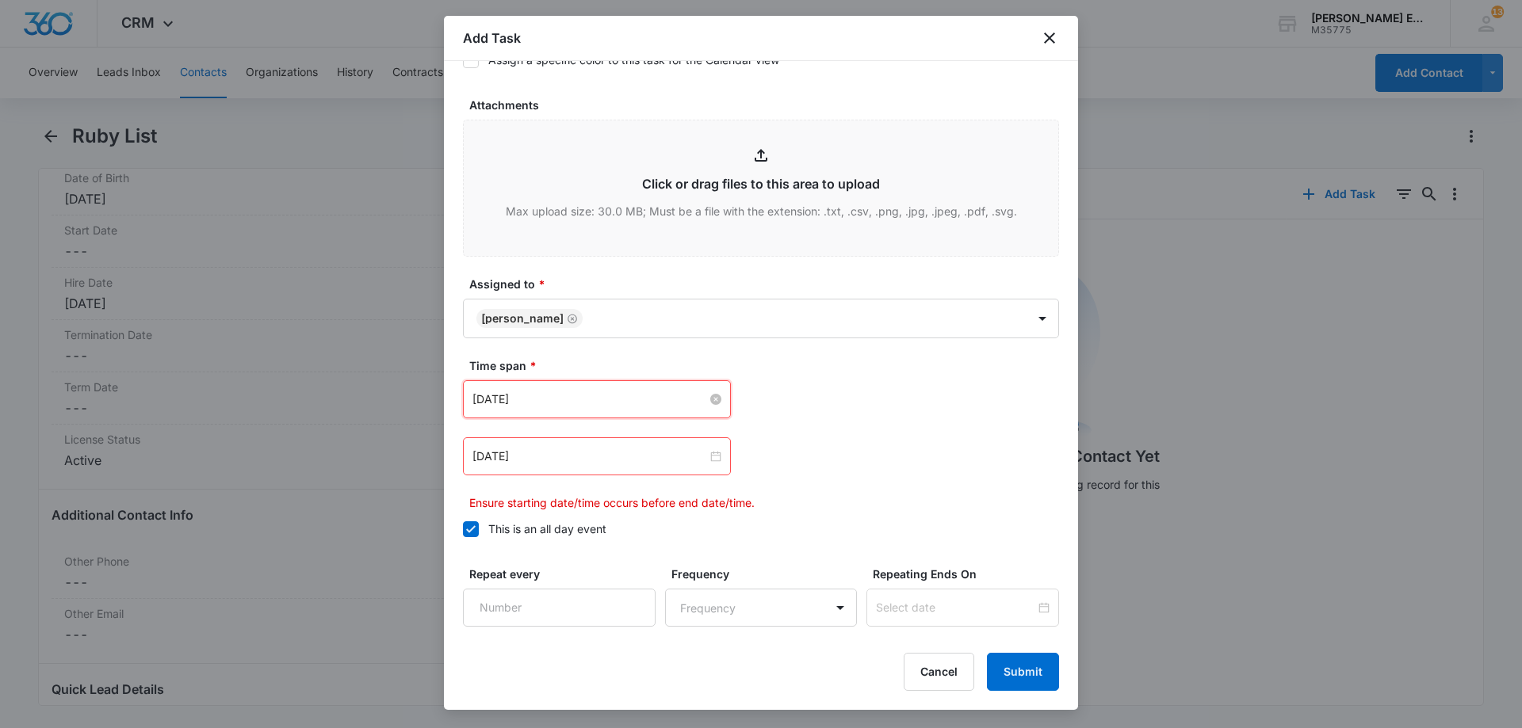
click at [625, 401] on input "[DATE]" at bounding box center [589, 399] width 235 height 17
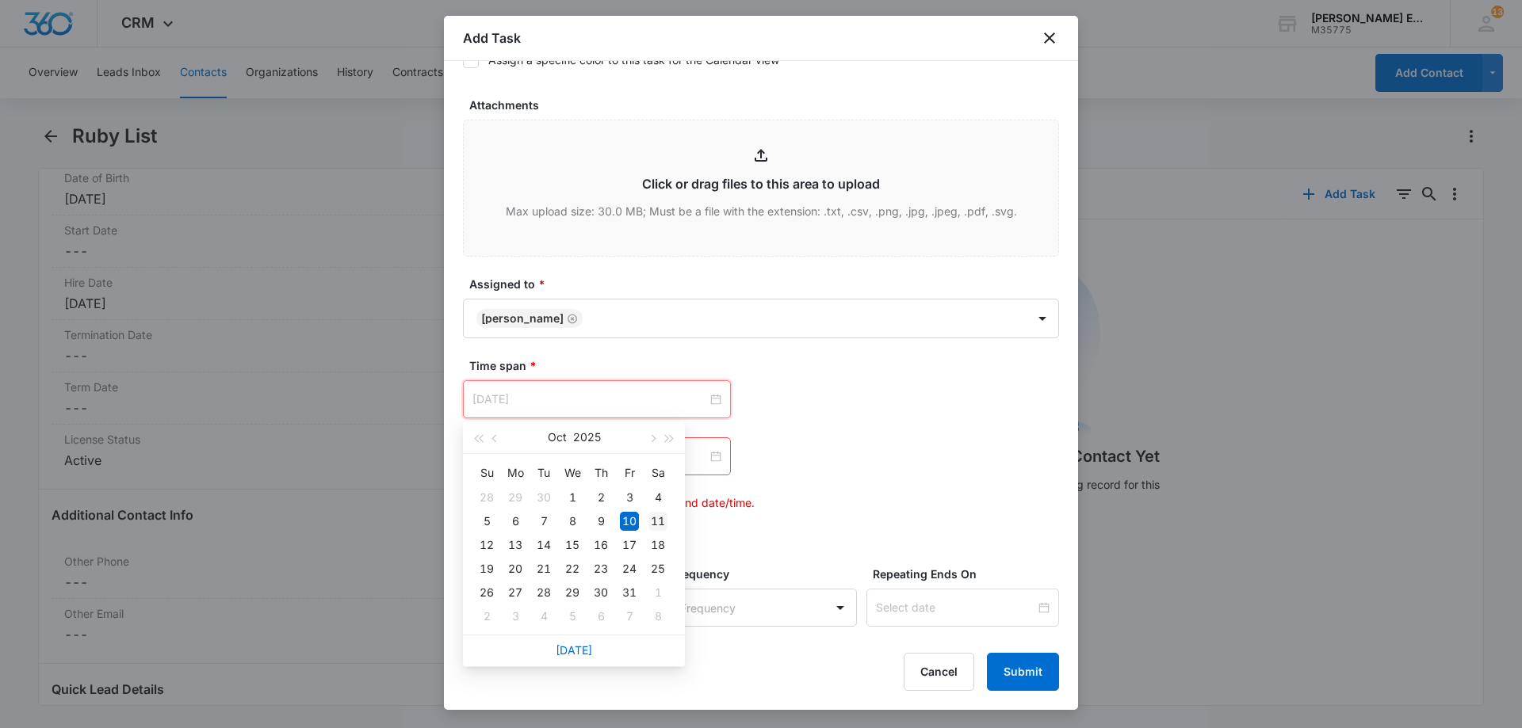
type input "[DATE]"
click at [659, 519] on div "11" at bounding box center [657, 521] width 19 height 19
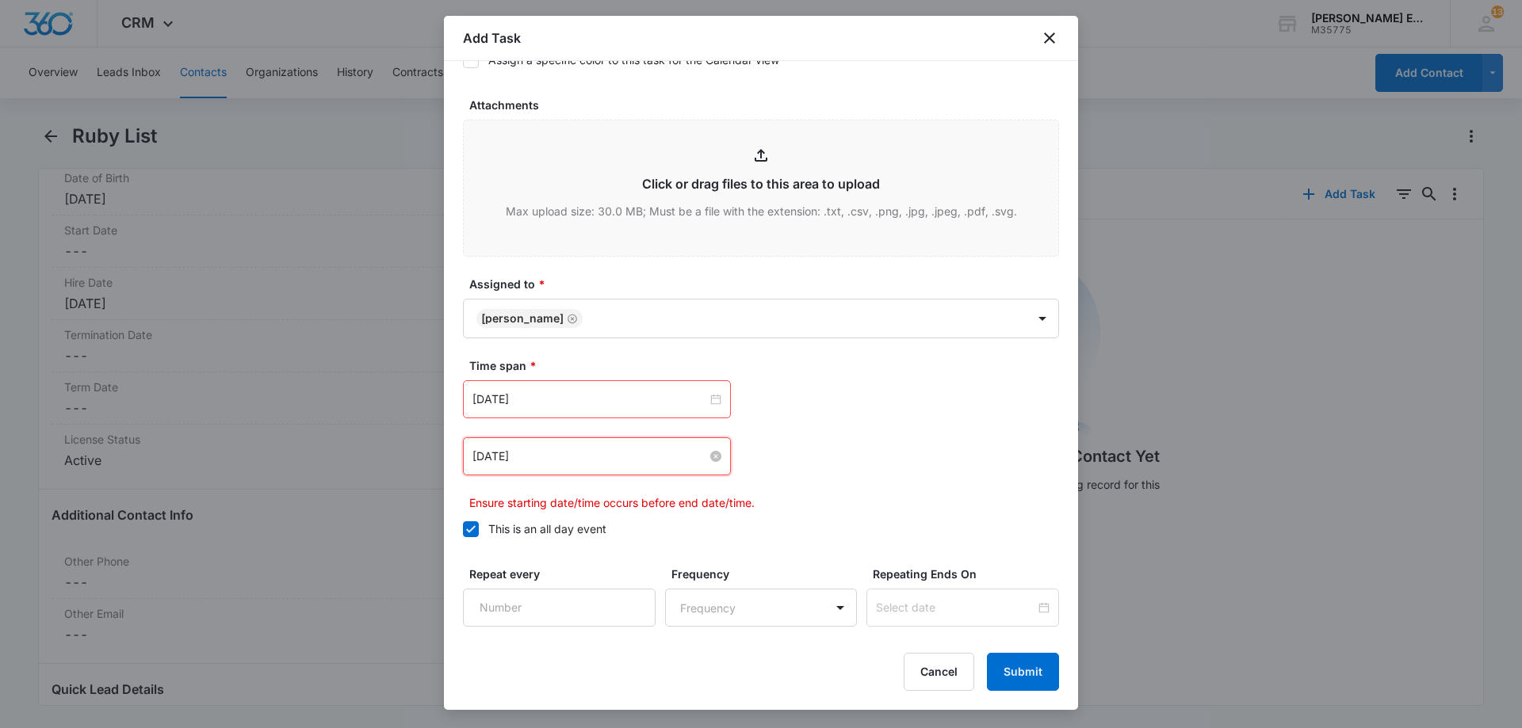
click at [583, 454] on input "[DATE]" at bounding box center [589, 456] width 235 height 17
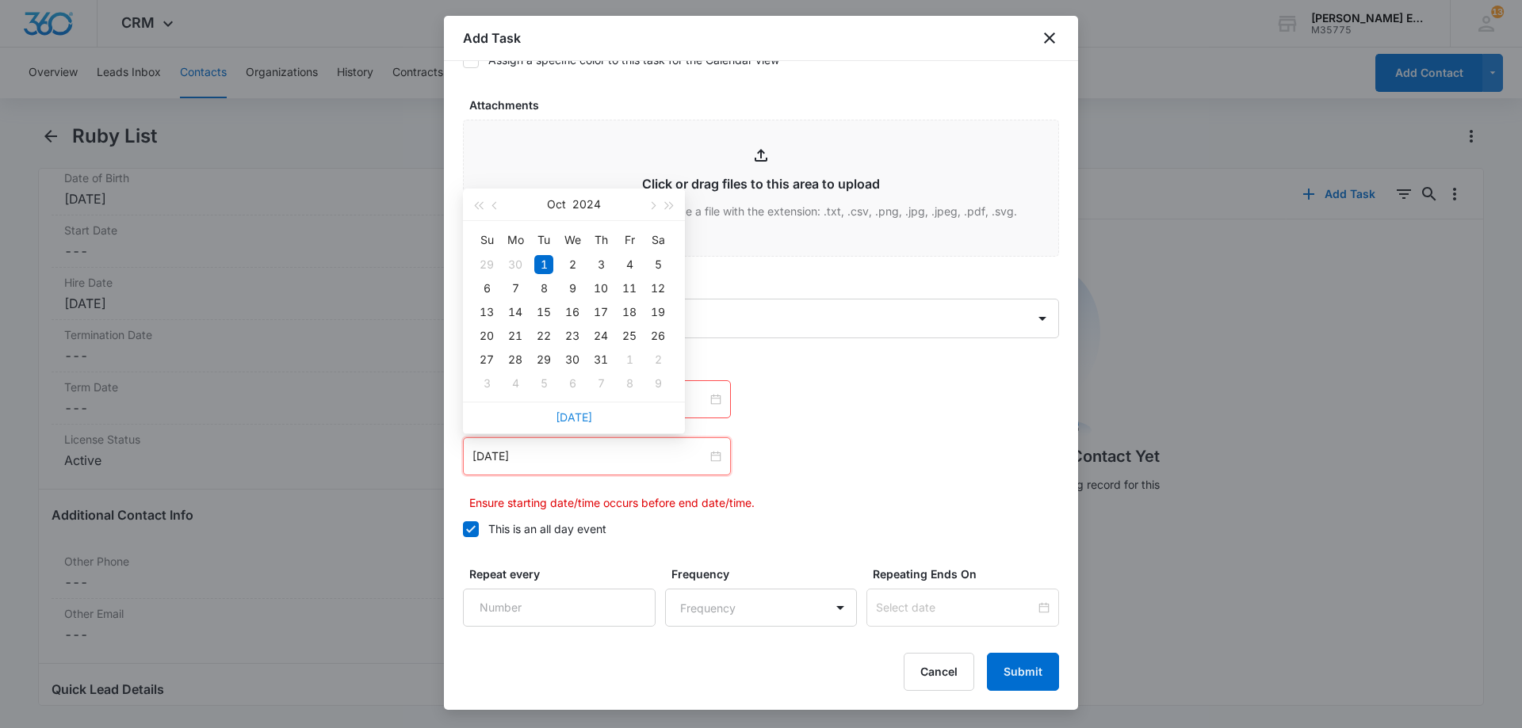
click at [570, 417] on link "[DATE]" at bounding box center [574, 417] width 36 height 13
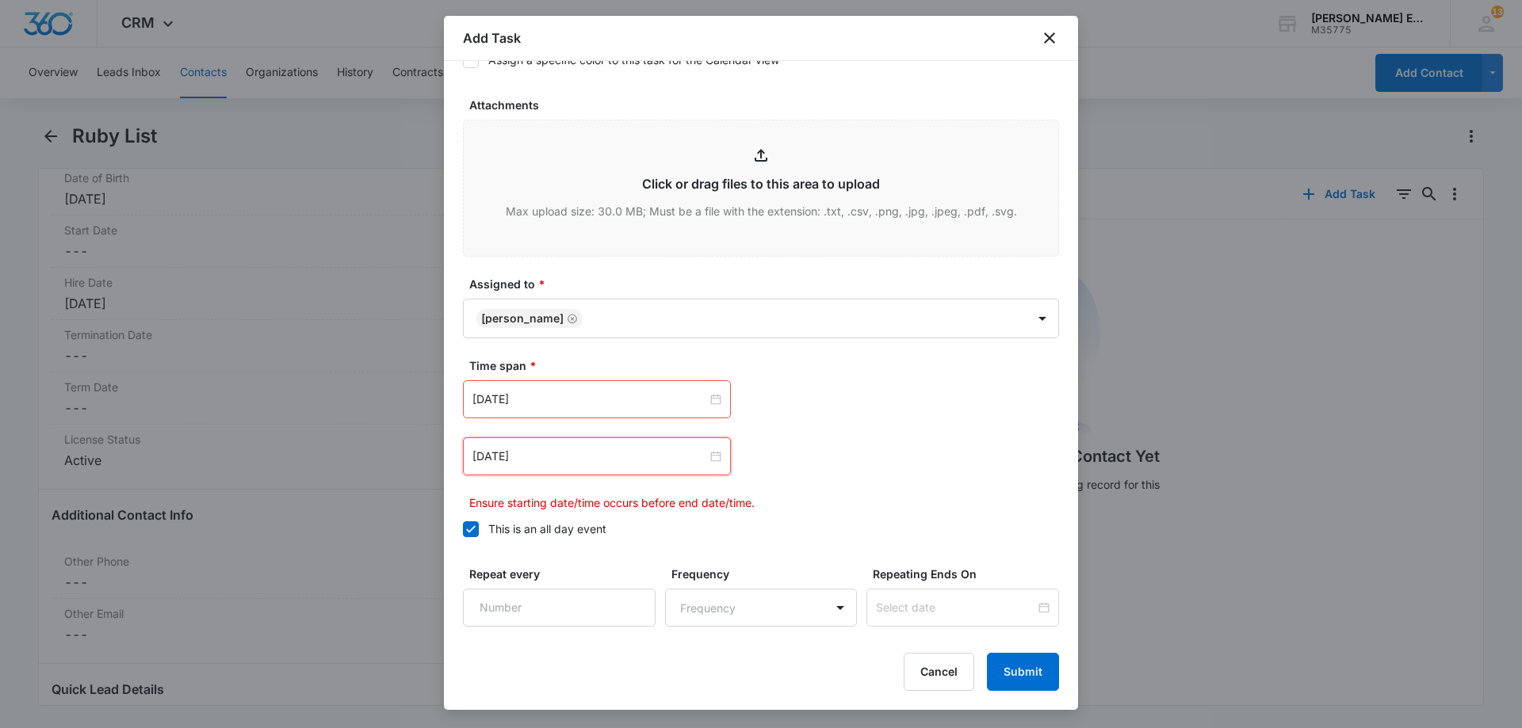
click at [624, 468] on div "[DATE]" at bounding box center [597, 457] width 268 height 38
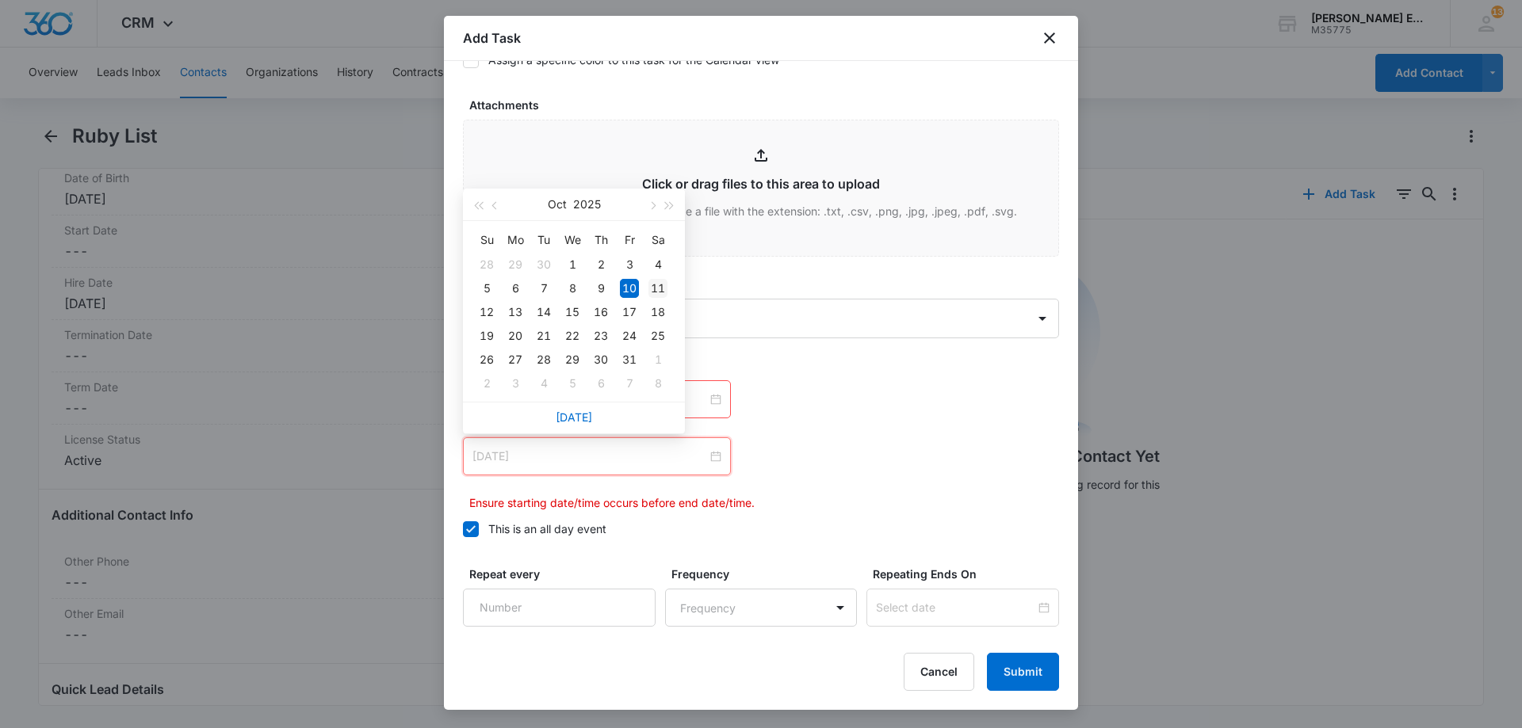
type input "[DATE]"
click at [667, 293] on div "11" at bounding box center [657, 288] width 19 height 19
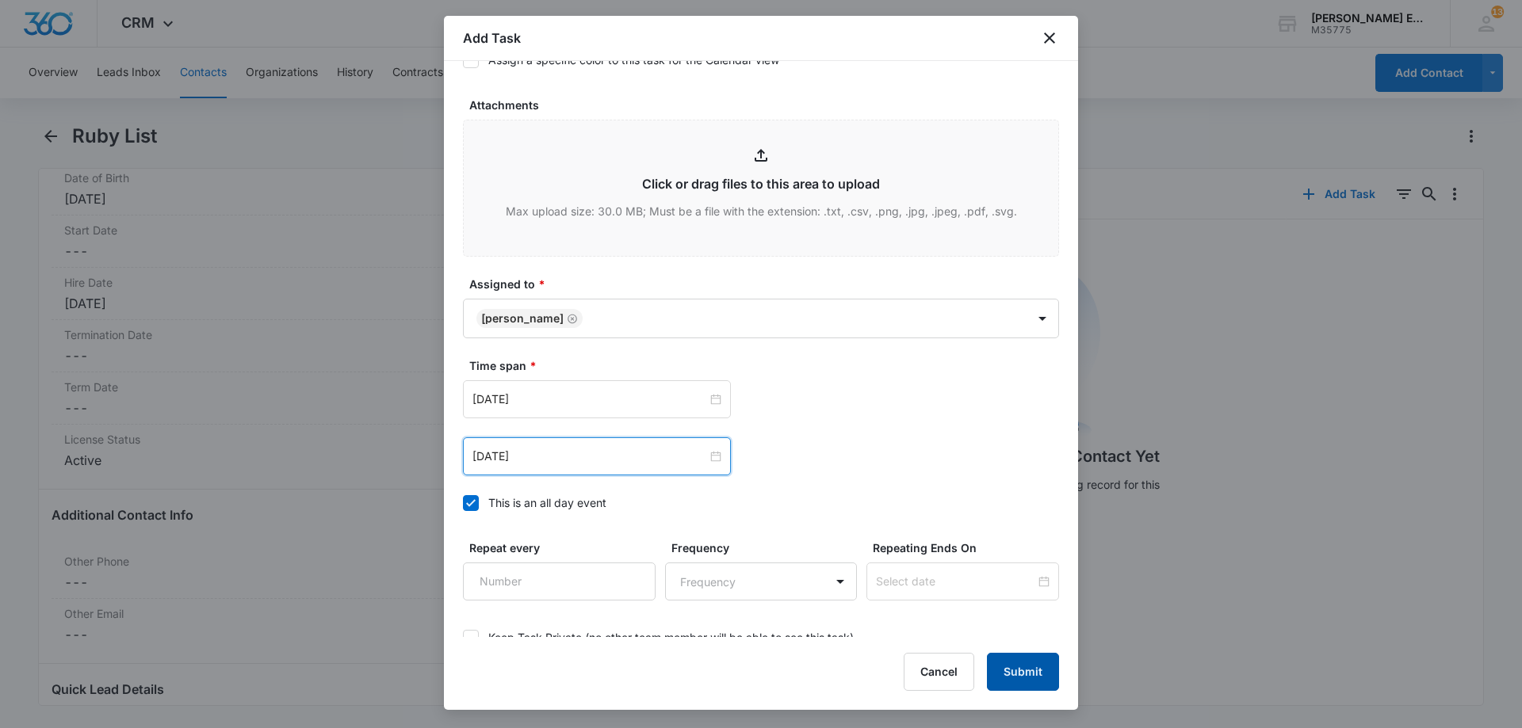
click at [1030, 667] on button "Submit" at bounding box center [1023, 672] width 72 height 38
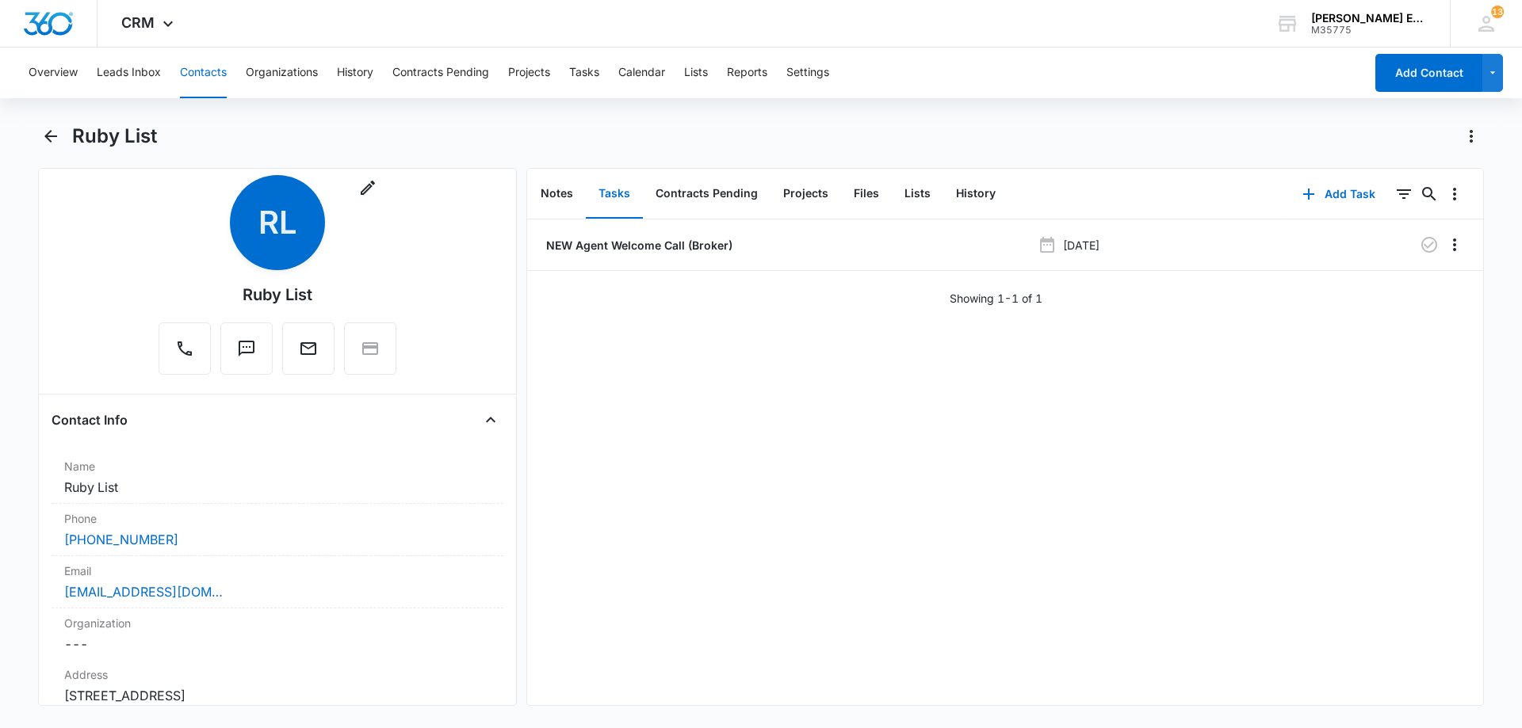
scroll to position [0, 0]
